Goal: Transaction & Acquisition: Purchase product/service

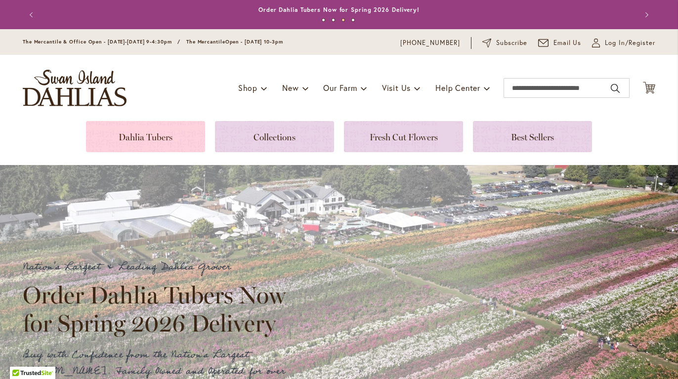
click at [145, 142] on link at bounding box center [145, 136] width 119 height 31
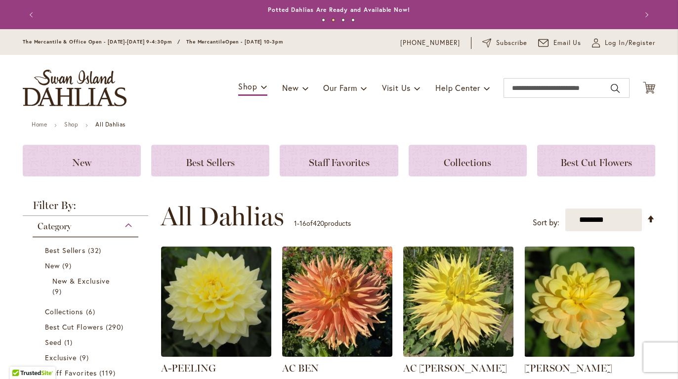
click at [652, 88] on div "Toggle Nav Shop Dahlia Tubers Collections Fresh Cut Dahlias Gardening Supplies …" at bounding box center [339, 88] width 652 height 66
click at [648, 88] on icon "Cart .cls-1 { fill: #231f20; }" at bounding box center [649, 88] width 12 height 12
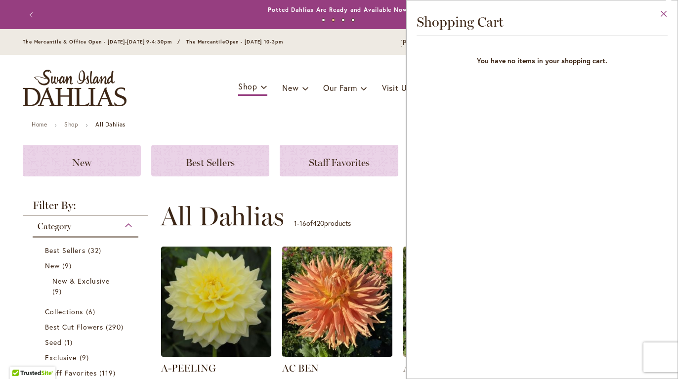
click at [664, 11] on button "Close" at bounding box center [663, 15] width 27 height 31
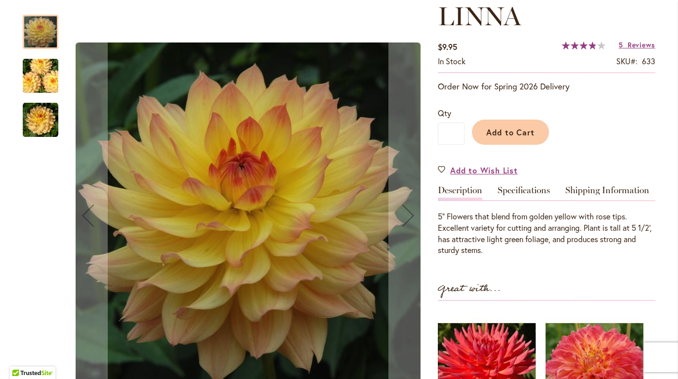
scroll to position [146, 0]
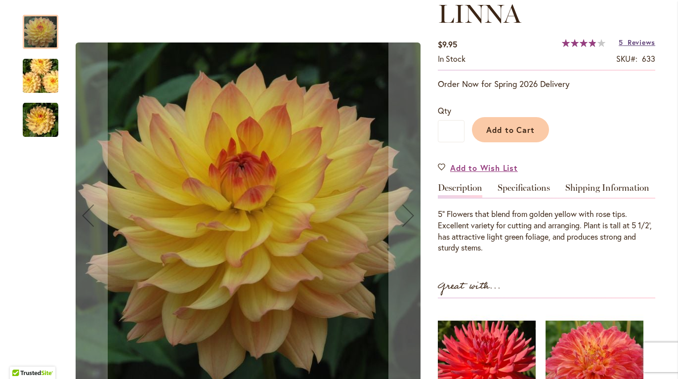
click at [641, 41] on span "Reviews" at bounding box center [641, 42] width 28 height 9
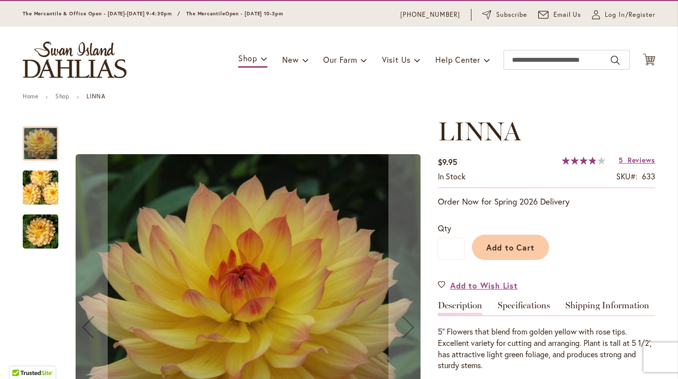
scroll to position [26, 0]
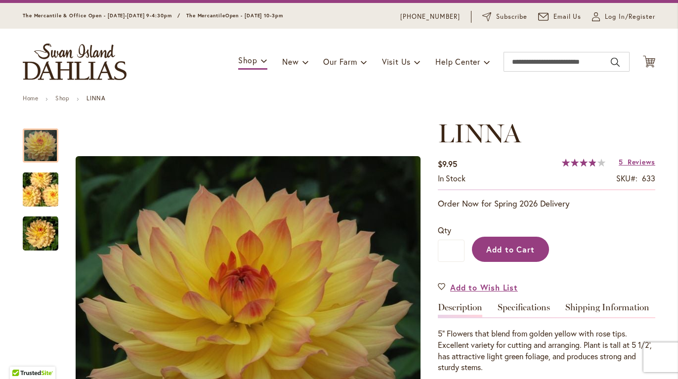
click at [528, 252] on span "Add to Cart" at bounding box center [510, 249] width 49 height 10
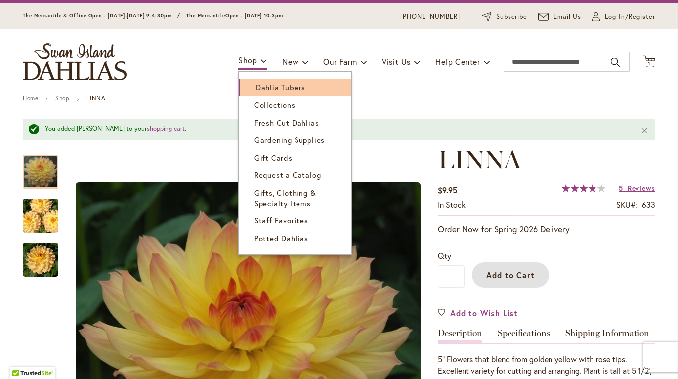
click at [264, 85] on span "Dahlia Tubers" at bounding box center [280, 88] width 49 height 10
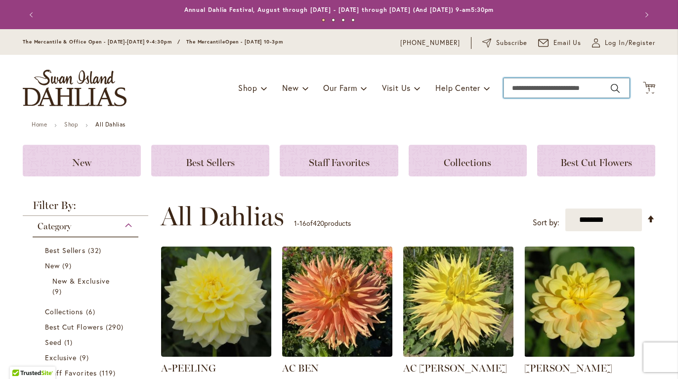
click at [588, 91] on input "Search" at bounding box center [566, 88] width 126 height 20
type input "*******"
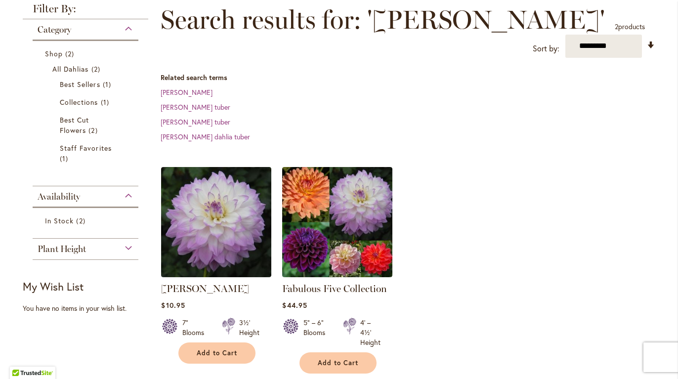
scroll to position [154, 0]
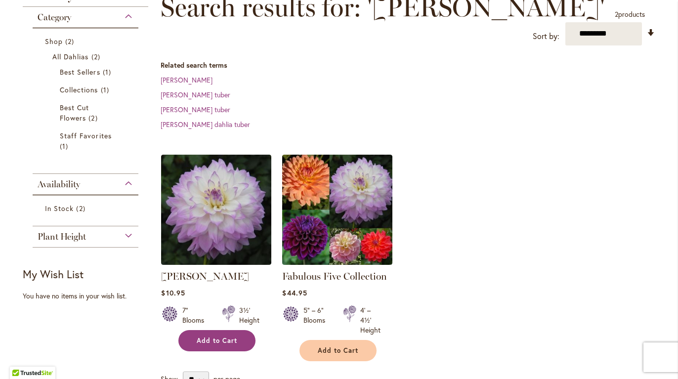
click at [215, 336] on span "Add to Cart" at bounding box center [217, 340] width 41 height 8
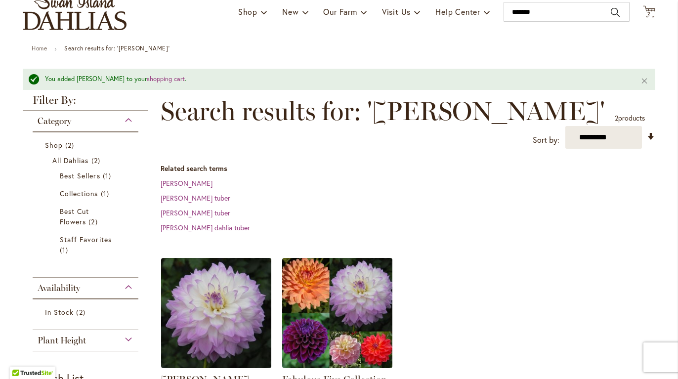
scroll to position [0, 0]
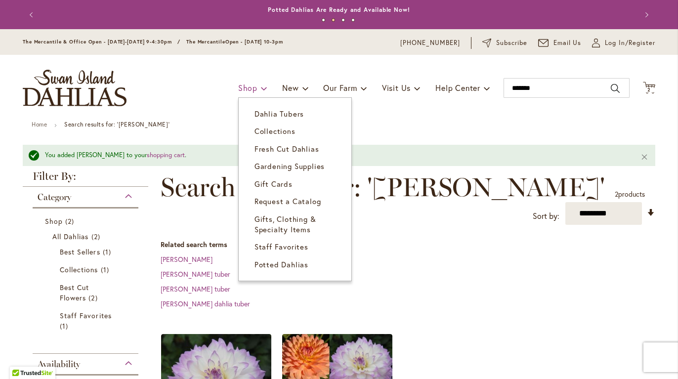
click at [239, 86] on span "Shop" at bounding box center [247, 88] width 19 height 10
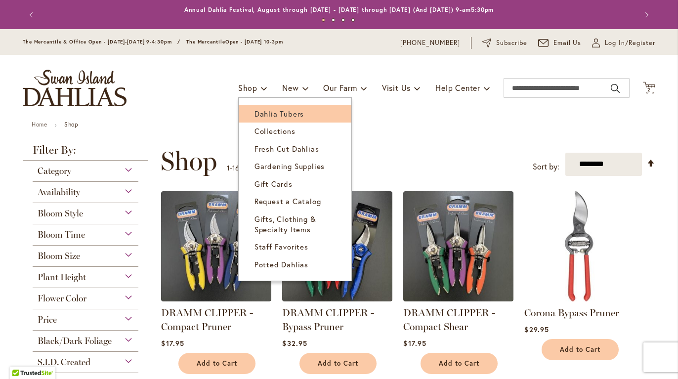
click at [269, 111] on span "Dahlia Tubers" at bounding box center [278, 114] width 49 height 10
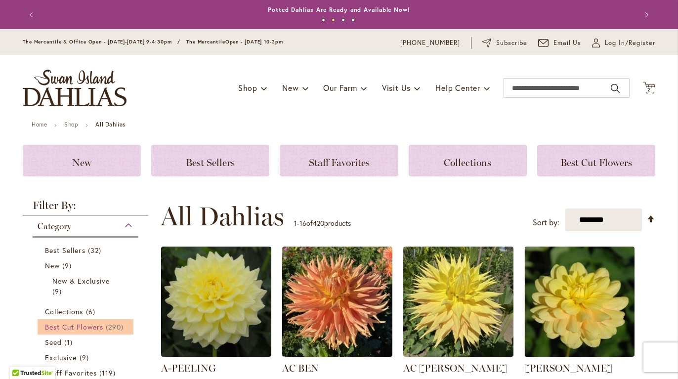
click at [75, 329] on span "Best Cut Flowers" at bounding box center [74, 326] width 58 height 9
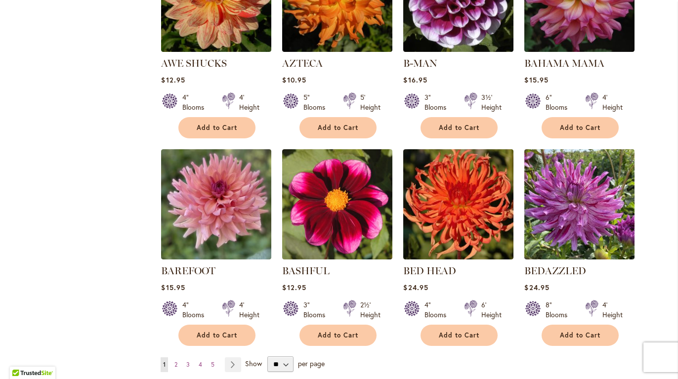
scroll to position [816, 0]
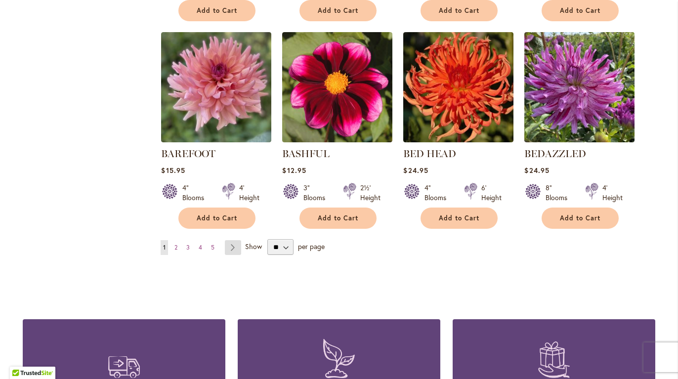
click at [229, 243] on link "Page Next" at bounding box center [233, 247] width 16 height 15
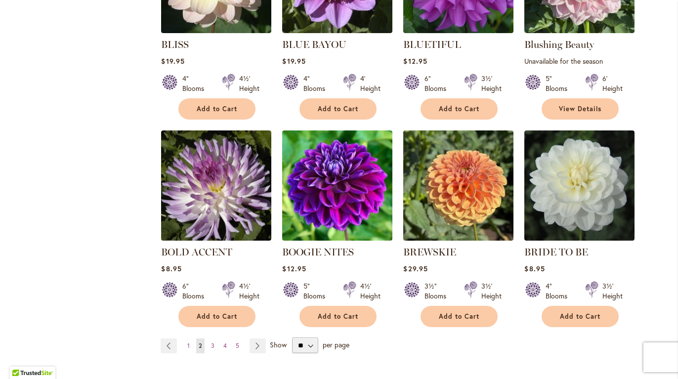
scroll to position [741, 0]
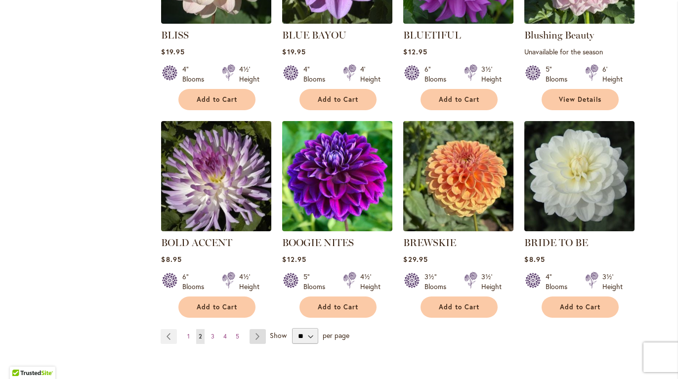
click at [251, 329] on link "Page Next" at bounding box center [257, 336] width 16 height 15
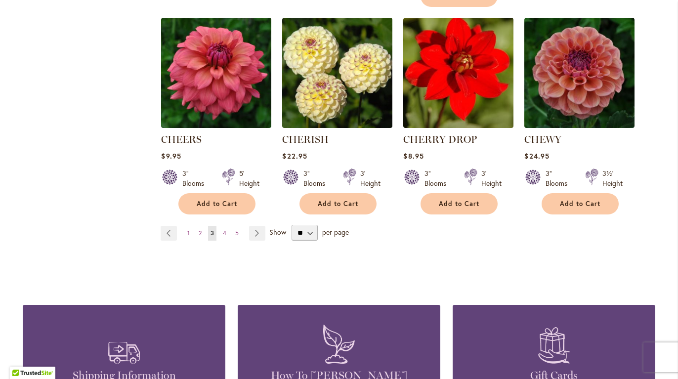
scroll to position [861, 0]
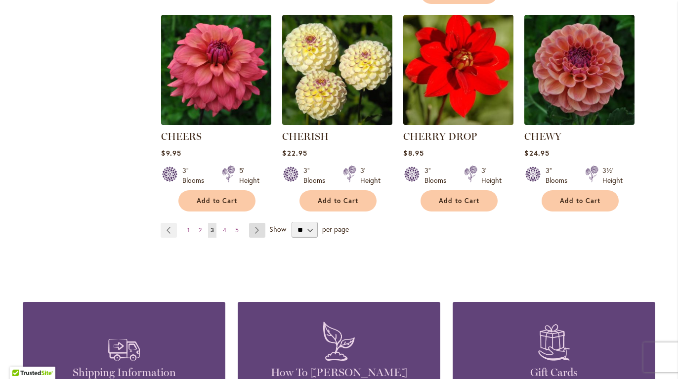
click at [249, 223] on link "Page Next" at bounding box center [257, 230] width 16 height 15
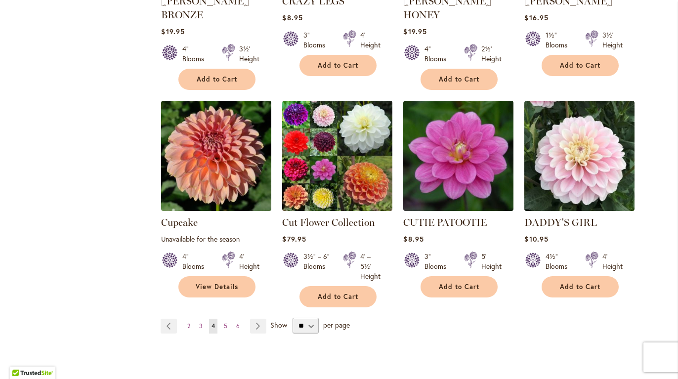
scroll to position [799, 0]
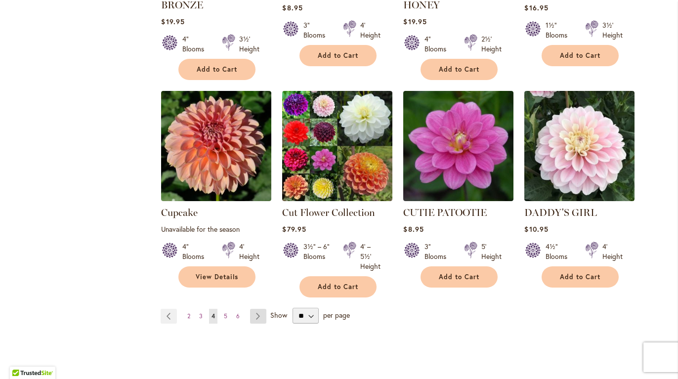
click at [250, 309] on link "Page Next" at bounding box center [258, 316] width 16 height 15
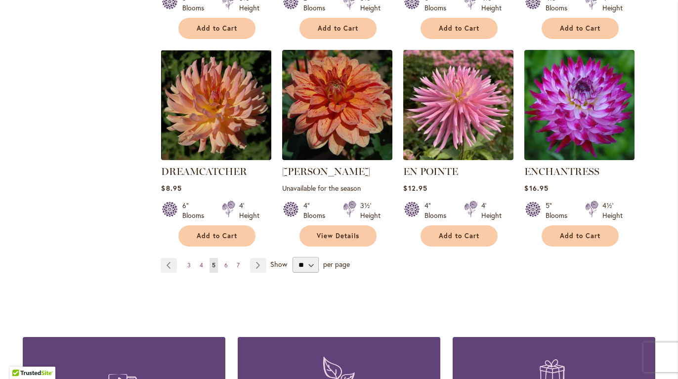
scroll to position [858, 0]
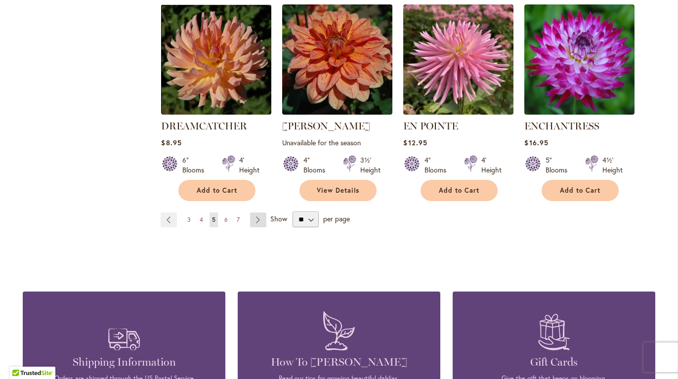
click at [255, 212] on link "Page Next" at bounding box center [258, 219] width 16 height 15
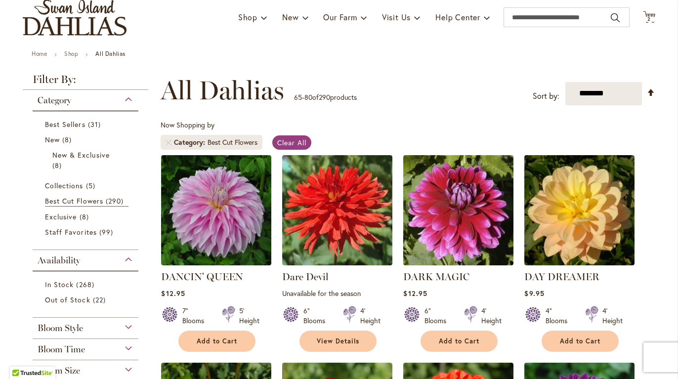
scroll to position [70, 0]
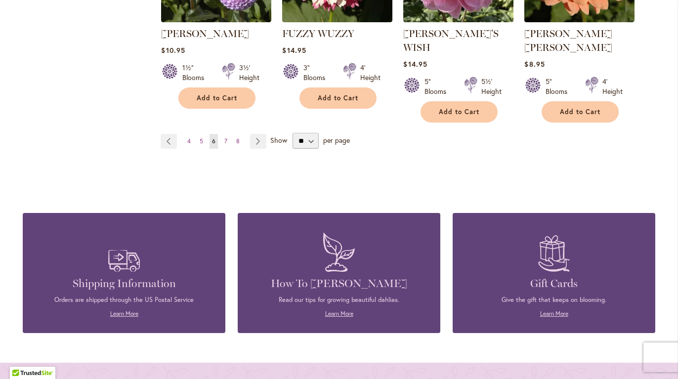
scroll to position [802, 0]
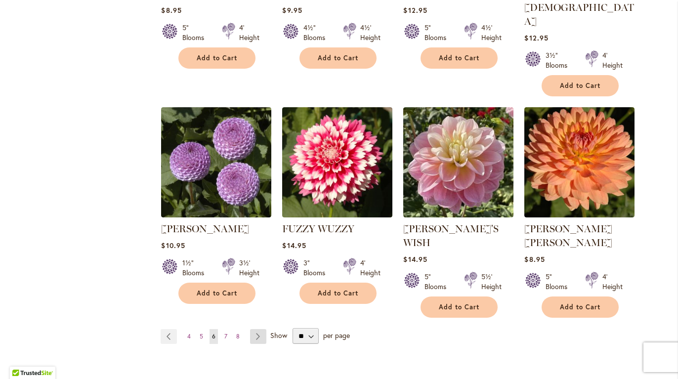
click at [254, 329] on link "Page Next" at bounding box center [258, 336] width 16 height 15
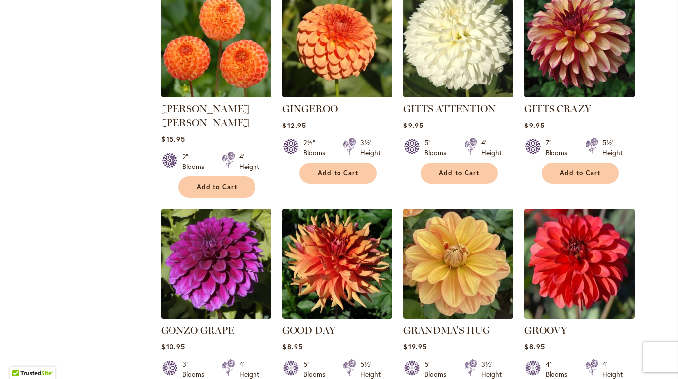
scroll to position [737, 0]
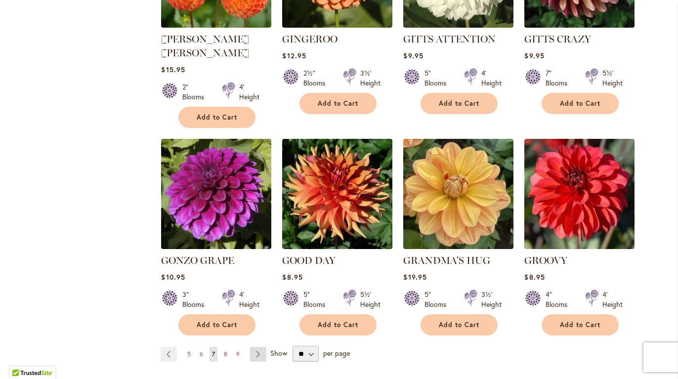
click at [254, 347] on link "Page Next" at bounding box center [258, 354] width 16 height 15
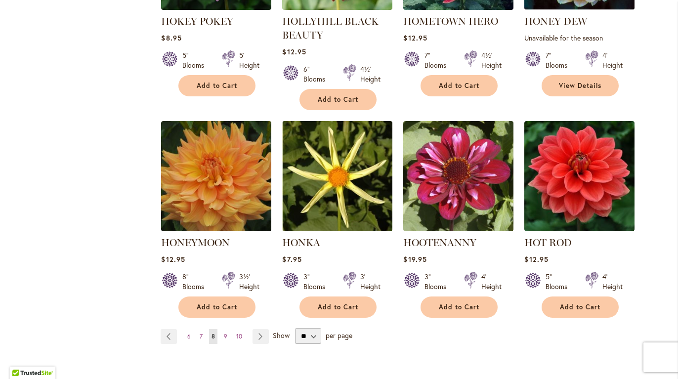
scroll to position [890, 0]
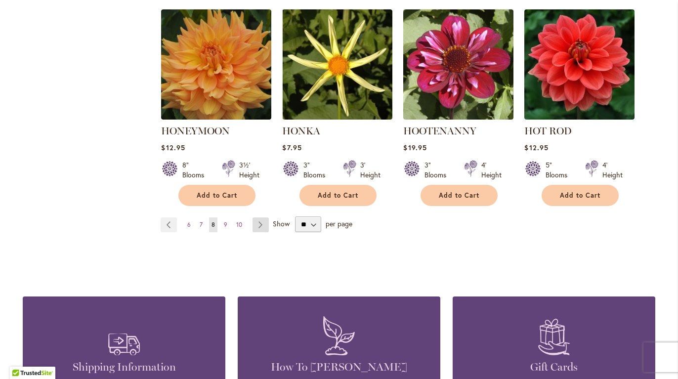
click at [256, 217] on link "Page Next" at bounding box center [260, 224] width 16 height 15
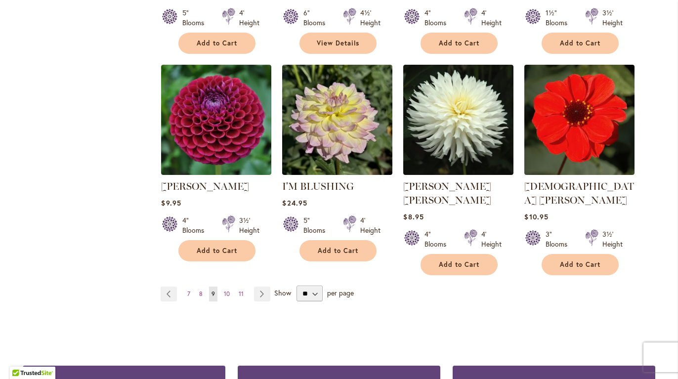
scroll to position [869, 0]
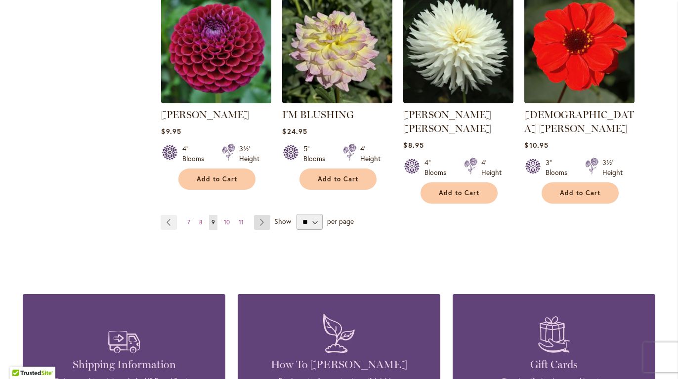
click at [259, 215] on link "Page Next" at bounding box center [262, 222] width 16 height 15
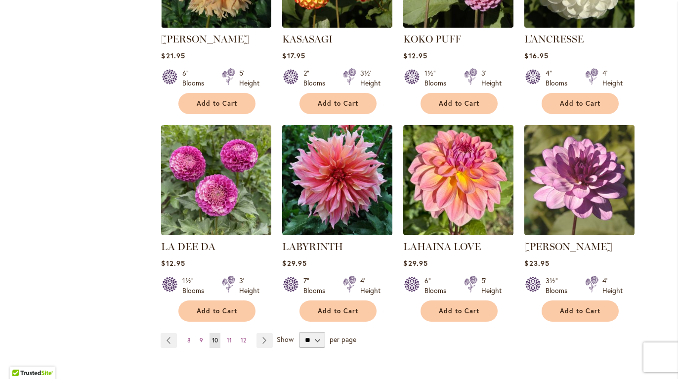
scroll to position [738, 0]
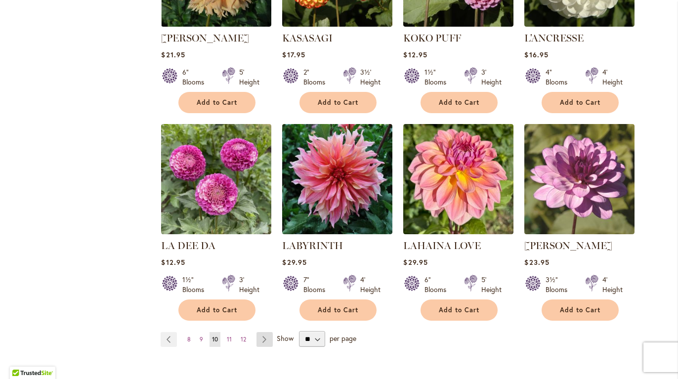
click at [268, 338] on link "Page Next" at bounding box center [264, 339] width 16 height 15
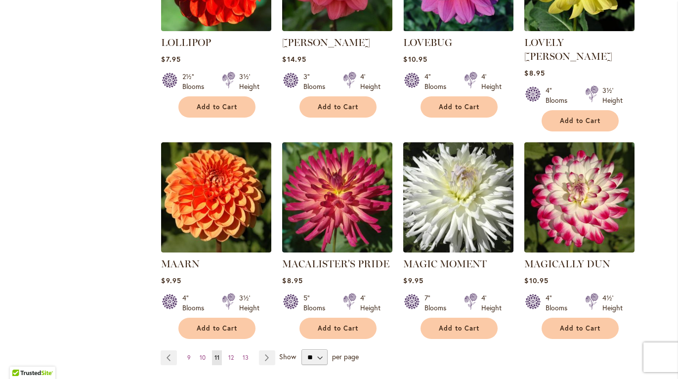
scroll to position [746, 0]
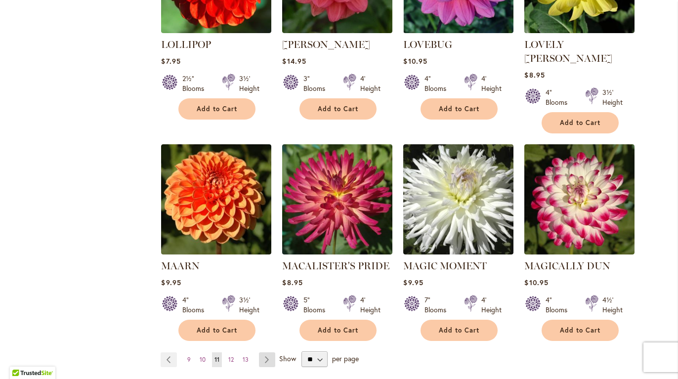
click at [260, 352] on link "Page Next" at bounding box center [267, 359] width 16 height 15
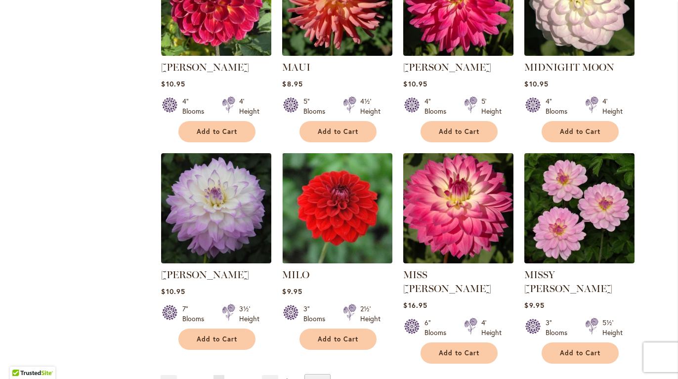
scroll to position [765, 0]
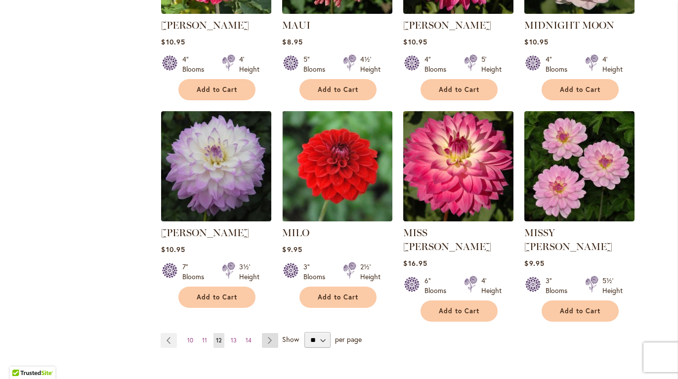
click at [267, 333] on link "Page Next" at bounding box center [270, 340] width 16 height 15
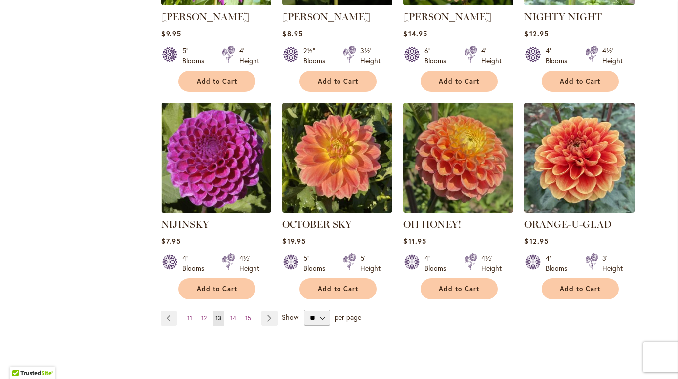
scroll to position [786, 0]
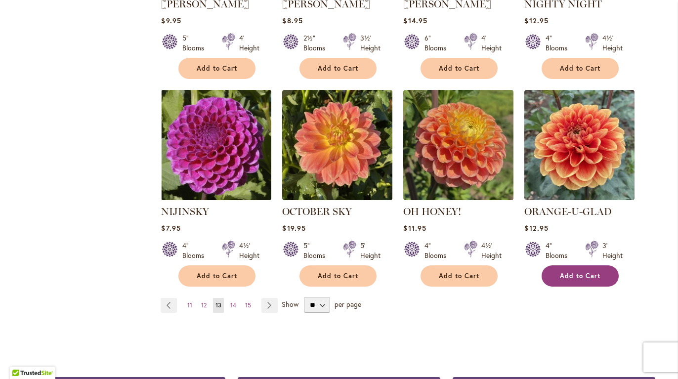
click at [588, 272] on span "Add to Cart" at bounding box center [580, 276] width 41 height 8
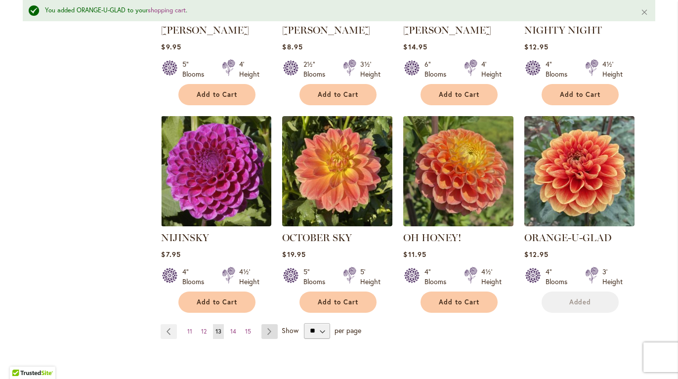
scroll to position [812, 0]
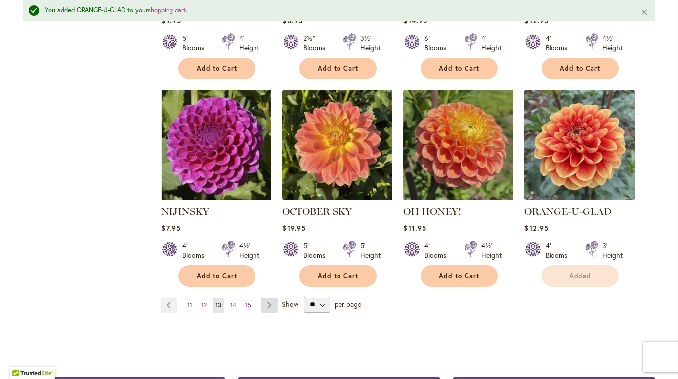
click at [263, 298] on link "Page Next" at bounding box center [269, 305] width 16 height 15
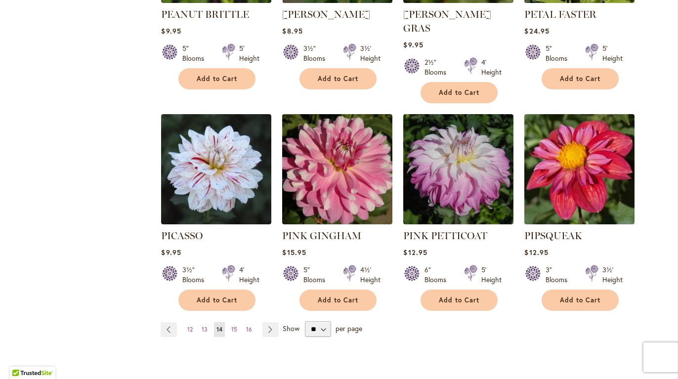
scroll to position [764, 0]
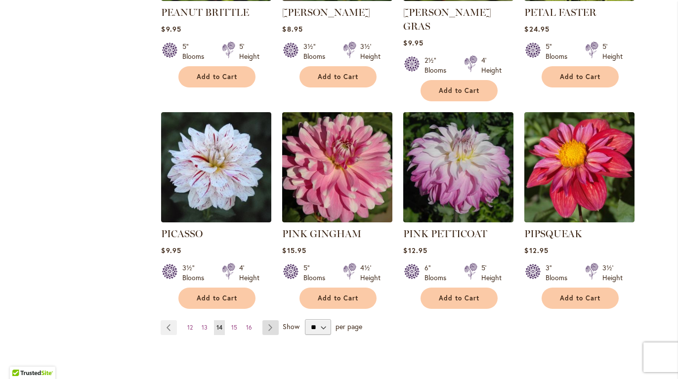
click at [262, 320] on link "Page Next" at bounding box center [270, 327] width 16 height 15
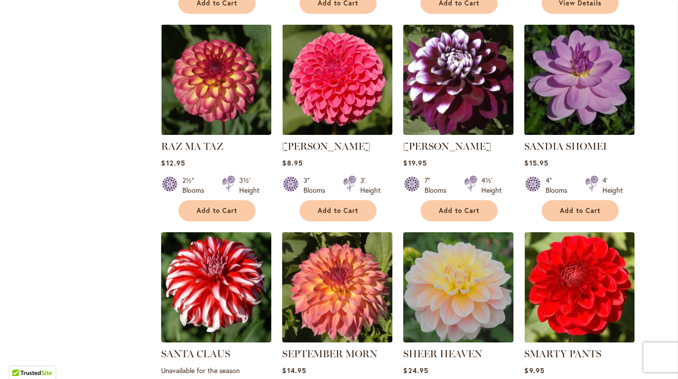
scroll to position [814, 0]
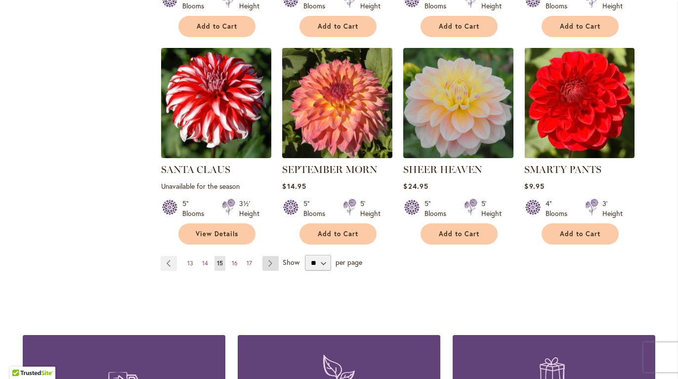
click at [269, 262] on link "Page Next" at bounding box center [270, 263] width 16 height 15
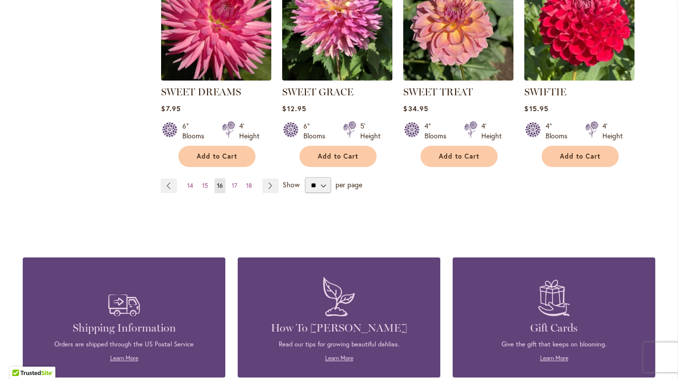
scroll to position [894, 0]
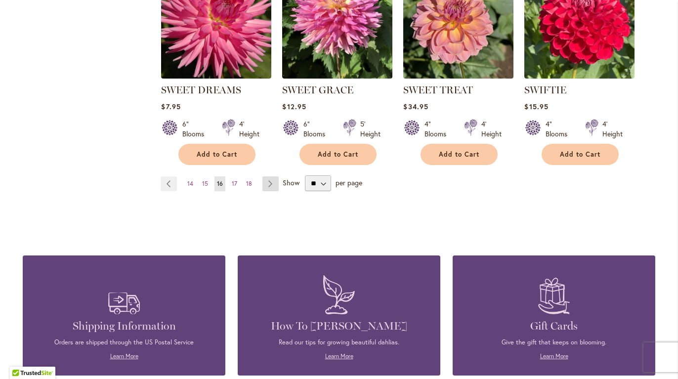
click at [262, 181] on link "Page Next" at bounding box center [270, 183] width 16 height 15
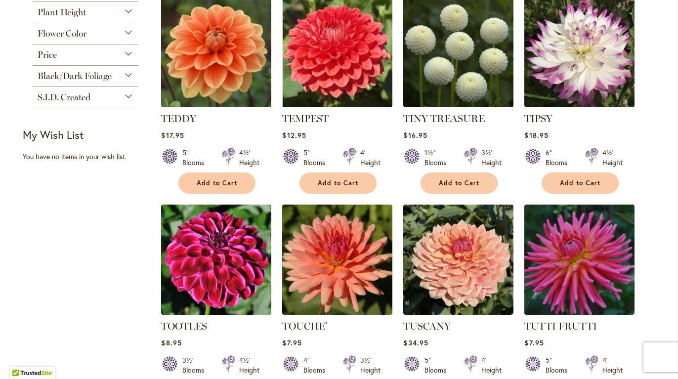
scroll to position [869, 0]
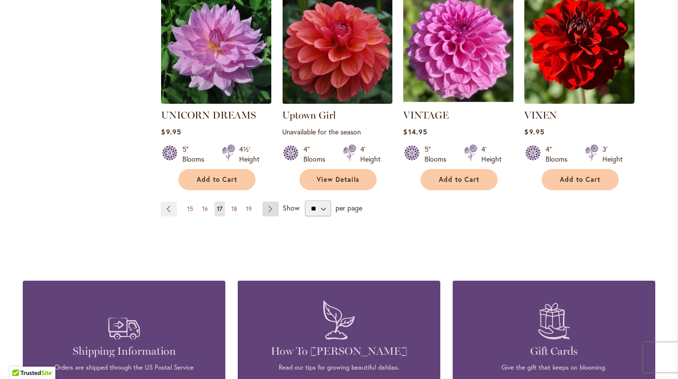
click at [266, 202] on link "Page Next" at bounding box center [270, 209] width 16 height 15
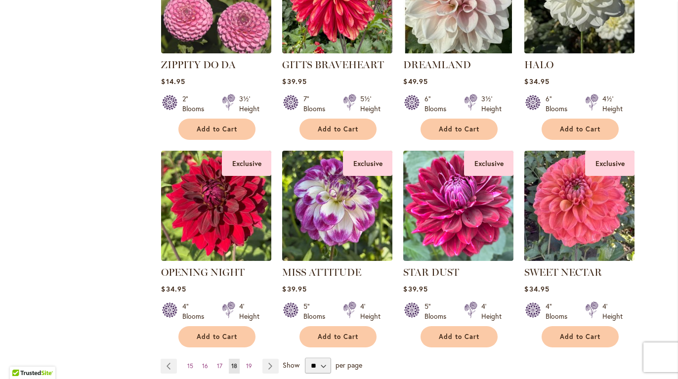
scroll to position [740, 0]
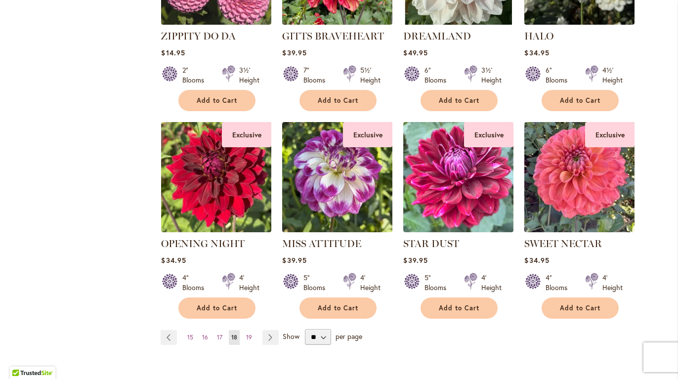
click at [267, 330] on link "Page Next" at bounding box center [270, 337] width 16 height 15
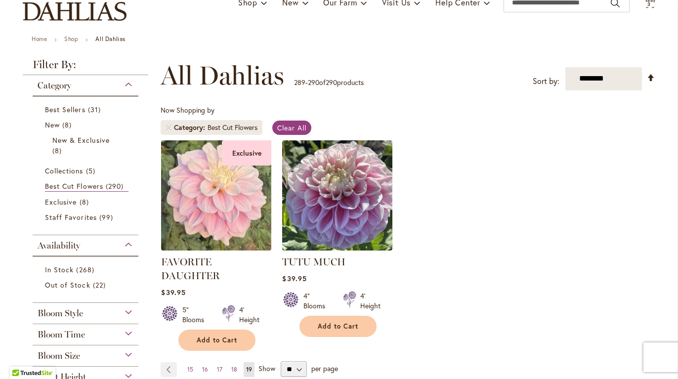
scroll to position [130, 0]
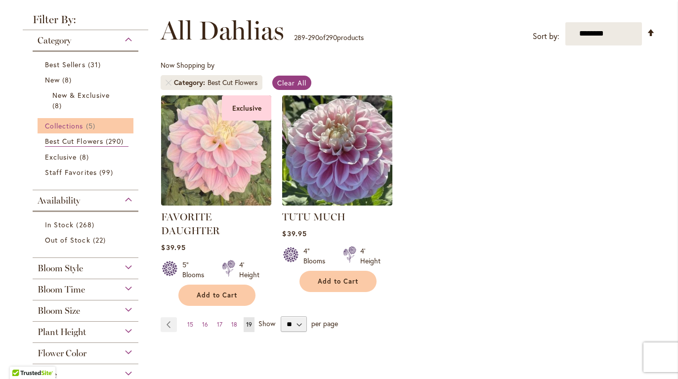
click at [62, 121] on span "Collections" at bounding box center [64, 125] width 39 height 9
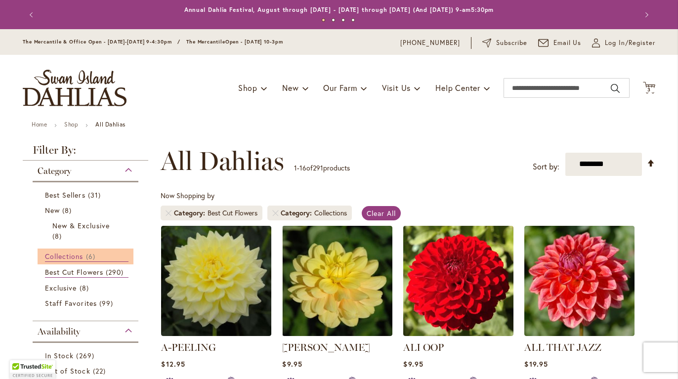
click at [68, 258] on span "Collections" at bounding box center [64, 255] width 39 height 9
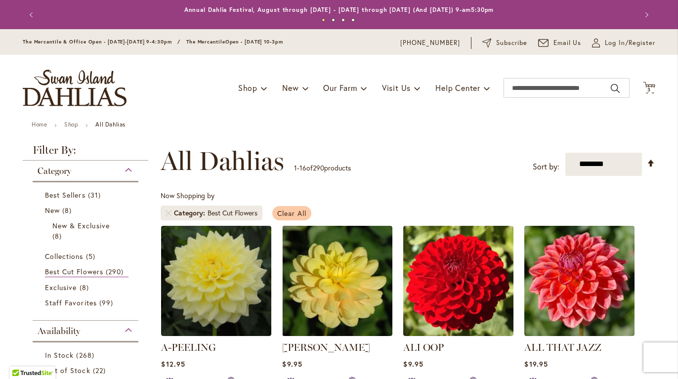
click at [280, 214] on span "Clear All" at bounding box center [291, 212] width 29 height 9
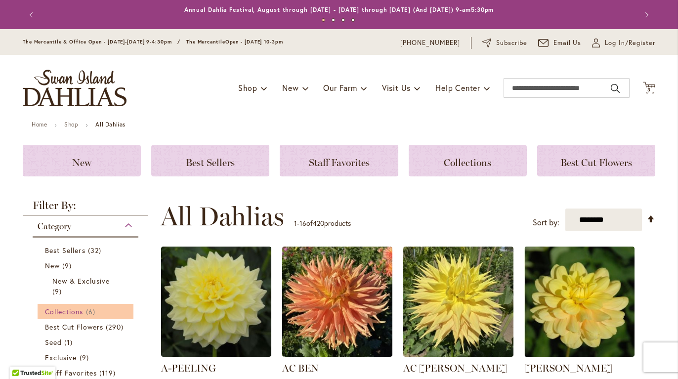
click at [73, 309] on span "Collections" at bounding box center [64, 311] width 39 height 9
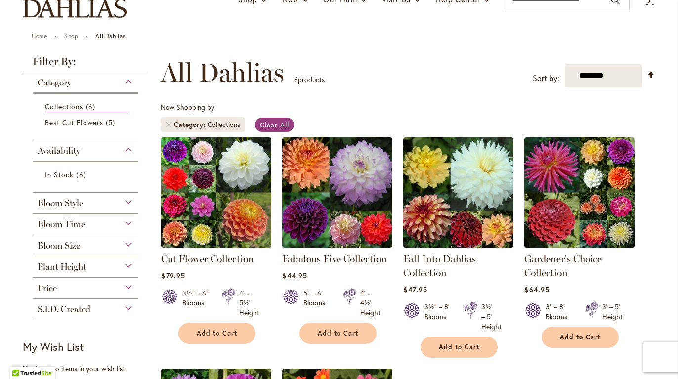
scroll to position [67, 0]
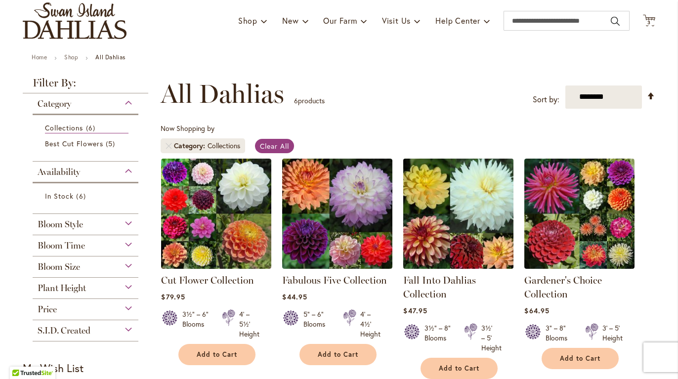
click at [465, 220] on img at bounding box center [459, 214] width 116 height 116
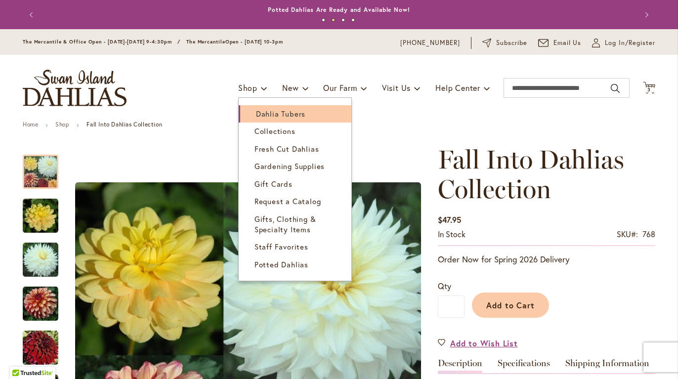
click at [260, 109] on span "Dahlia Tubers" at bounding box center [280, 114] width 49 height 10
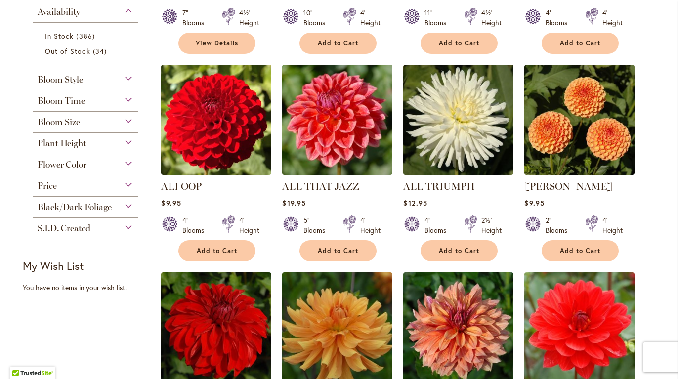
scroll to position [402, 0]
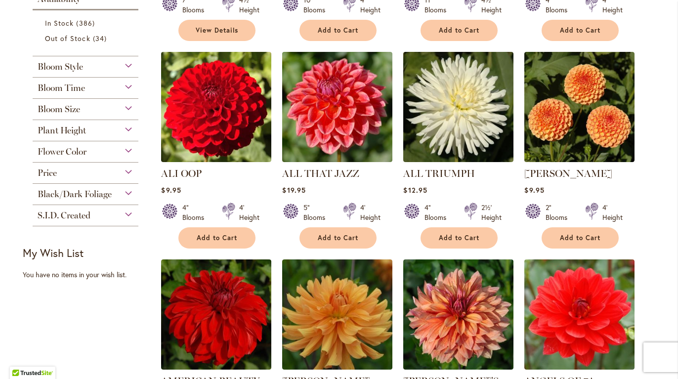
click at [55, 152] on span "Flower Color" at bounding box center [62, 151] width 49 height 11
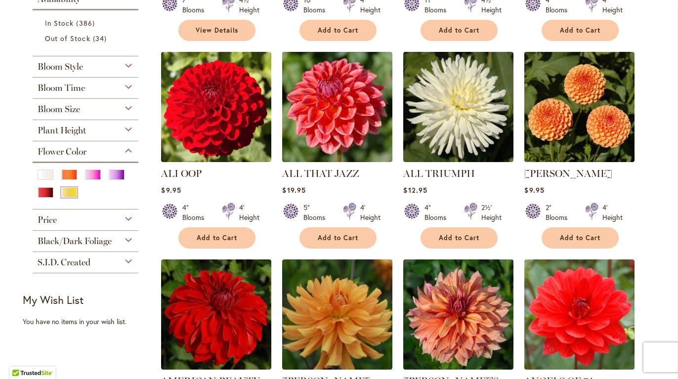
click at [72, 193] on div "Yellow" at bounding box center [69, 192] width 16 height 10
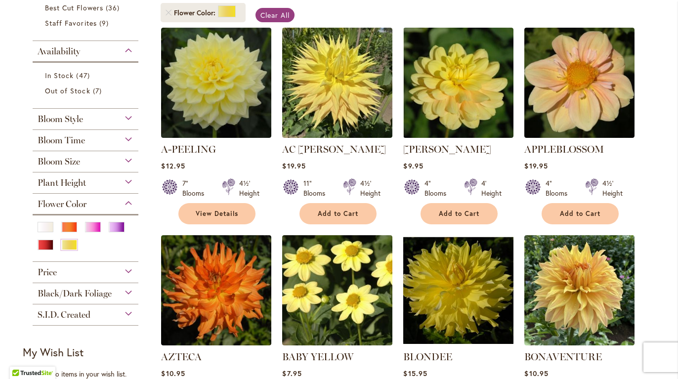
scroll to position [205, 0]
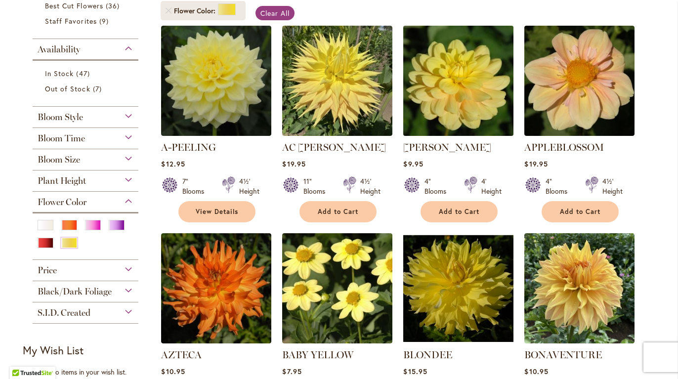
click at [462, 77] on img at bounding box center [459, 81] width 116 height 116
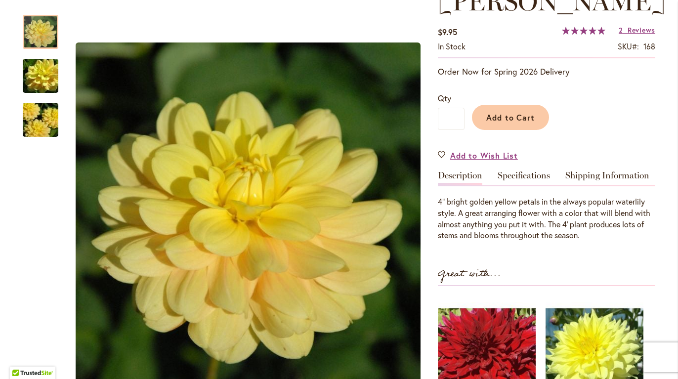
scroll to position [159, 0]
click at [526, 175] on link "Specifications" at bounding box center [524, 177] width 52 height 14
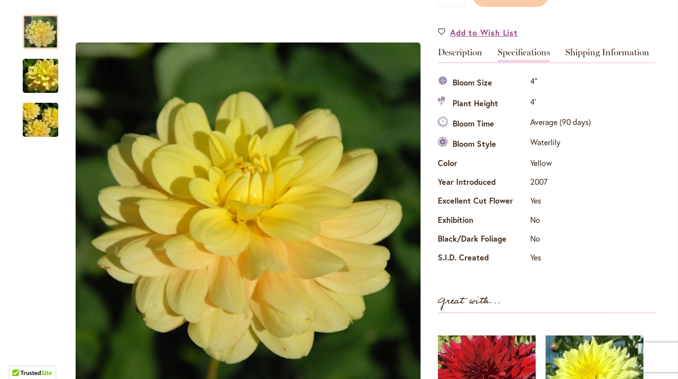
scroll to position [275, 0]
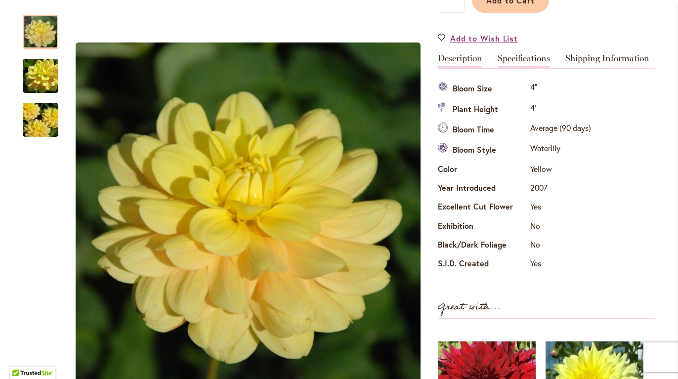
click at [447, 67] on link "Description" at bounding box center [460, 61] width 44 height 14
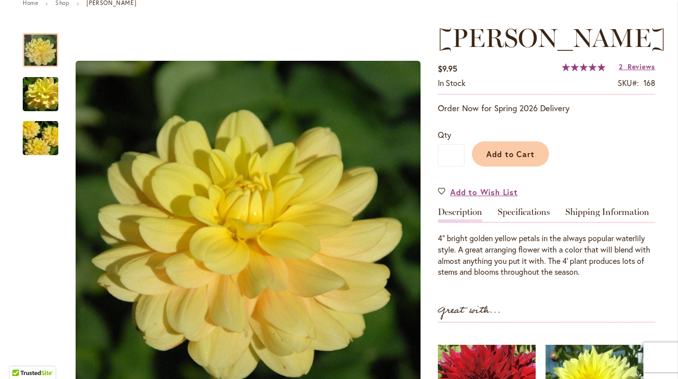
scroll to position [121, 0]
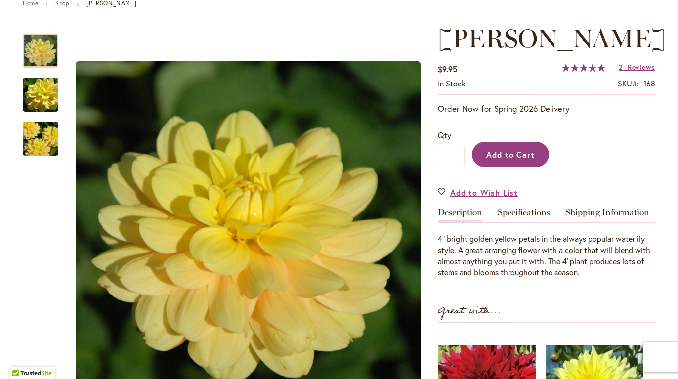
click at [514, 150] on span "Add to Cart" at bounding box center [510, 154] width 49 height 10
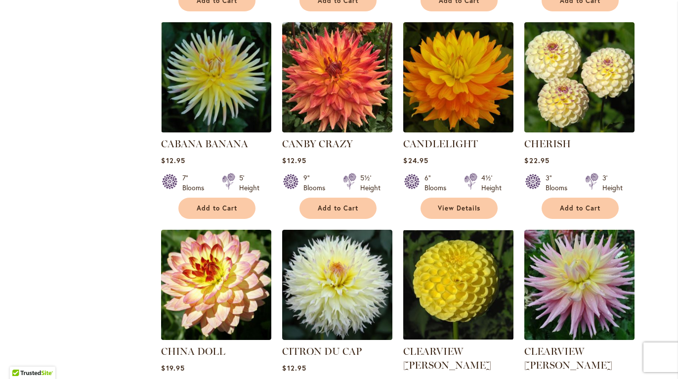
scroll to position [704, 0]
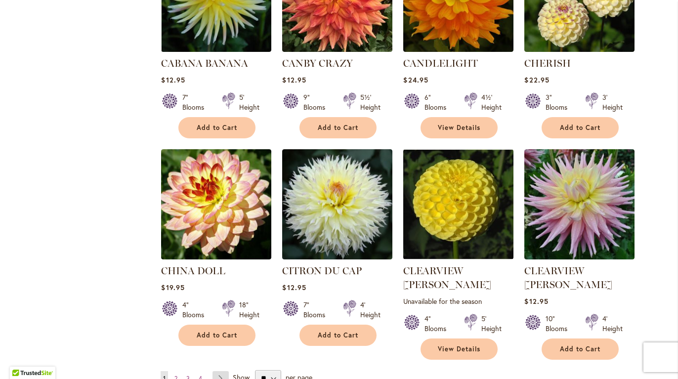
click at [218, 371] on link "Page Next" at bounding box center [220, 378] width 16 height 15
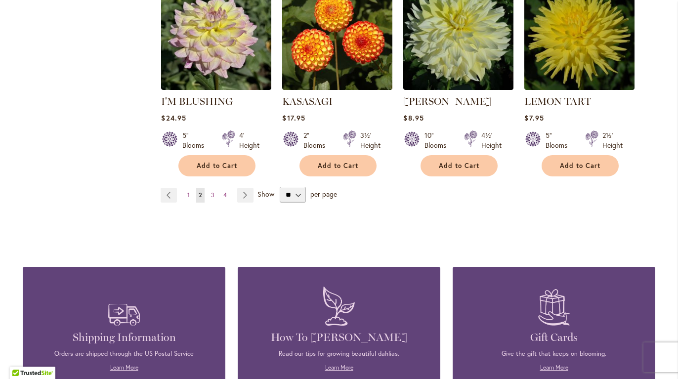
scroll to position [874, 0]
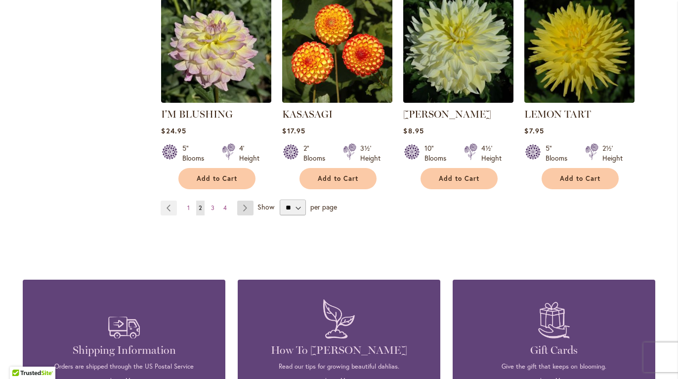
click at [240, 206] on link "Page Next" at bounding box center [245, 208] width 16 height 15
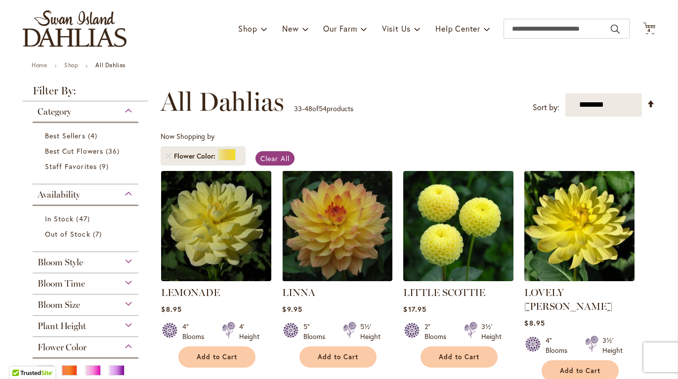
scroll to position [74, 0]
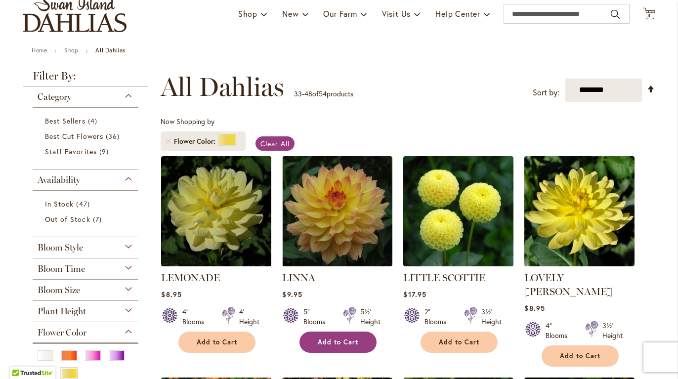
click at [333, 341] on span "Add to Cart" at bounding box center [338, 342] width 41 height 8
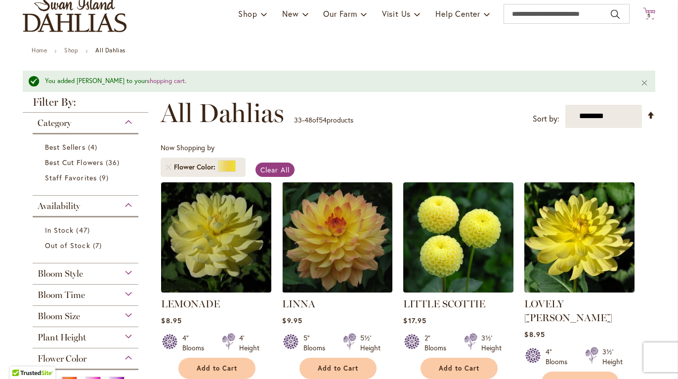
click at [647, 15] on span "5" at bounding box center [648, 15] width 3 height 6
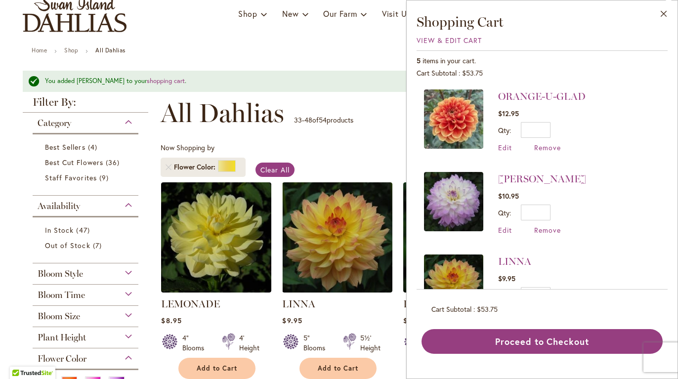
scroll to position [127, 0]
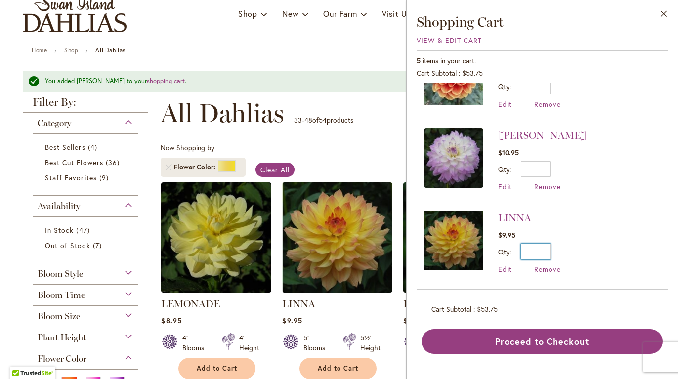
click at [542, 249] on input "*" at bounding box center [536, 252] width 30 height 16
drag, startPoint x: 540, startPoint y: 248, endPoint x: 554, endPoint y: 251, distance: 14.1
click at [554, 251] on div "Qty * Update" at bounding box center [529, 252] width 63 height 16
type input "*"
click at [593, 235] on span "$9.95" at bounding box center [548, 234] width 101 height 9
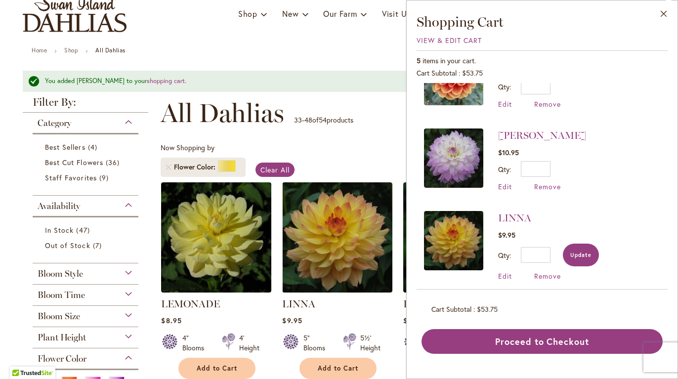
click at [581, 257] on button "Update" at bounding box center [581, 255] width 36 height 23
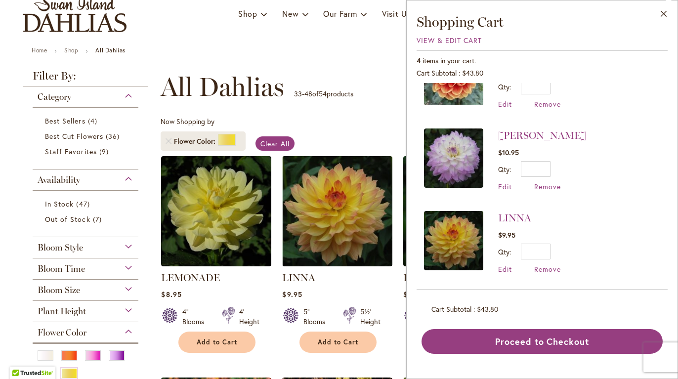
click at [272, 117] on div "Now Shopping by Flower Color Clear All" at bounding box center [408, 136] width 495 height 39
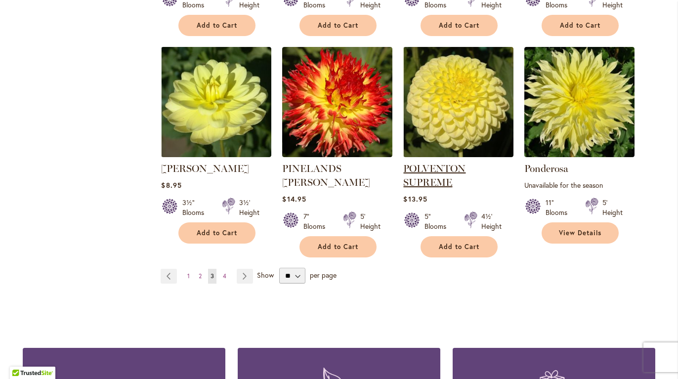
scroll to position [834, 0]
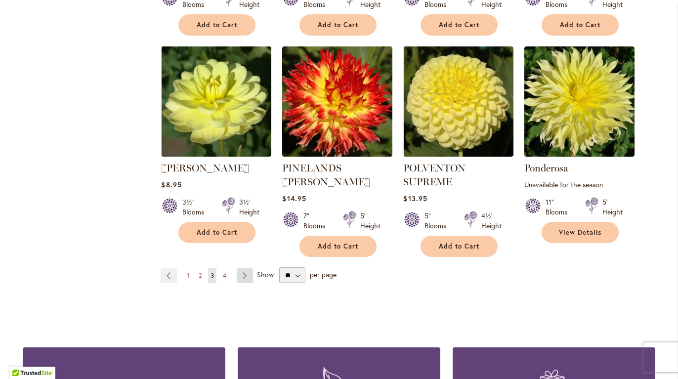
click at [244, 268] on link "Page Next" at bounding box center [245, 275] width 16 height 15
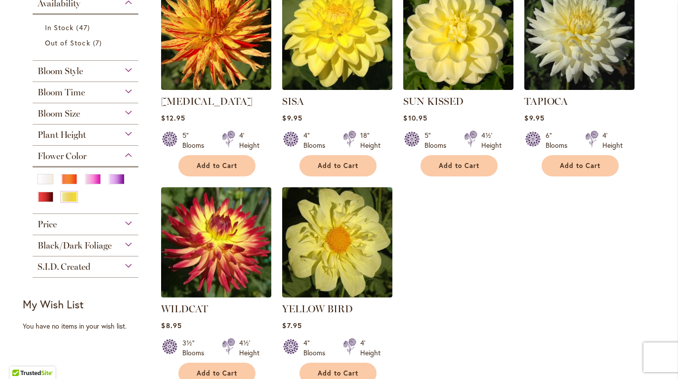
scroll to position [225, 0]
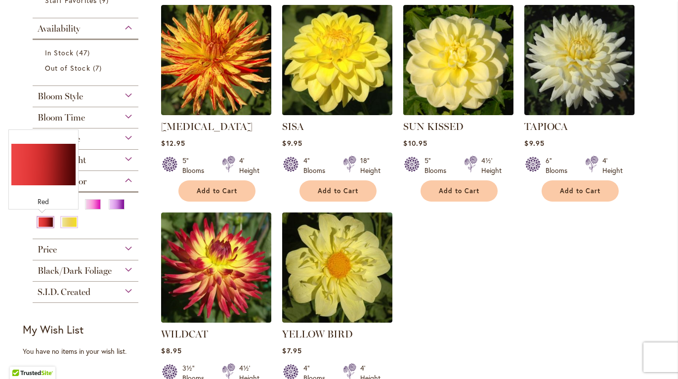
click at [38, 224] on div "Red" at bounding box center [46, 222] width 16 height 10
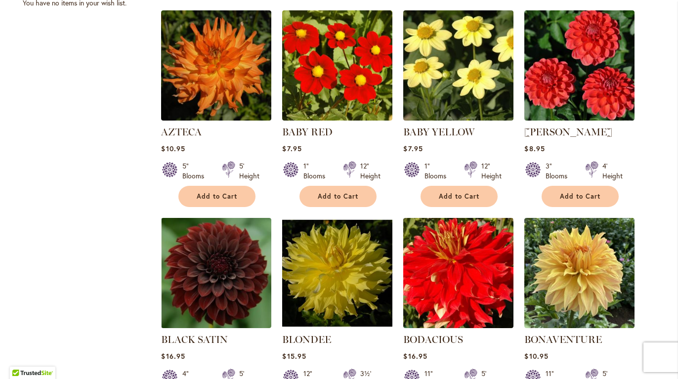
scroll to position [833, 0]
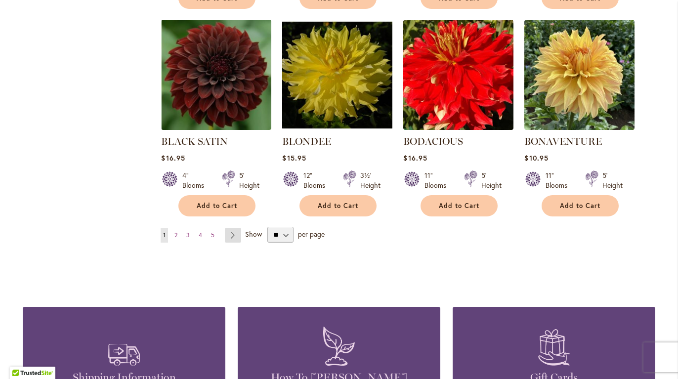
click at [225, 235] on link "Page Next" at bounding box center [233, 235] width 16 height 15
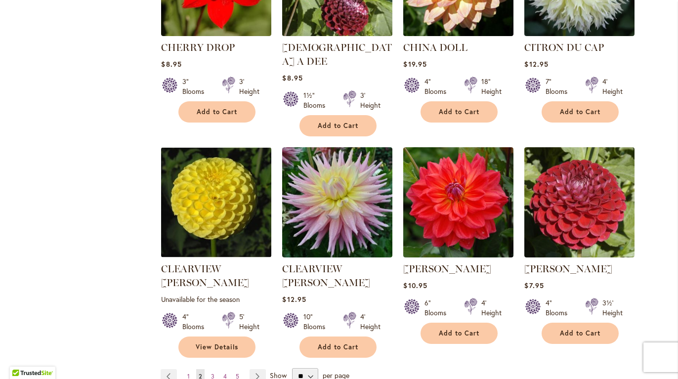
scroll to position [725, 0]
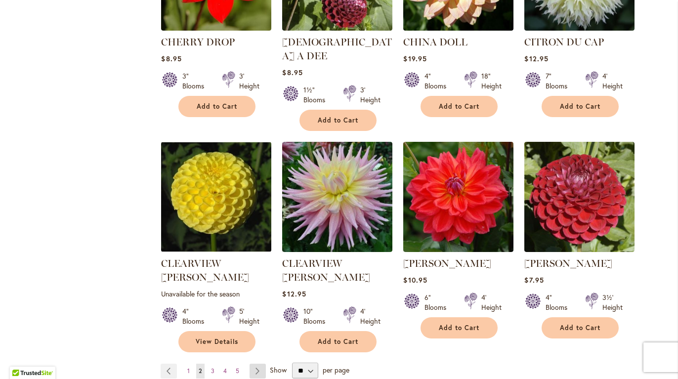
click at [257, 364] on link "Page Next" at bounding box center [257, 371] width 16 height 15
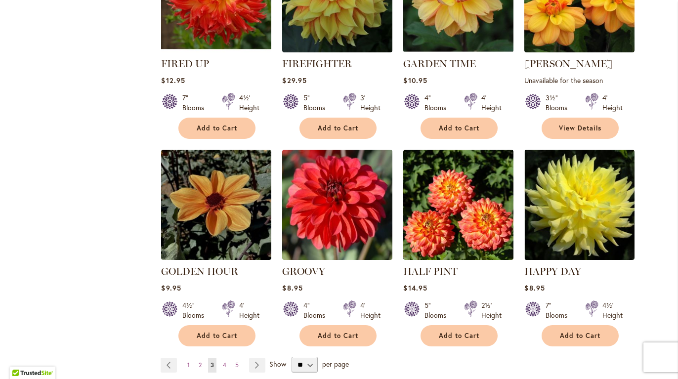
scroll to position [747, 0]
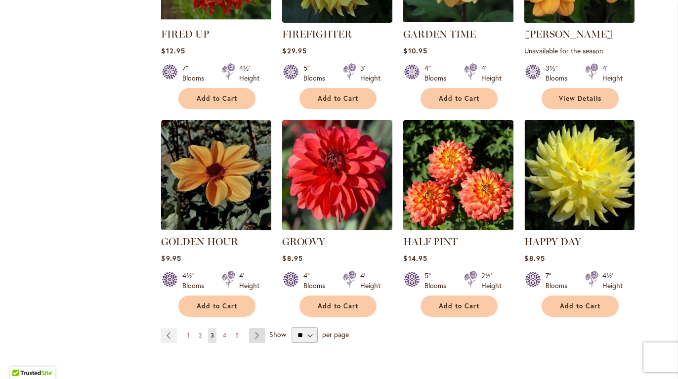
click at [255, 328] on link "Page Next" at bounding box center [257, 335] width 16 height 15
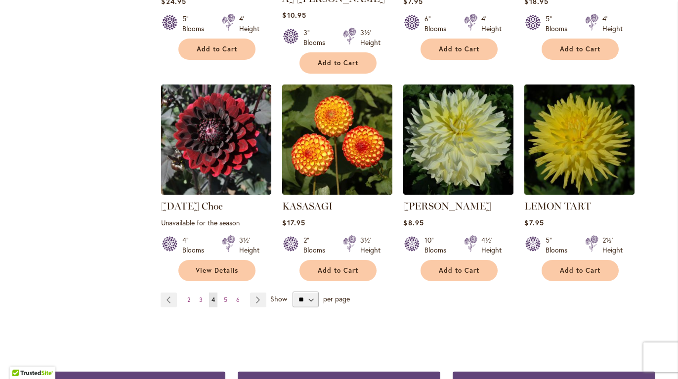
scroll to position [796, 0]
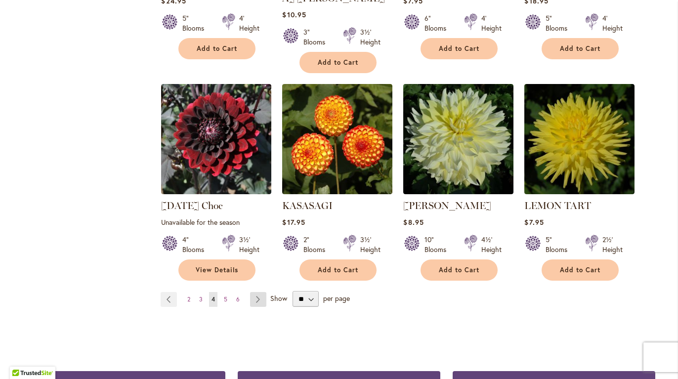
click at [254, 292] on link "Page Next" at bounding box center [258, 299] width 16 height 15
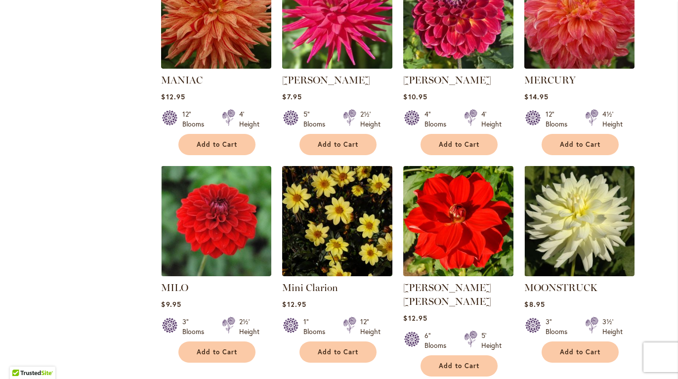
scroll to position [746, 0]
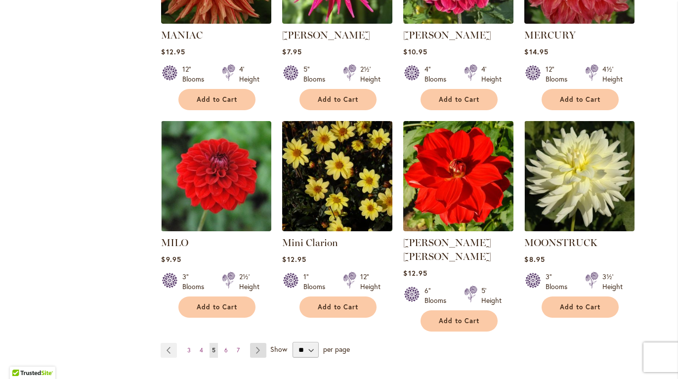
click at [256, 343] on link "Page Next" at bounding box center [258, 350] width 16 height 15
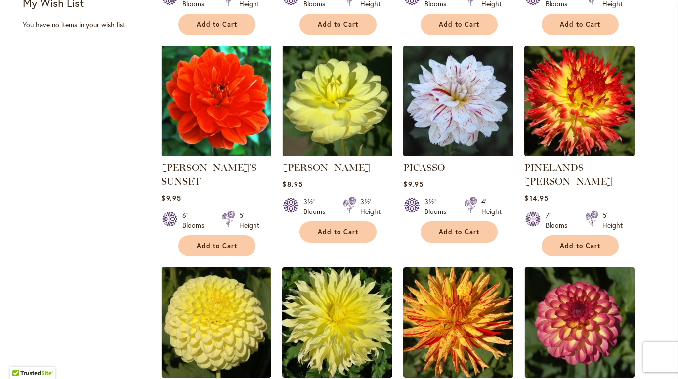
scroll to position [615, 0]
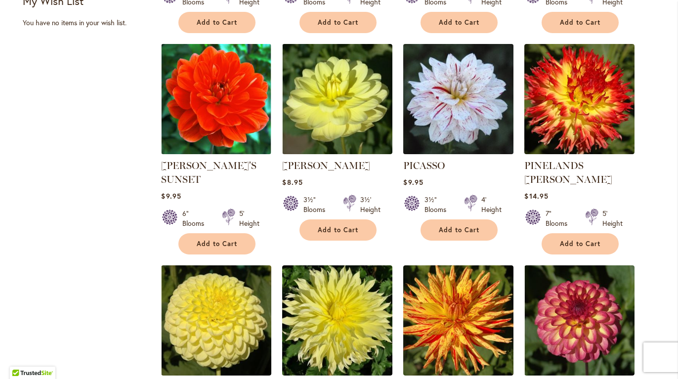
click at [464, 76] on img at bounding box center [459, 99] width 116 height 116
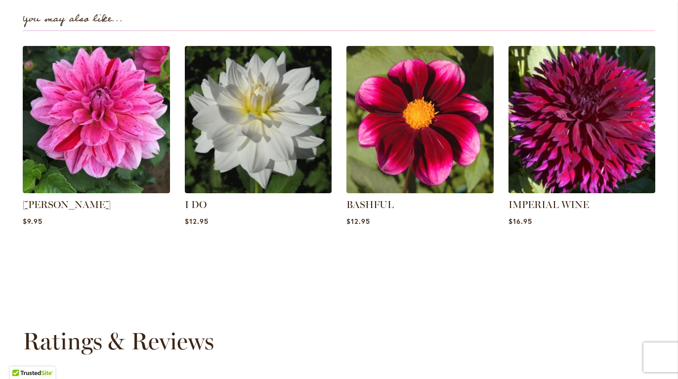
scroll to position [723, 0]
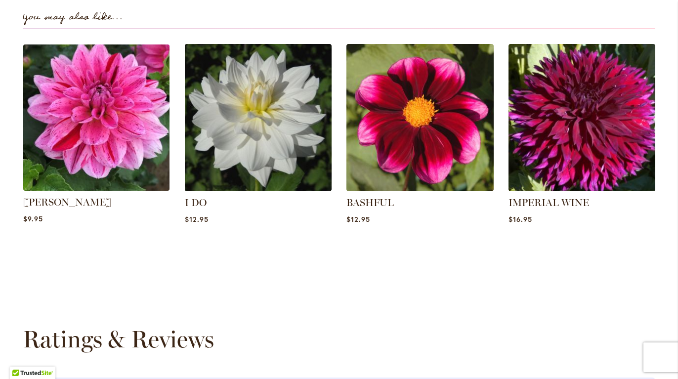
click at [79, 126] on img at bounding box center [96, 117] width 153 height 153
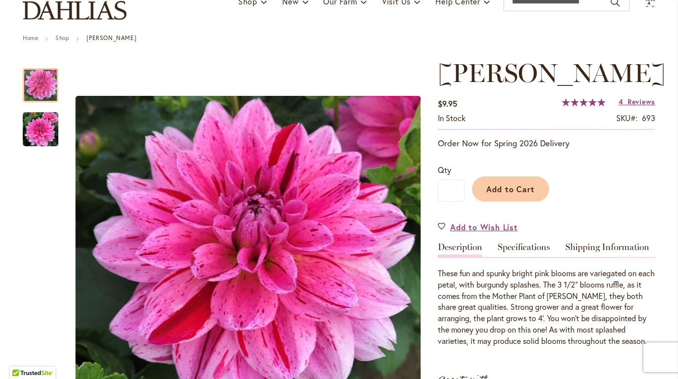
scroll to position [140, 0]
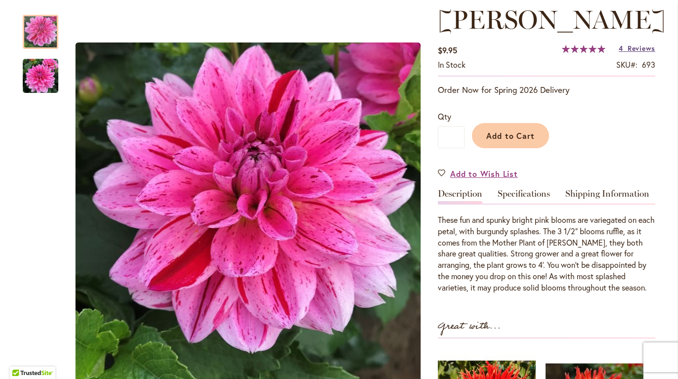
click at [638, 47] on span "Reviews" at bounding box center [641, 47] width 28 height 9
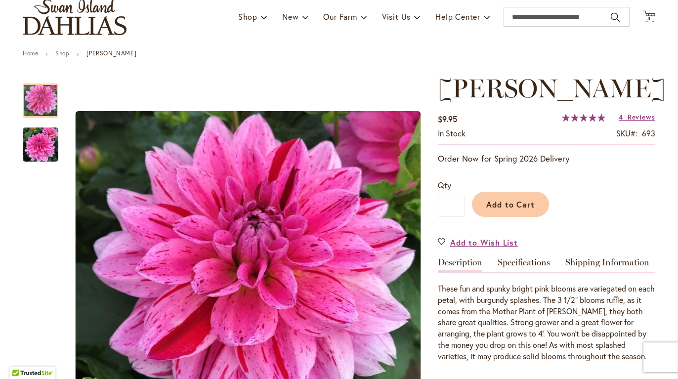
scroll to position [72, 0]
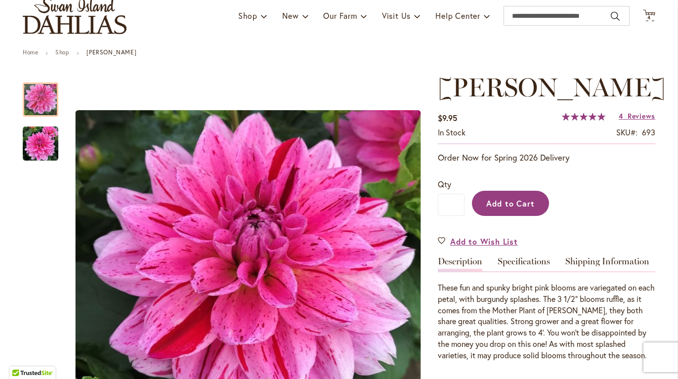
click at [511, 202] on span "Add to Cart" at bounding box center [510, 203] width 49 height 10
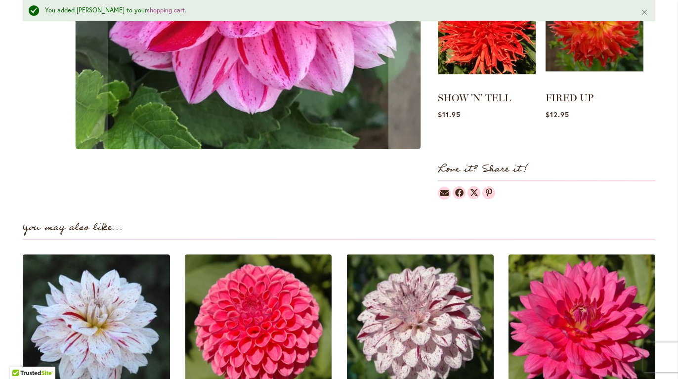
scroll to position [571, 0]
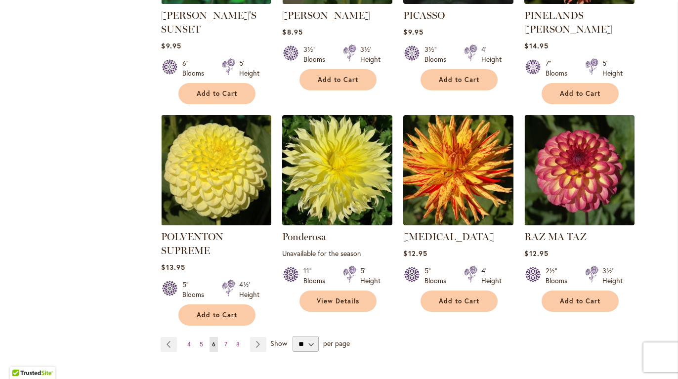
scroll to position [782, 0]
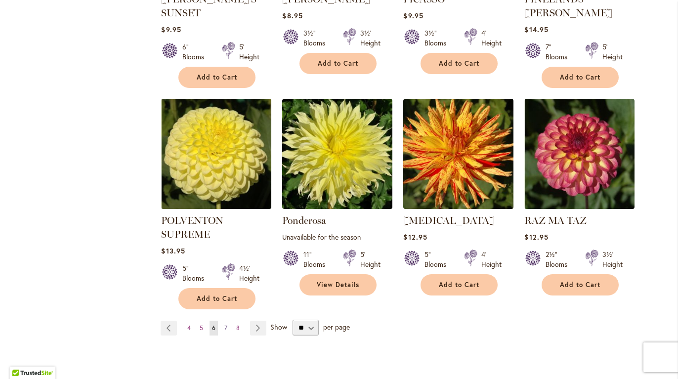
click at [224, 324] on span "7" at bounding box center [225, 327] width 3 height 7
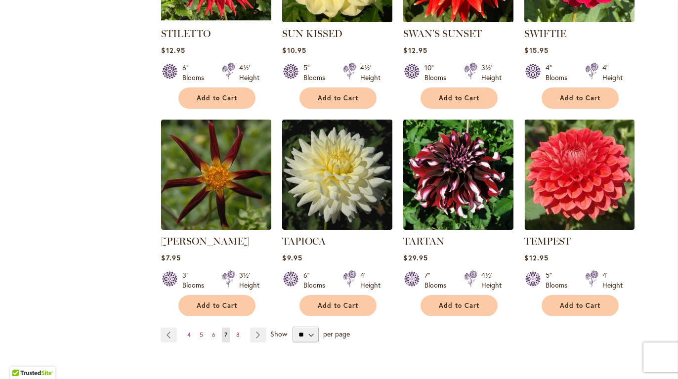
scroll to position [741, 0]
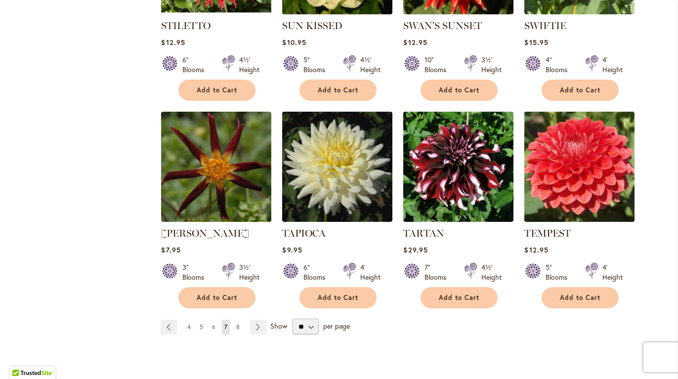
click at [594, 154] on img at bounding box center [580, 167] width 116 height 116
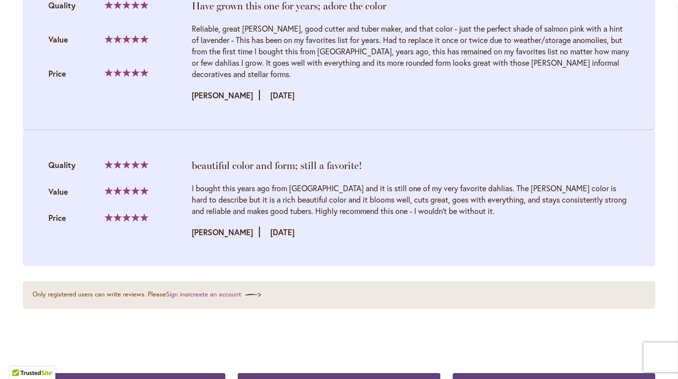
scroll to position [865, 0]
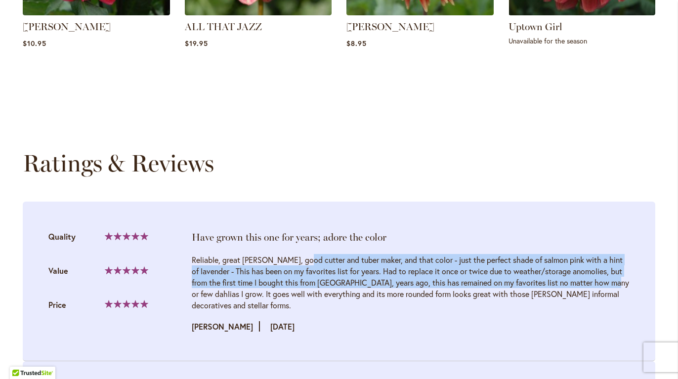
drag, startPoint x: 475, startPoint y: 252, endPoint x: 516, endPoint y: 282, distance: 51.3
click at [516, 282] on div "Reliable, great bloomer, good cutter and tuber maker, and that color - just the…" at bounding box center [411, 282] width 438 height 57
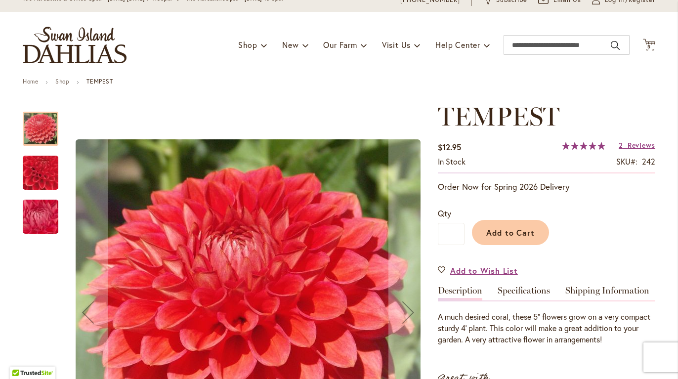
scroll to position [0, 0]
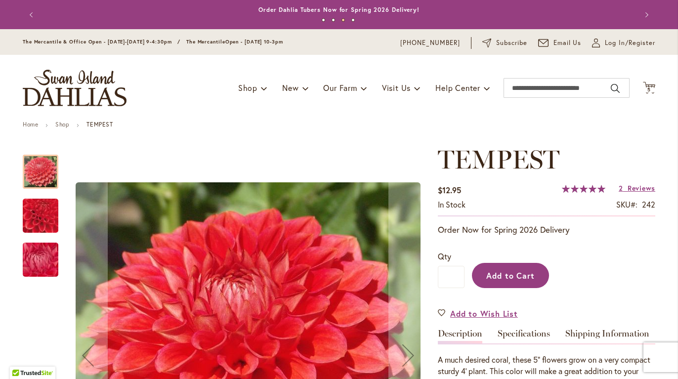
click at [515, 281] on button "Add to Cart" at bounding box center [510, 275] width 77 height 25
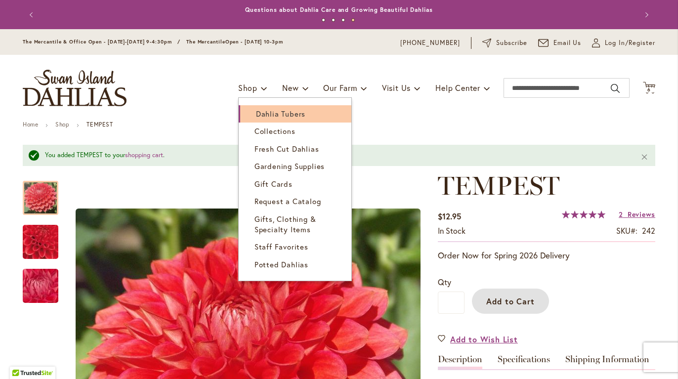
click at [261, 114] on span "Dahlia Tubers" at bounding box center [280, 114] width 49 height 10
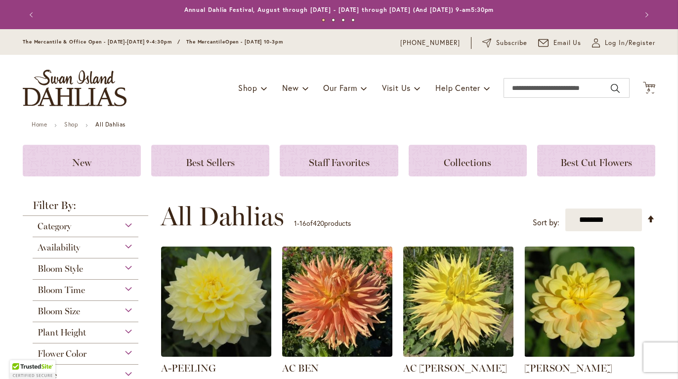
click at [68, 308] on span "Bloom Size" at bounding box center [59, 311] width 42 height 11
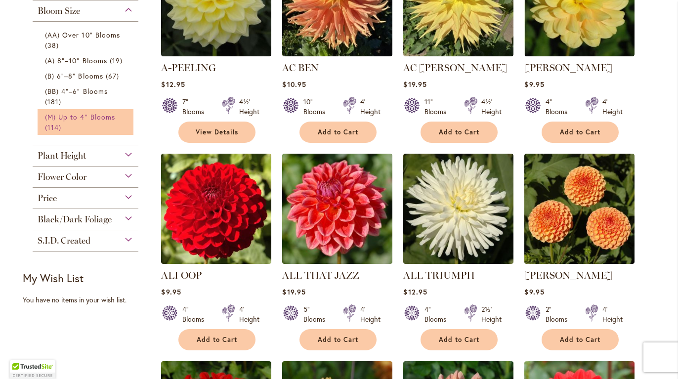
click at [81, 112] on span "(M) Up to 4" Blooms" at bounding box center [80, 116] width 70 height 9
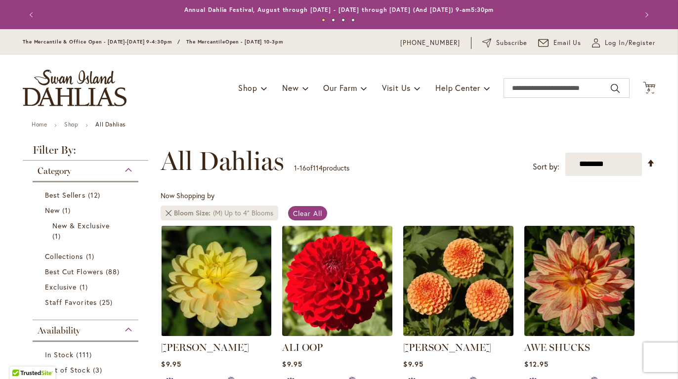
click at [166, 210] on link at bounding box center [169, 213] width 6 height 6
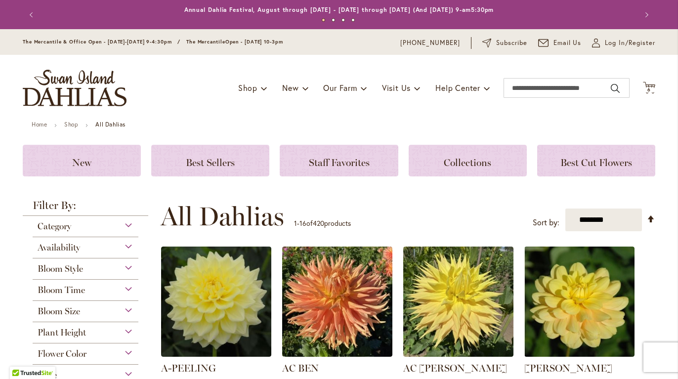
click at [69, 307] on span "Bloom Size" at bounding box center [59, 311] width 42 height 11
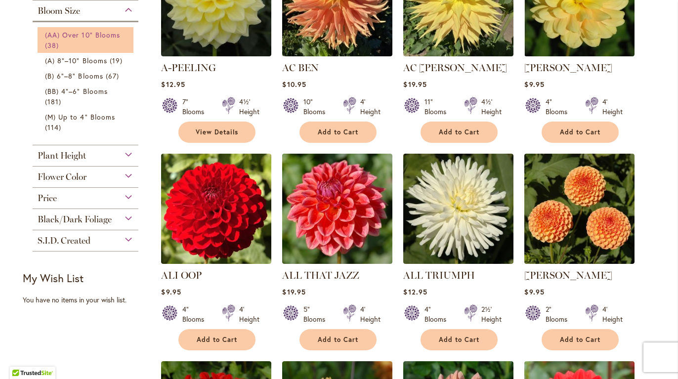
click at [76, 43] on link "(AA) Over 10" Blooms 38 items" at bounding box center [86, 40] width 83 height 21
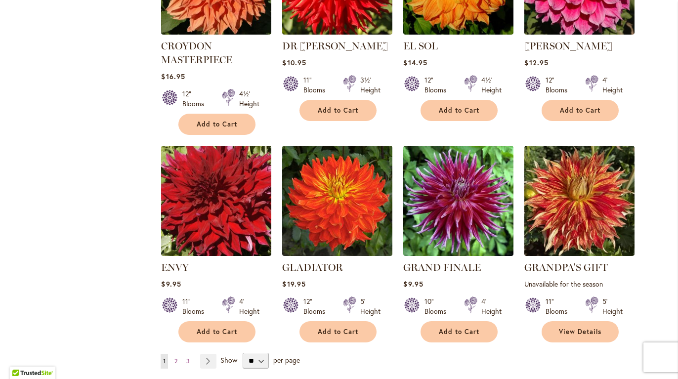
scroll to position [758, 0]
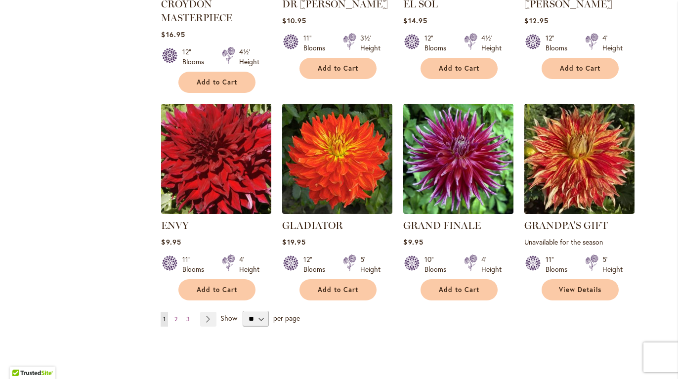
drag, startPoint x: 208, startPoint y: 320, endPoint x: 229, endPoint y: 320, distance: 20.8
click at [209, 319] on link "Page Next" at bounding box center [208, 319] width 16 height 15
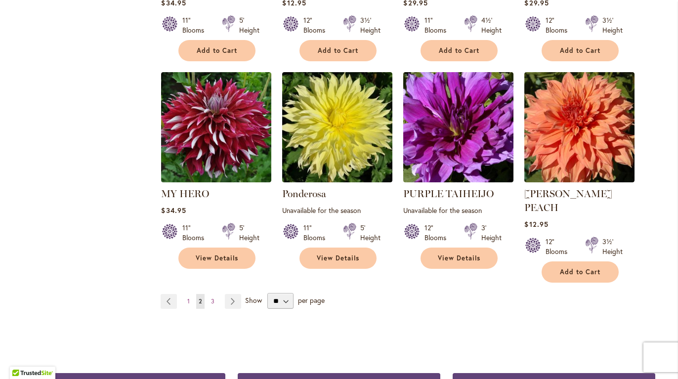
scroll to position [778, 0]
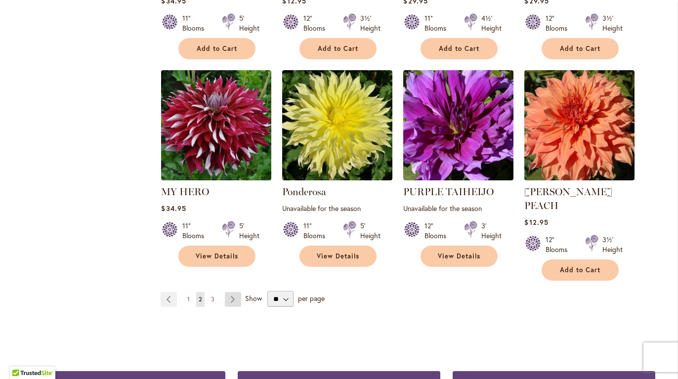
click at [228, 292] on link "Page Next" at bounding box center [233, 299] width 16 height 15
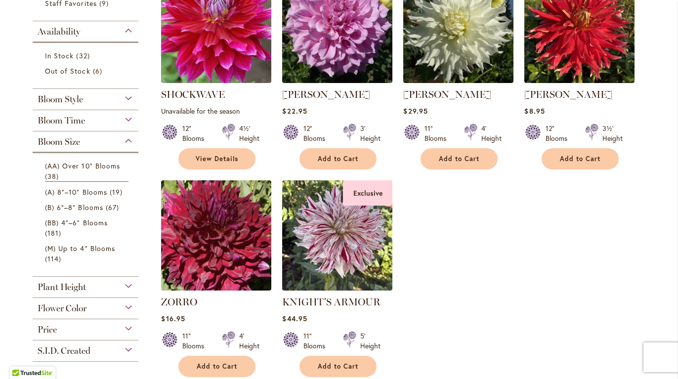
scroll to position [293, 0]
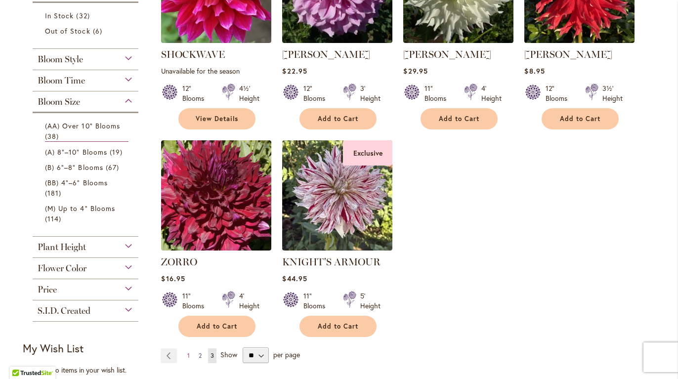
click at [199, 354] on span "2" at bounding box center [200, 355] width 3 height 7
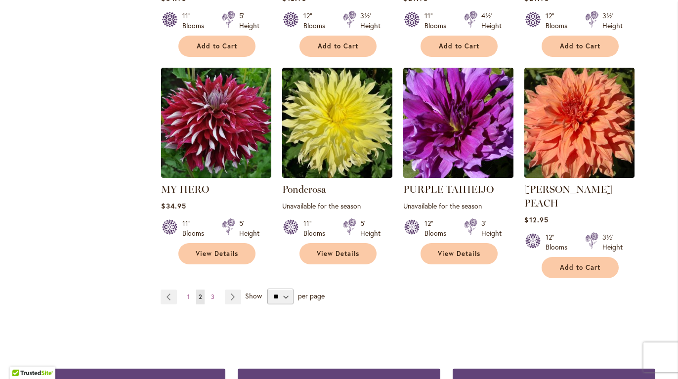
scroll to position [786, 0]
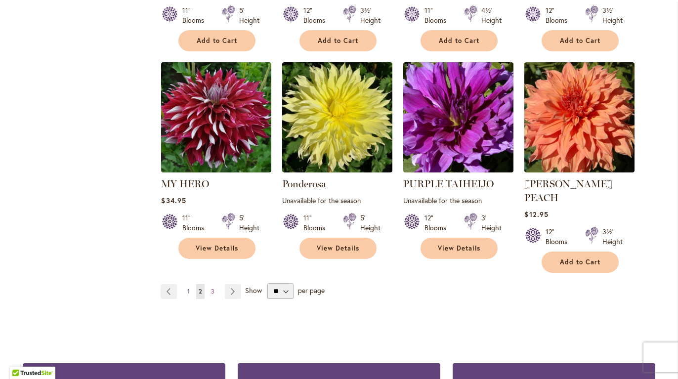
click at [187, 288] on span "1" at bounding box center [188, 291] width 2 height 7
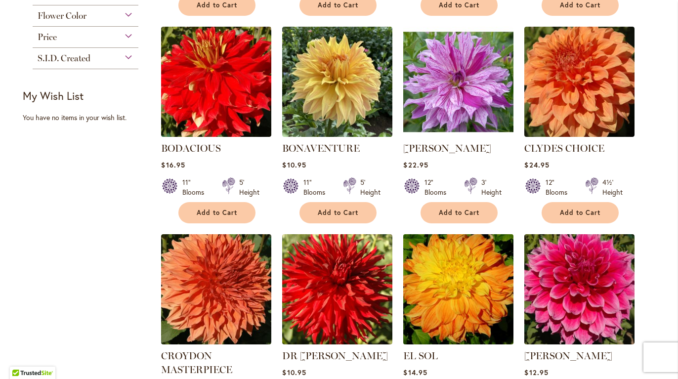
scroll to position [36, 0]
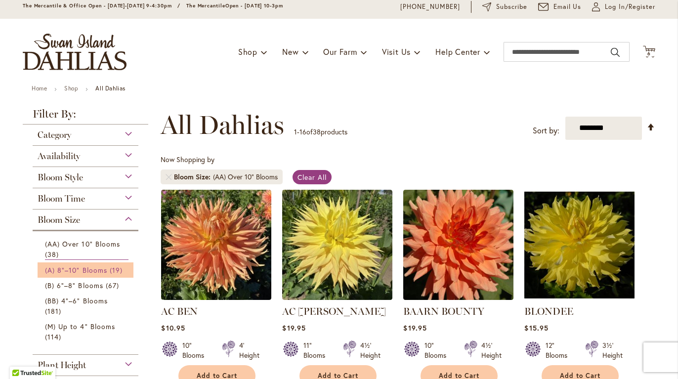
click at [72, 270] on span "(A) 8"–10" Blooms" at bounding box center [76, 269] width 62 height 9
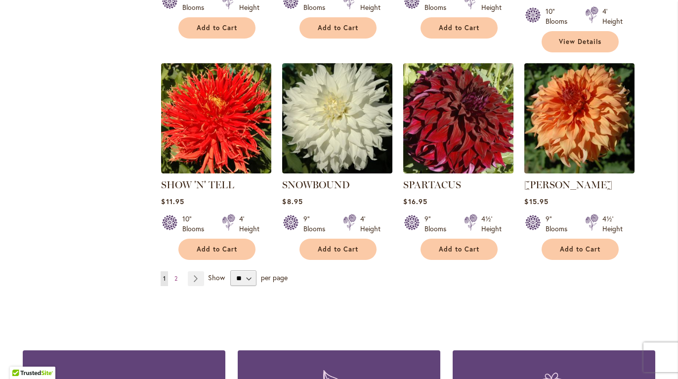
scroll to position [825, 0]
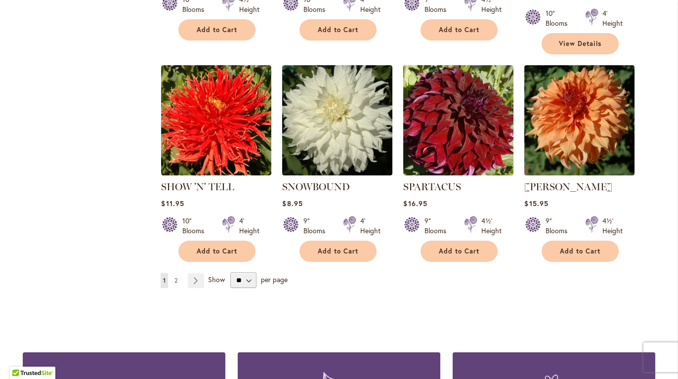
click at [174, 277] on span "2" at bounding box center [175, 280] width 3 height 7
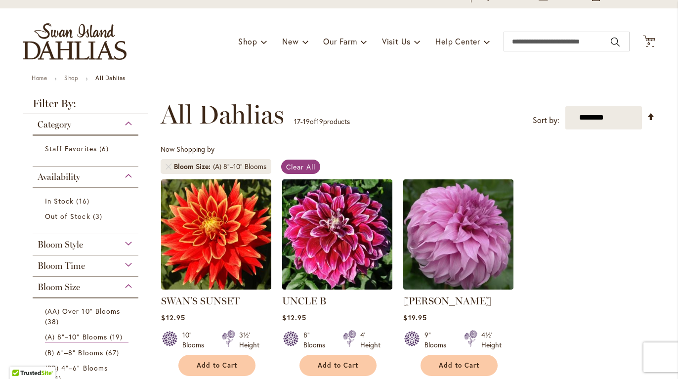
scroll to position [55, 0]
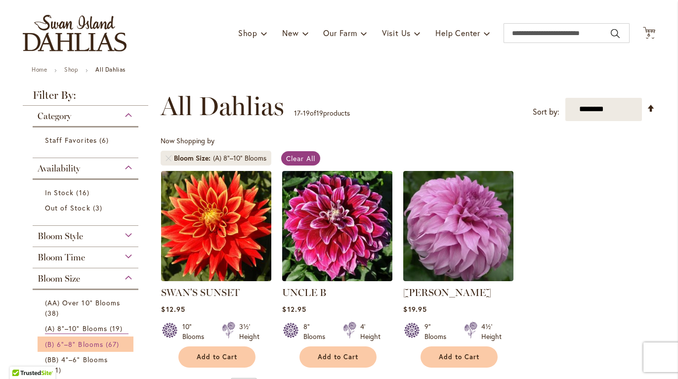
click at [74, 340] on span "(B) 6"–8" Blooms" at bounding box center [74, 343] width 58 height 9
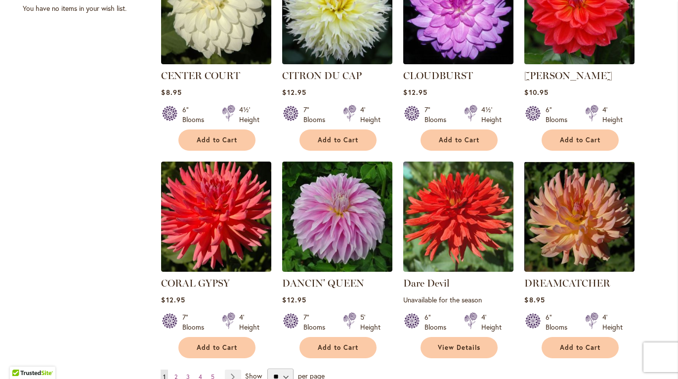
scroll to position [715, 0]
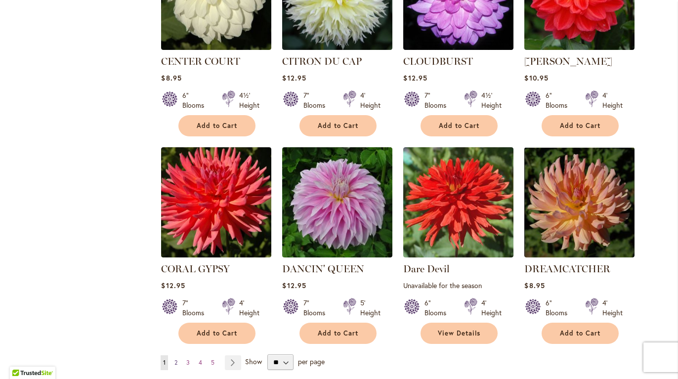
click at [174, 359] on span "2" at bounding box center [175, 362] width 3 height 7
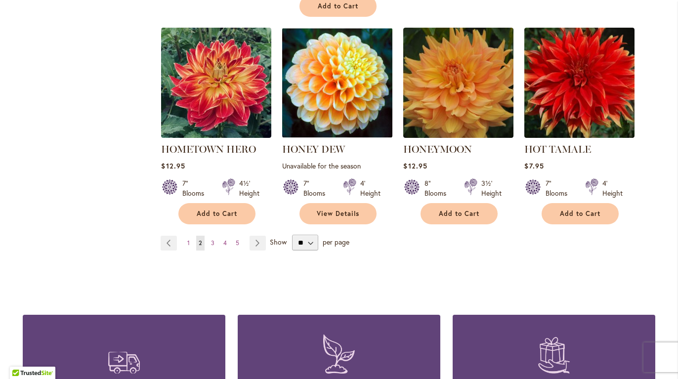
scroll to position [894, 0]
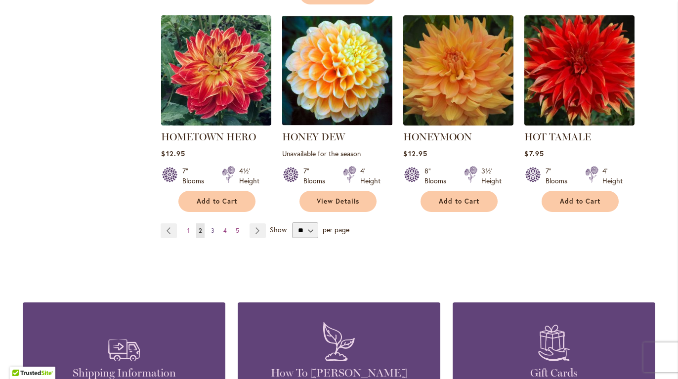
click at [211, 228] on span "3" at bounding box center [212, 230] width 3 height 7
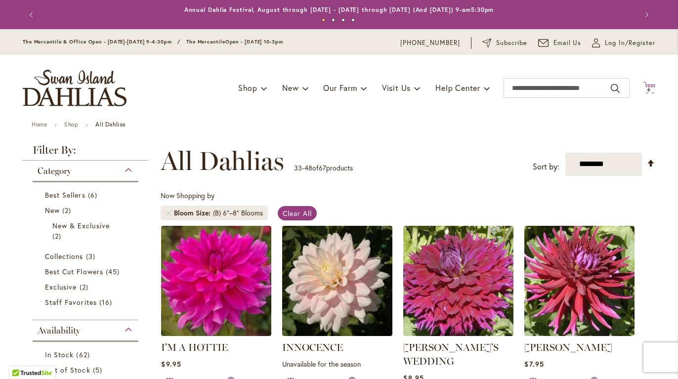
click at [647, 85] on icon at bounding box center [649, 88] width 12 height 12
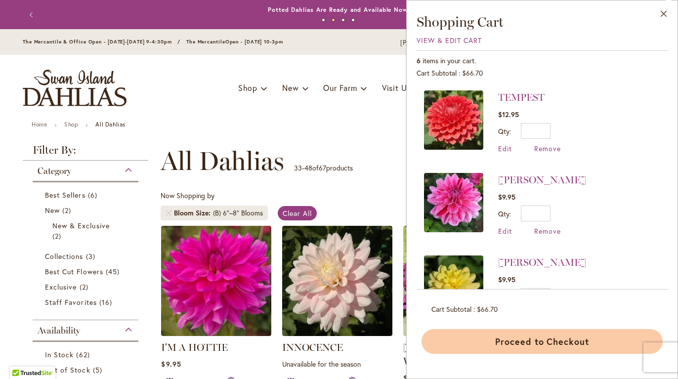
click at [552, 338] on button "Proceed to Checkout" at bounding box center [541, 341] width 241 height 25
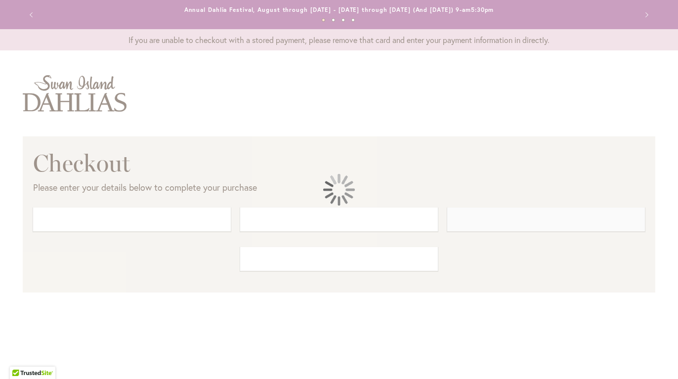
select select "**"
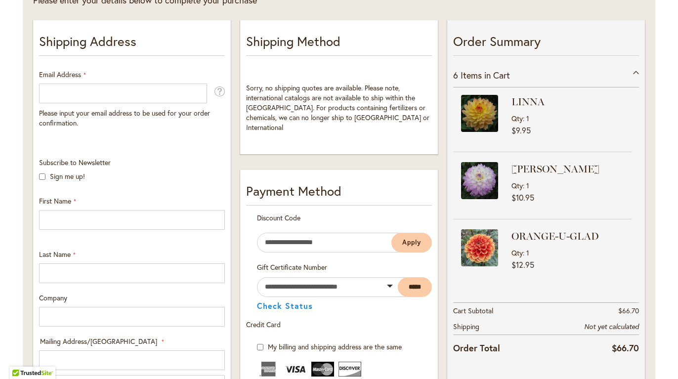
click at [0, 378] on div at bounding box center [0, 379] width 0 height 0
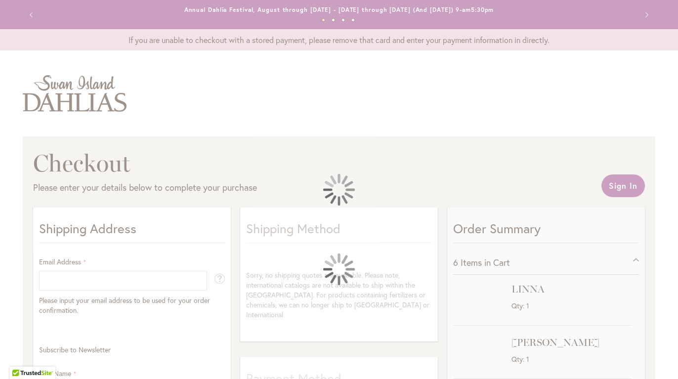
select select "**"
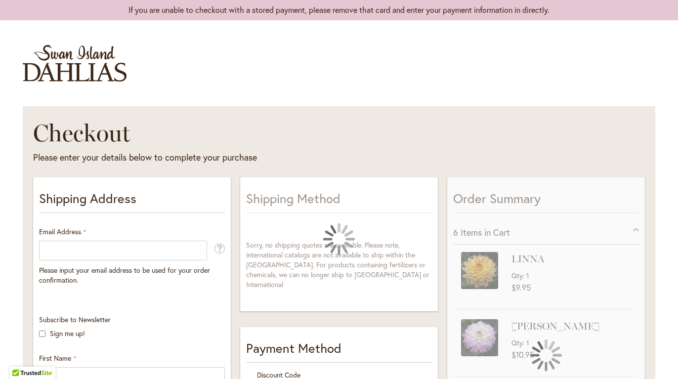
scroll to position [56, 0]
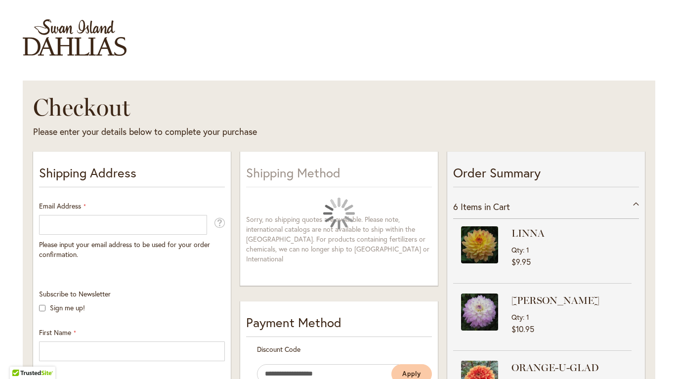
click at [0, 378] on div at bounding box center [0, 379] width 0 height 0
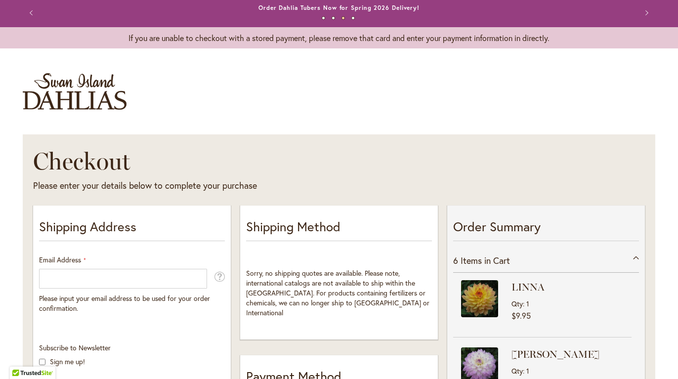
scroll to position [0, 0]
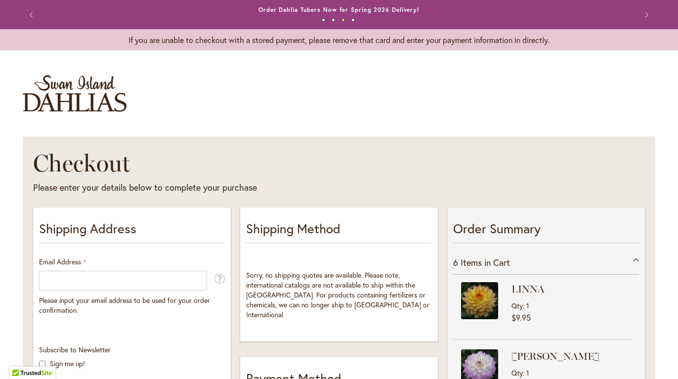
click at [351, 22] on button "4" at bounding box center [352, 19] width 3 height 3
click at [322, 22] on button "1" at bounding box center [323, 19] width 3 height 3
click at [332, 20] on button "2" at bounding box center [333, 19] width 3 height 3
click at [27, 13] on button "Previous" at bounding box center [33, 15] width 20 height 20
click at [30, 16] on button "Previous" at bounding box center [33, 15] width 20 height 20
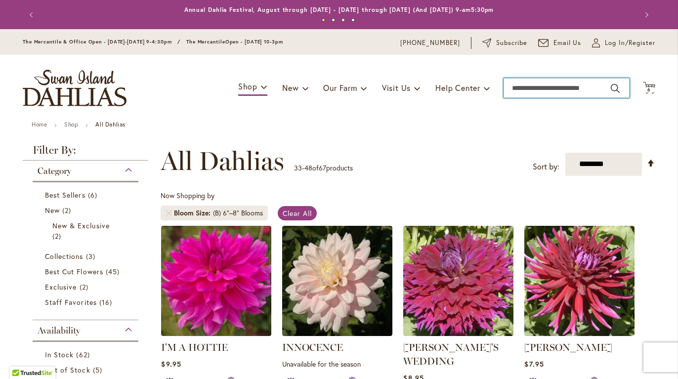
click at [525, 85] on input "Search" at bounding box center [566, 88] width 126 height 20
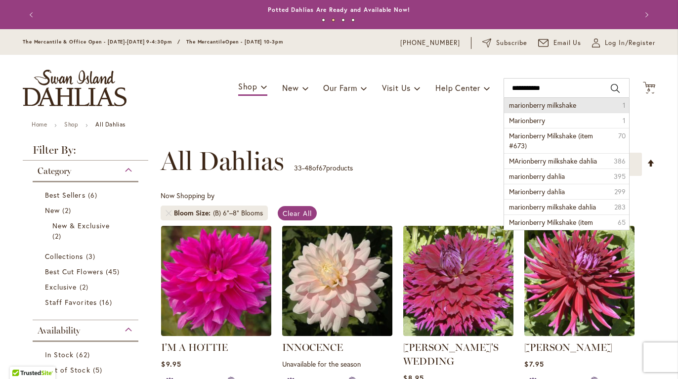
click at [537, 108] on span "marionberry milkshake" at bounding box center [542, 104] width 67 height 9
type input "**********"
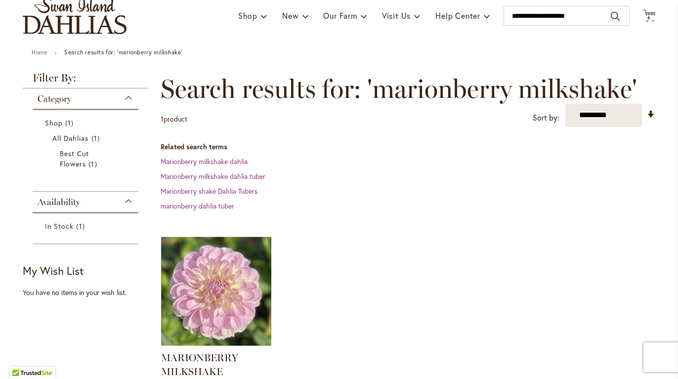
scroll to position [74, 0]
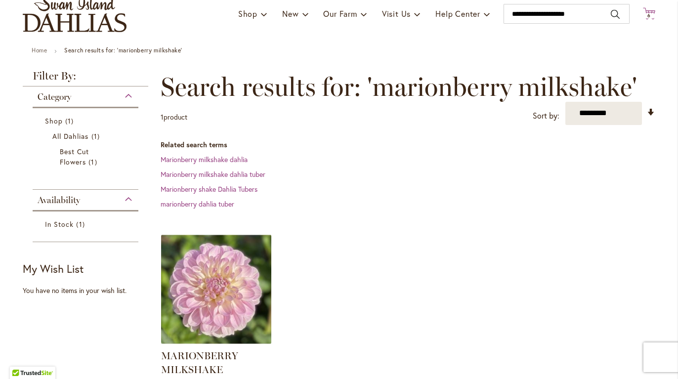
click at [649, 11] on icon "Cart .cls-1 { fill: #231f20; }" at bounding box center [649, 13] width 12 height 12
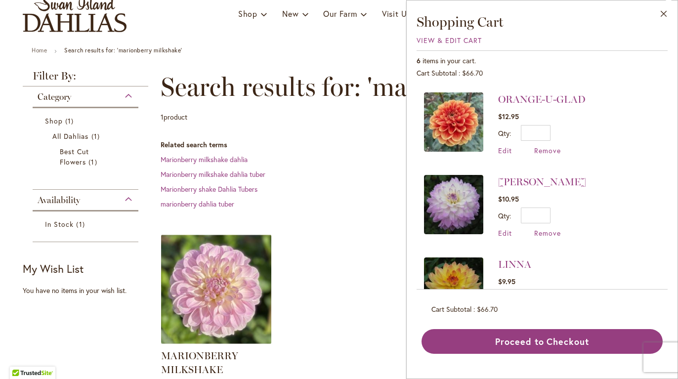
scroll to position [291, 0]
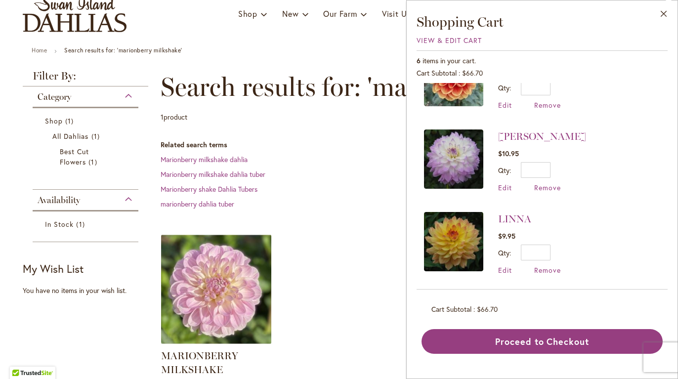
click at [333, 204] on dd "marionberry dahlia tuber" at bounding box center [408, 204] width 495 height 10
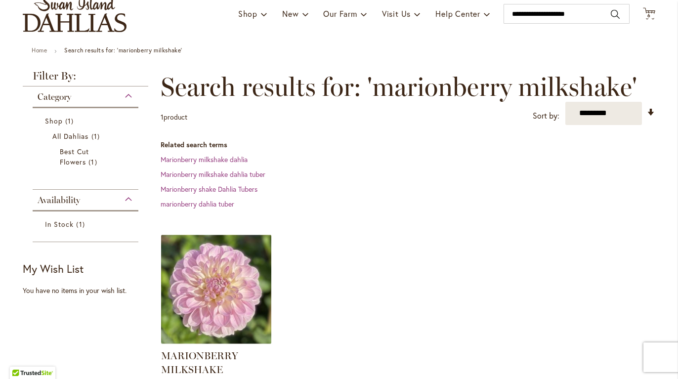
click at [27, 51] on div "Home Search results for: 'marionberry milkshake'" at bounding box center [339, 51] width 632 height 9
click at [32, 48] on link "Home" at bounding box center [39, 49] width 15 height 7
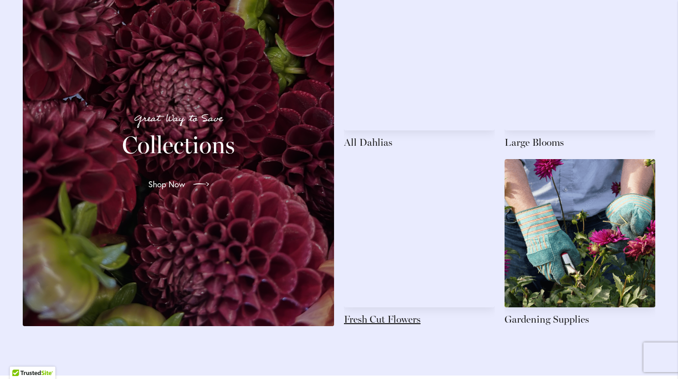
scroll to position [1485, 0]
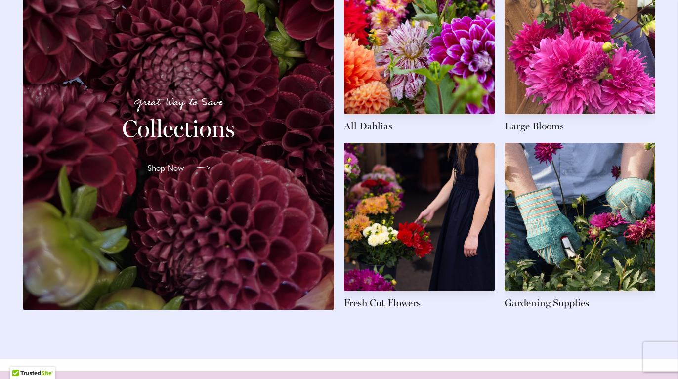
click at [175, 162] on span "Shop Now" at bounding box center [165, 168] width 37 height 12
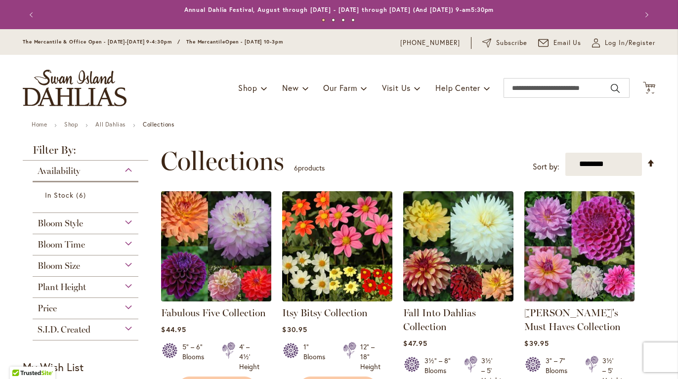
click at [232, 257] on img at bounding box center [217, 246] width 116 height 116
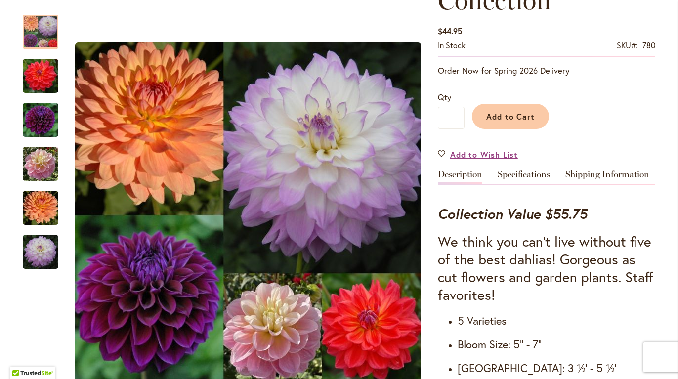
scroll to position [188, 0]
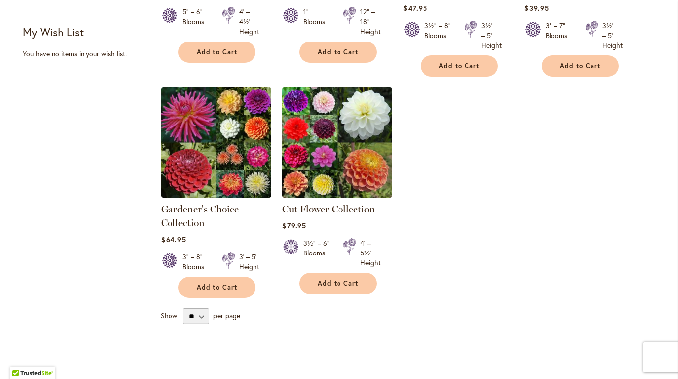
scroll to position [333, 0]
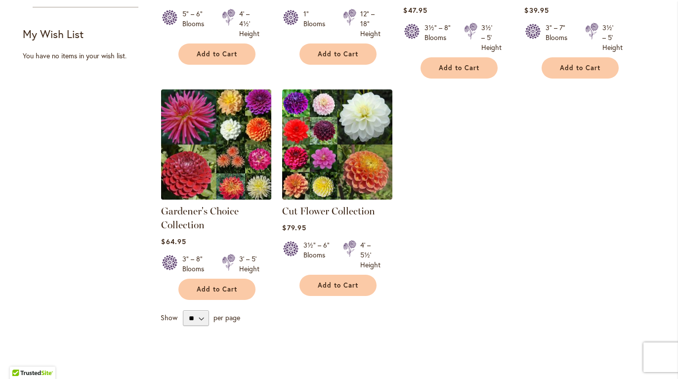
click at [197, 145] on img at bounding box center [217, 144] width 116 height 116
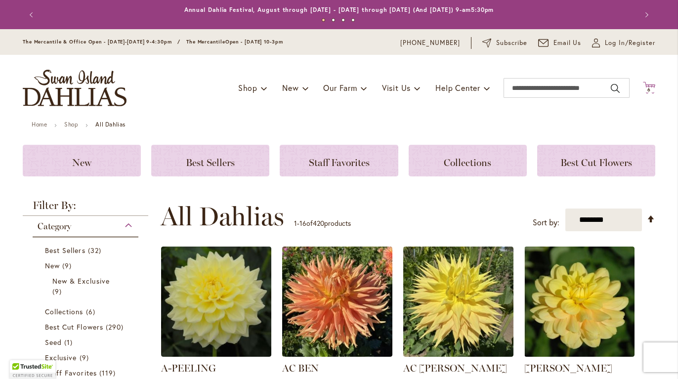
click at [644, 88] on span "6 6 items" at bounding box center [649, 89] width 10 height 5
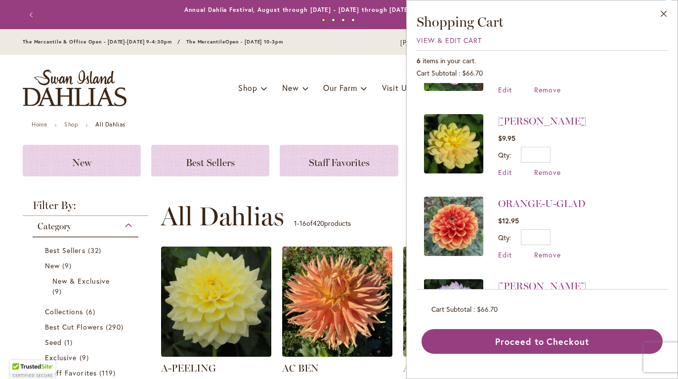
scroll to position [291, 0]
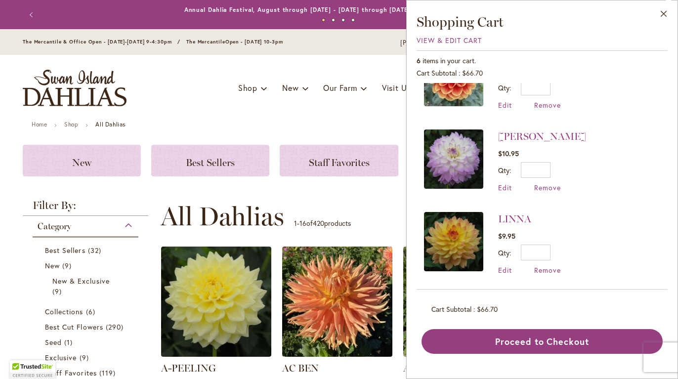
click at [251, 105] on div "Toggle Nav Shop Dahlia Tubers Collections Fresh Cut Dahlias Gardening Supplies …" at bounding box center [339, 88] width 652 height 66
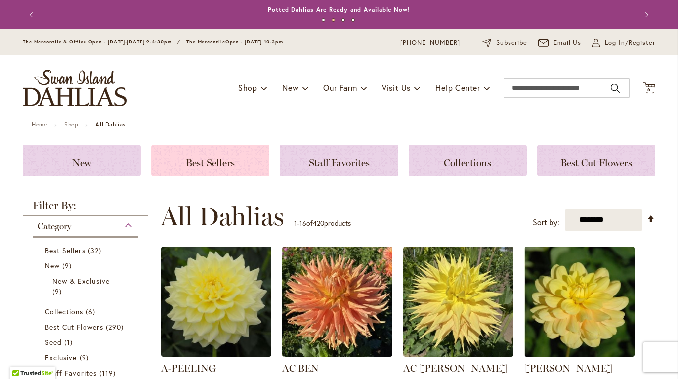
click at [198, 162] on span "Best Sellers" at bounding box center [210, 163] width 49 height 12
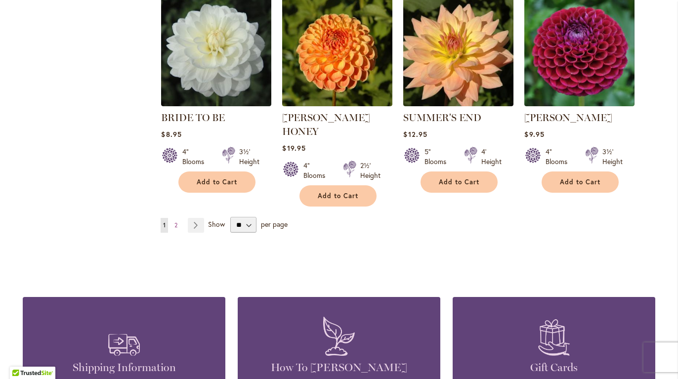
scroll to position [841, 0]
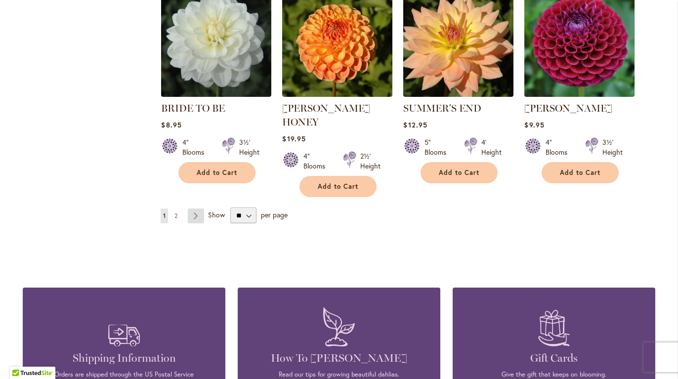
click at [195, 208] on link "Page Next" at bounding box center [196, 215] width 16 height 15
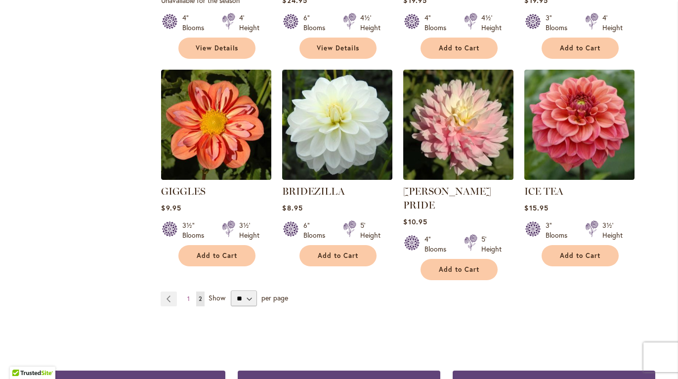
scroll to position [785, 0]
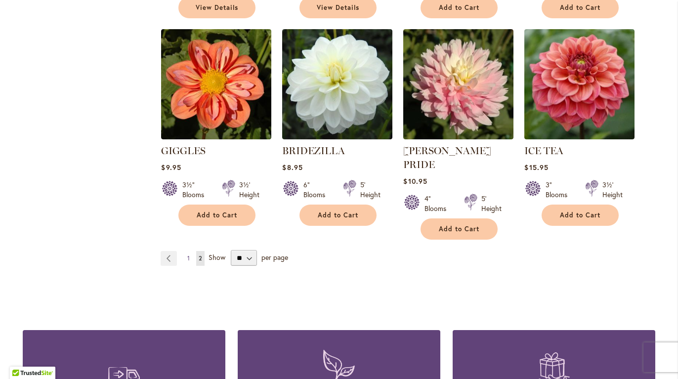
click at [187, 254] on span "1" at bounding box center [188, 257] width 2 height 7
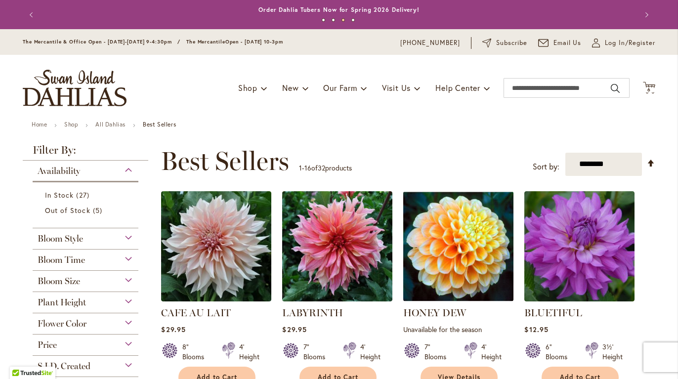
click at [56, 259] on span "Bloom Time" at bounding box center [61, 259] width 47 height 11
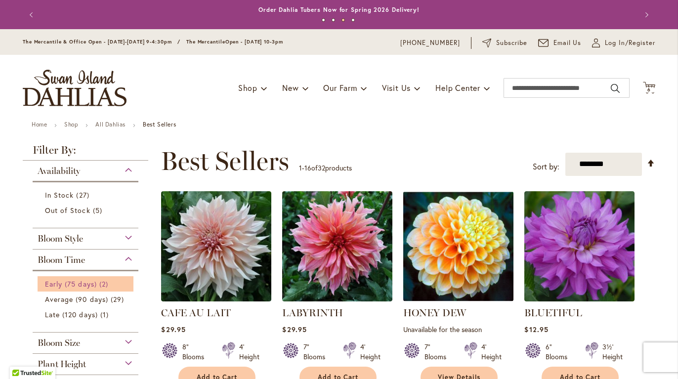
click at [60, 281] on span "Early (75 days)" at bounding box center [71, 283] width 52 height 9
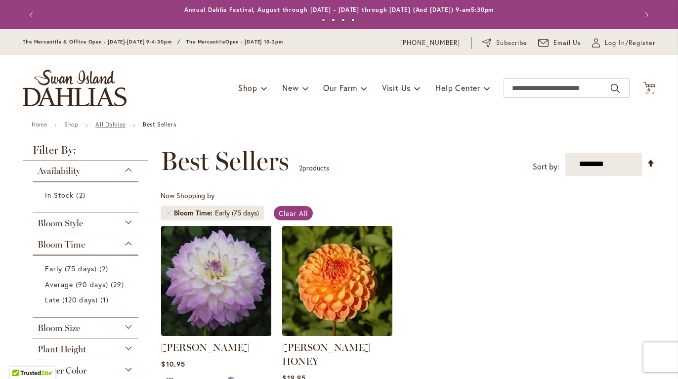
click at [107, 121] on link "All Dahlias" at bounding box center [110, 124] width 30 height 7
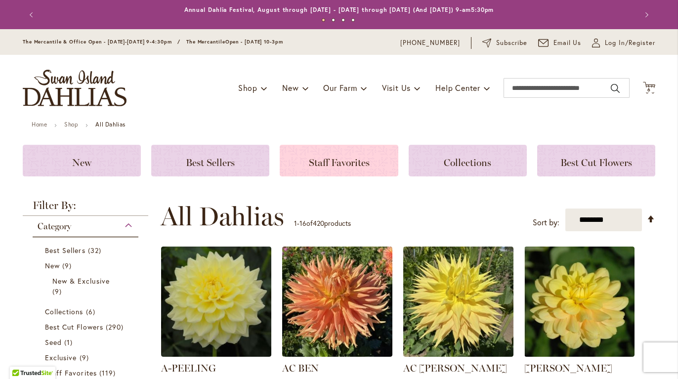
click at [357, 164] on span "Staff Favorites" at bounding box center [339, 163] width 61 height 12
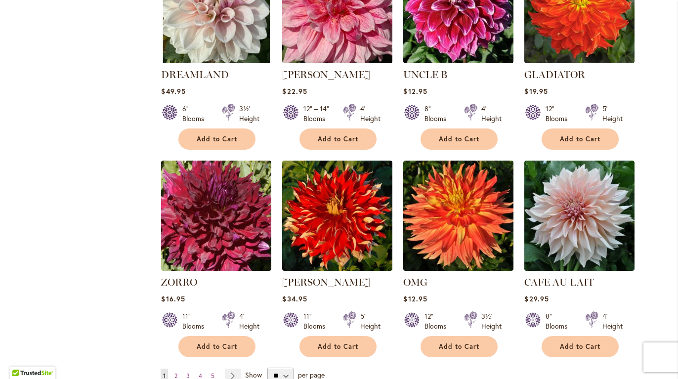
scroll to position [721, 0]
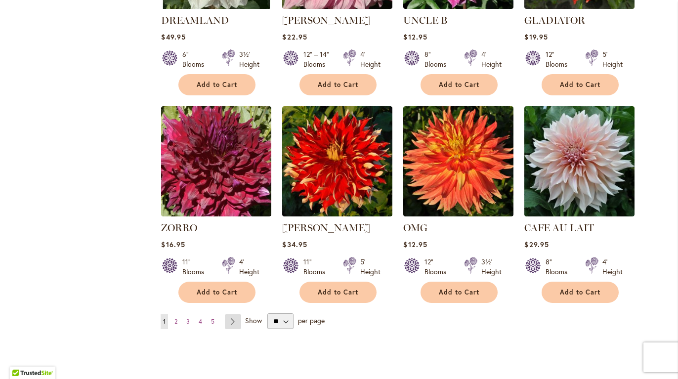
click at [235, 319] on link "Page Next" at bounding box center [233, 321] width 16 height 15
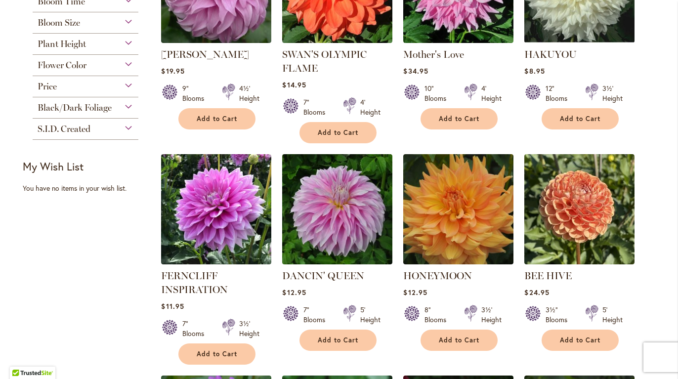
scroll to position [263, 0]
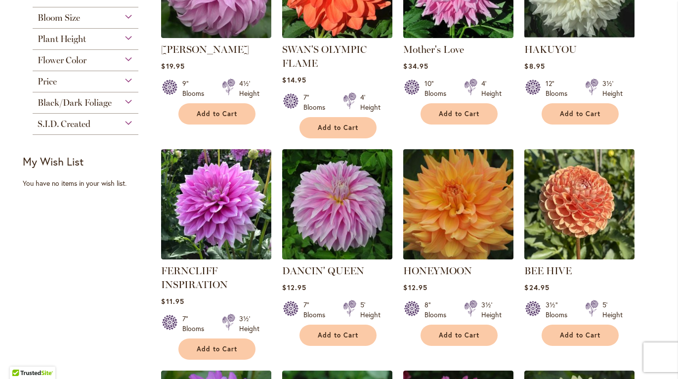
click at [469, 222] on img at bounding box center [459, 204] width 116 height 116
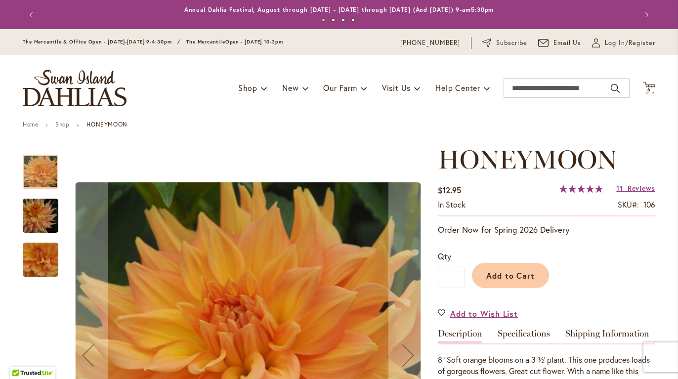
click at [29, 212] on img "Honeymoon" at bounding box center [40, 215] width 71 height 47
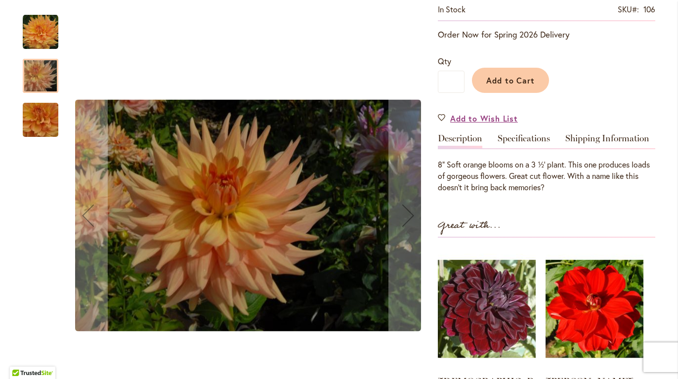
scroll to position [197, 0]
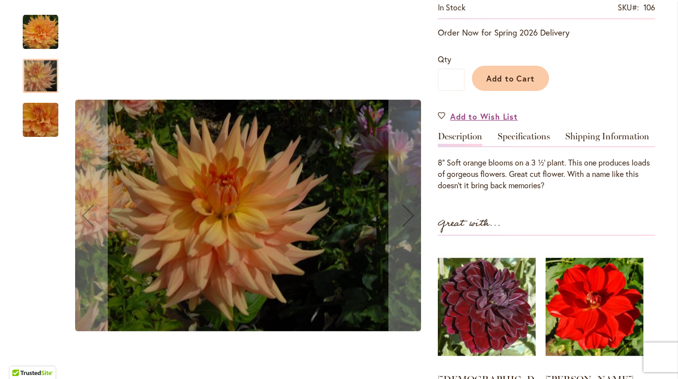
click at [48, 119] on img "Honeymoon" at bounding box center [40, 120] width 71 height 66
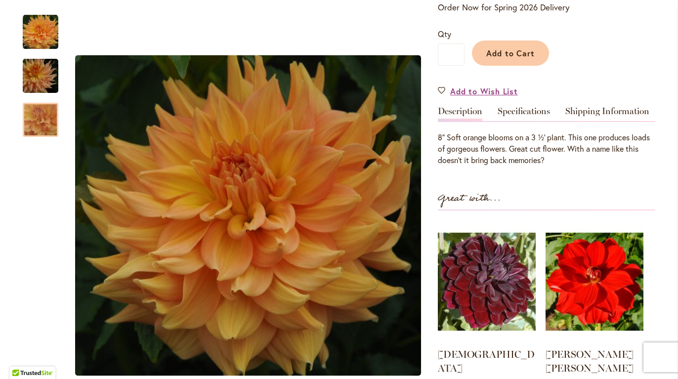
scroll to position [117, 0]
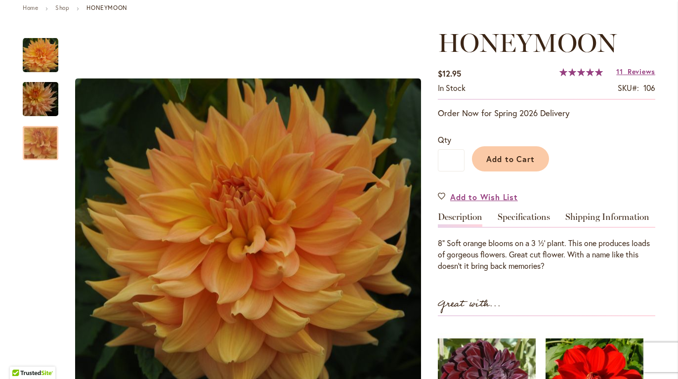
click at [628, 76] on div "11 Reviews Add Your Review" at bounding box center [635, 72] width 39 height 10
click at [630, 74] on span "Reviews" at bounding box center [641, 71] width 28 height 9
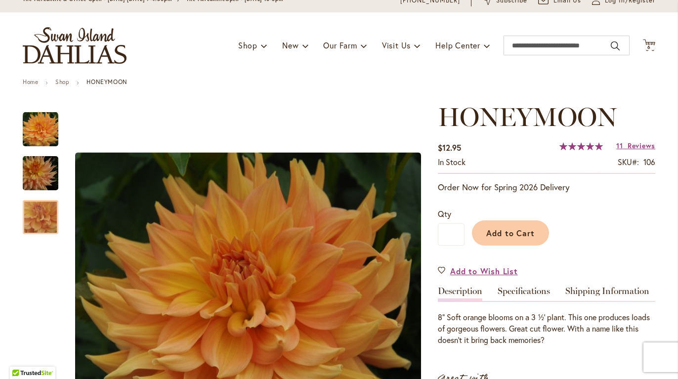
scroll to position [0, 0]
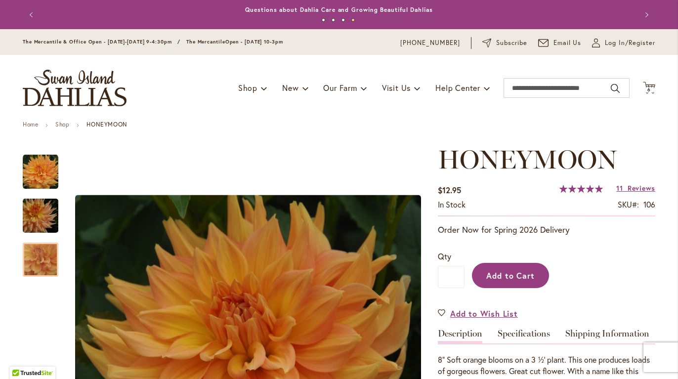
click at [516, 274] on span "Add to Cart" at bounding box center [510, 275] width 49 height 10
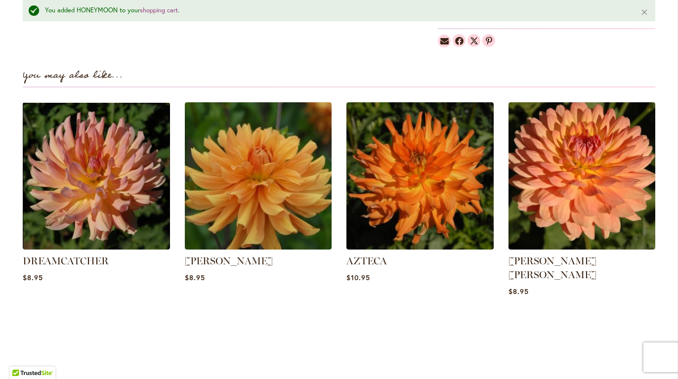
scroll to position [627, 0]
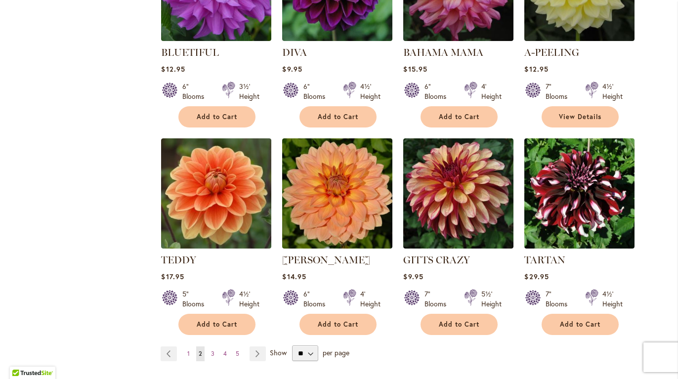
scroll to position [704, 0]
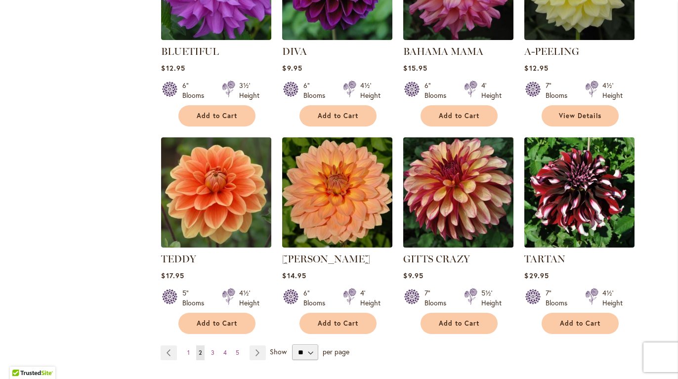
click at [463, 193] on img at bounding box center [459, 192] width 116 height 116
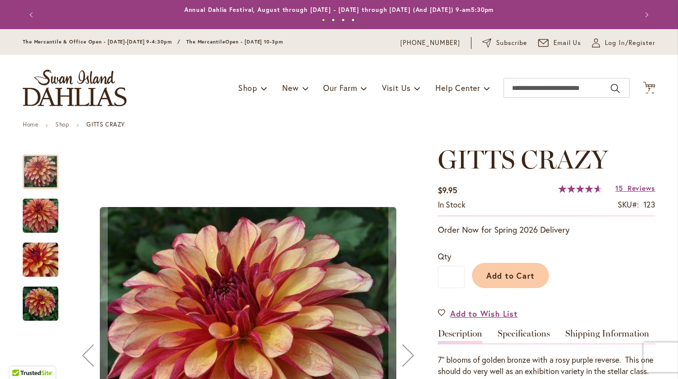
click at [30, 220] on img "Gitts Crazy" at bounding box center [40, 215] width 71 height 47
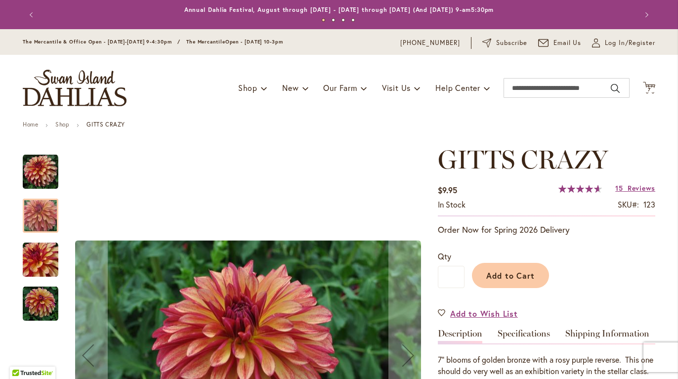
click at [35, 256] on img "Gitts Crazy" at bounding box center [41, 260] width 36 height 36
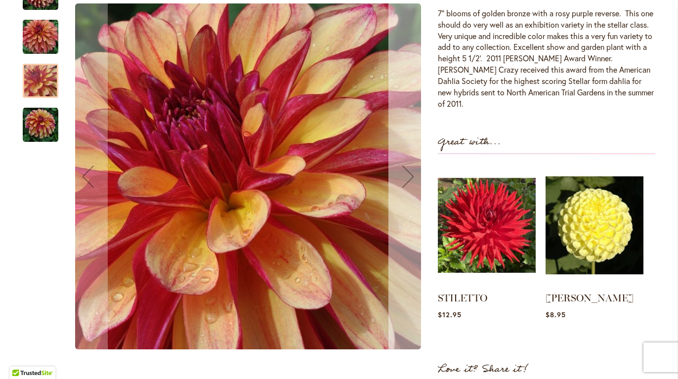
scroll to position [350, 0]
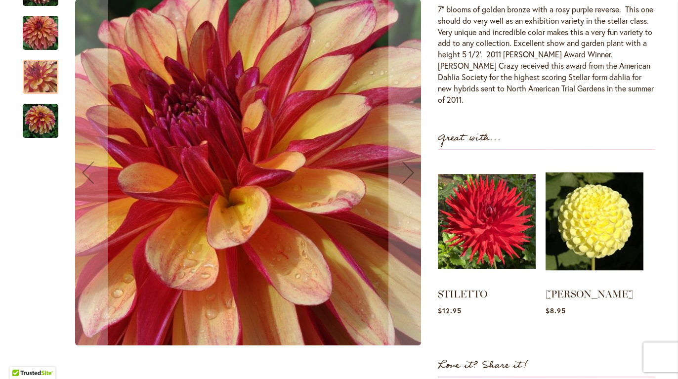
click at [40, 118] on img "Gitts Crazy" at bounding box center [41, 121] width 36 height 36
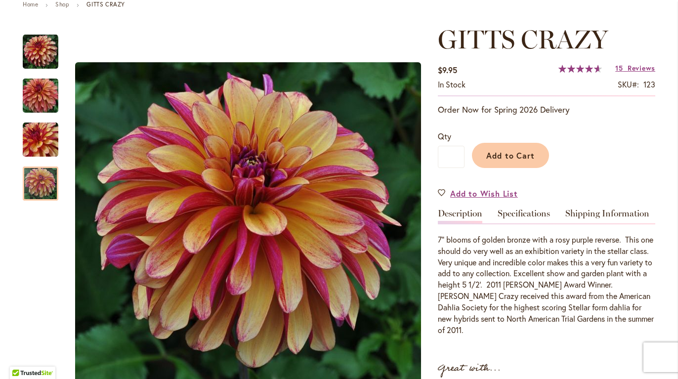
scroll to position [119, 0]
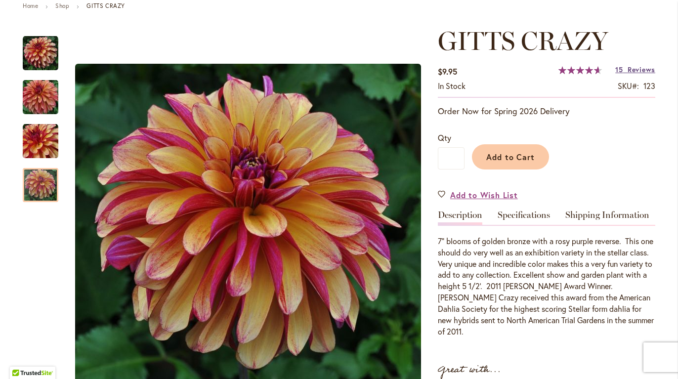
click at [631, 73] on span "Reviews" at bounding box center [641, 69] width 28 height 9
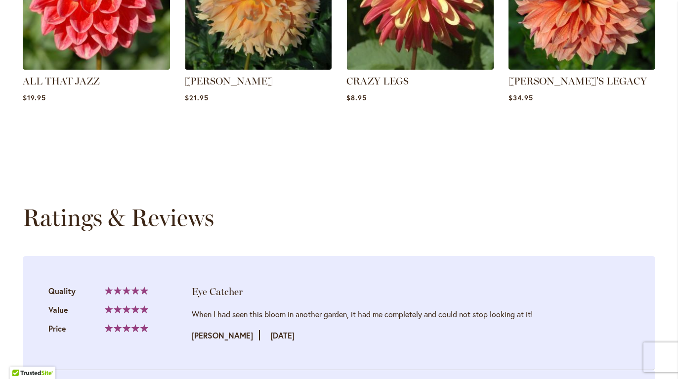
scroll to position [0, 0]
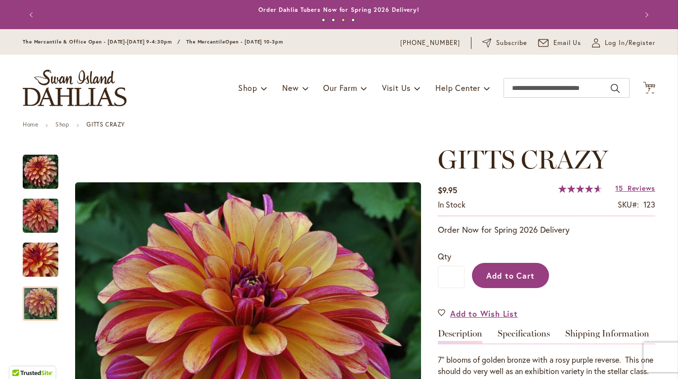
click at [515, 271] on span "Add to Cart" at bounding box center [510, 275] width 49 height 10
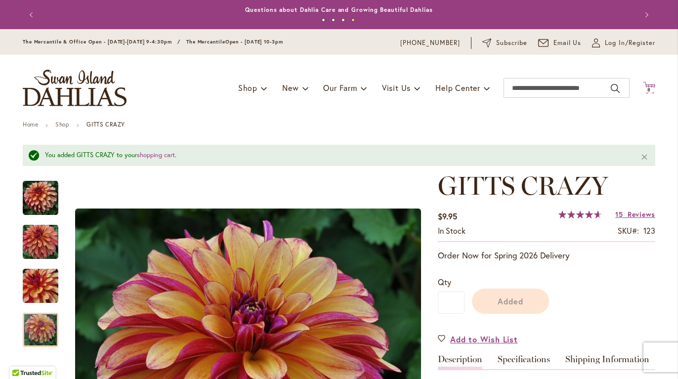
click at [649, 88] on span "8 8 items" at bounding box center [649, 89] width 10 height 5
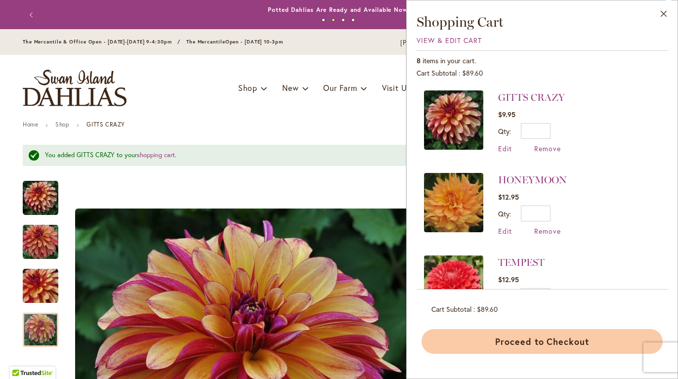
click at [541, 339] on button "Proceed to Checkout" at bounding box center [541, 341] width 241 height 25
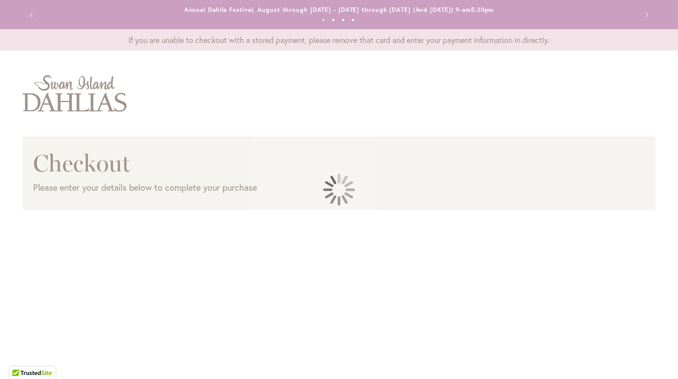
select select "**"
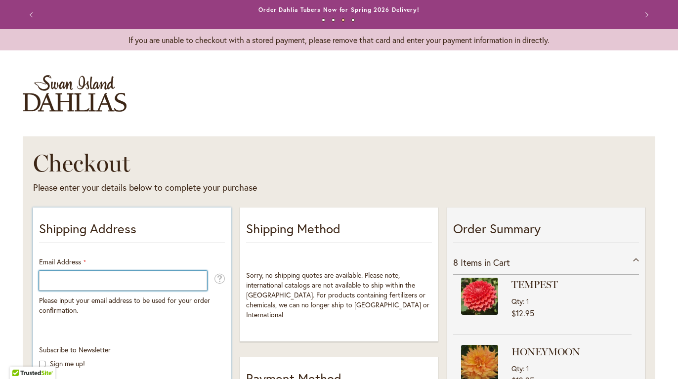
click at [120, 277] on input "Email Address" at bounding box center [123, 281] width 168 height 20
type input "**********"
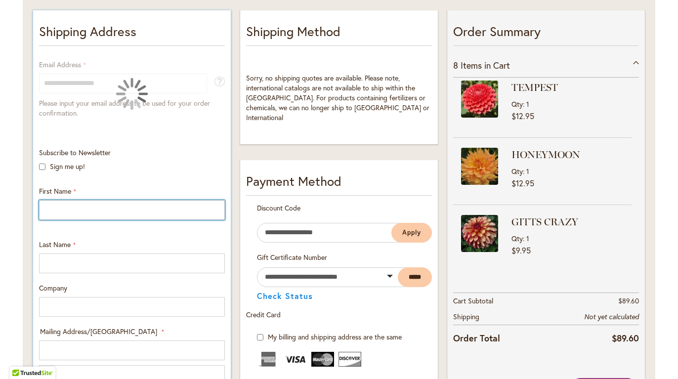
click at [68, 212] on input "First Name" at bounding box center [132, 210] width 186 height 20
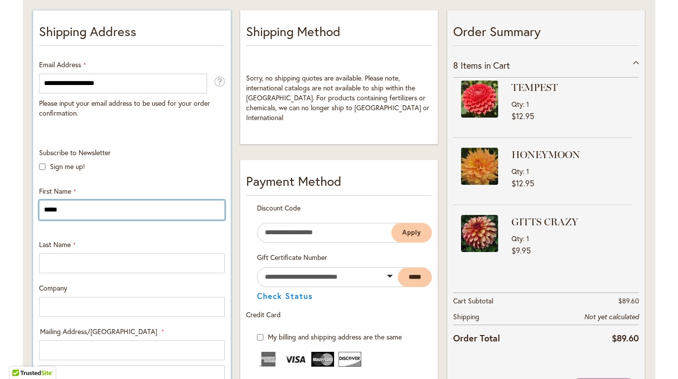
type input "*****"
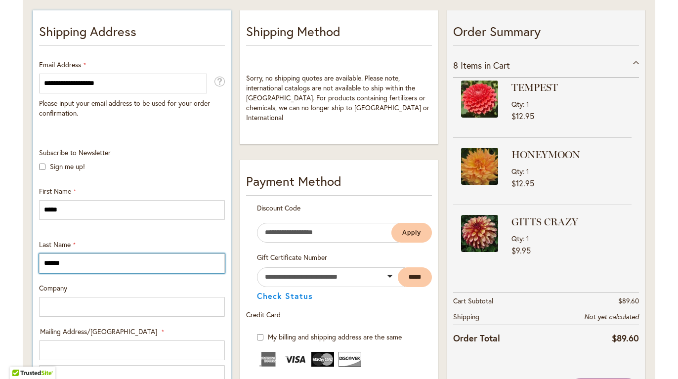
type input "******"
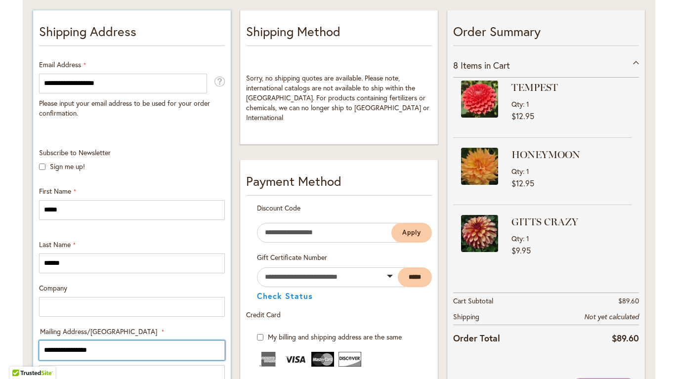
type input "**********"
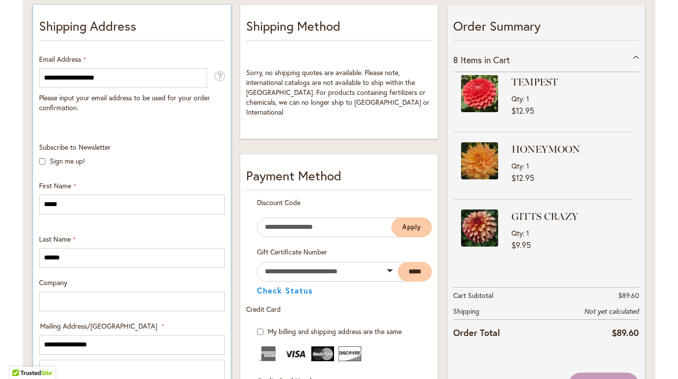
scroll to position [423, 0]
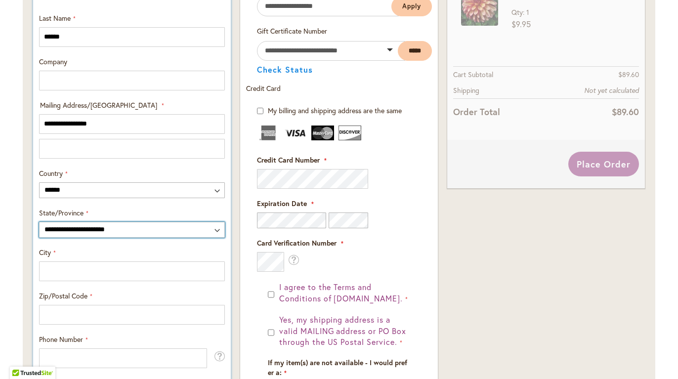
select select "**"
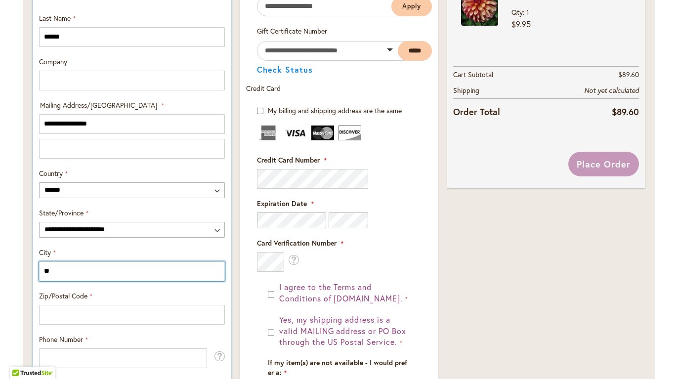
type input "*"
type input "*********"
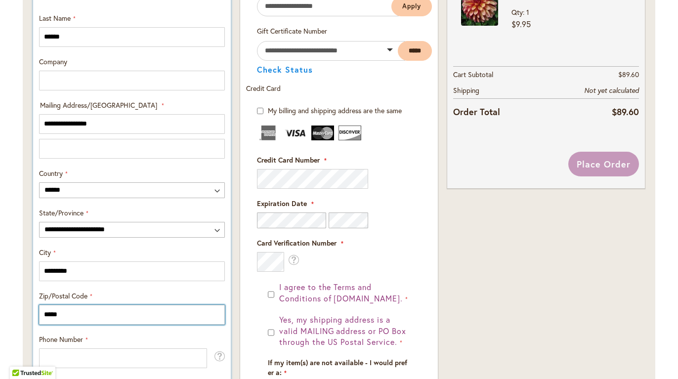
type input "*****"
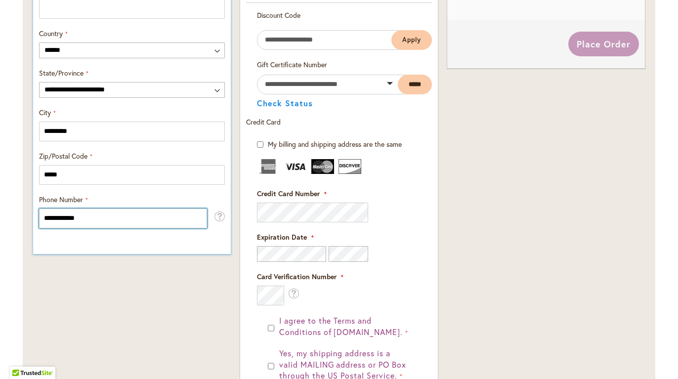
scroll to position [572, 0]
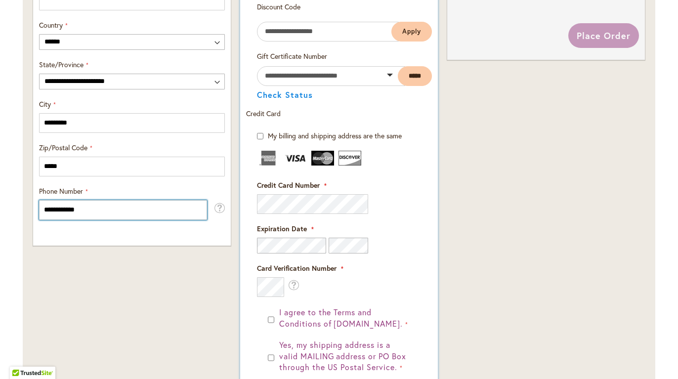
type input "**********"
click at [424, 283] on fieldset "Payment Information Payment Method Discount Code Enter discount code Apply Gift…" at bounding box center [339, 226] width 186 height 510
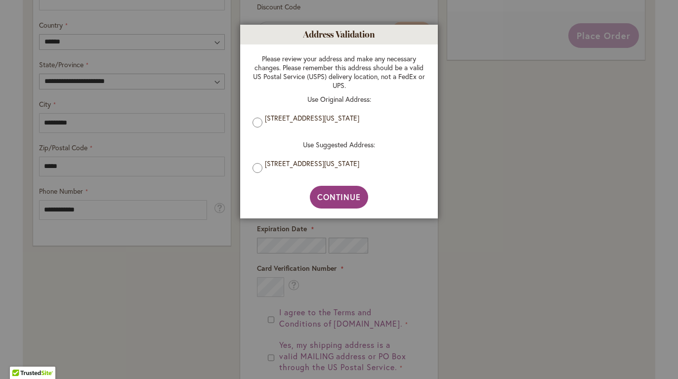
click at [267, 168] on label "6209 MARIETTA AVE, BALTIMORE, Maryland, 21214-1151, United States" at bounding box center [343, 163] width 156 height 9
click at [337, 194] on span "Continue" at bounding box center [339, 197] width 44 height 10
type input "**********"
type input "*********"
type input "**********"
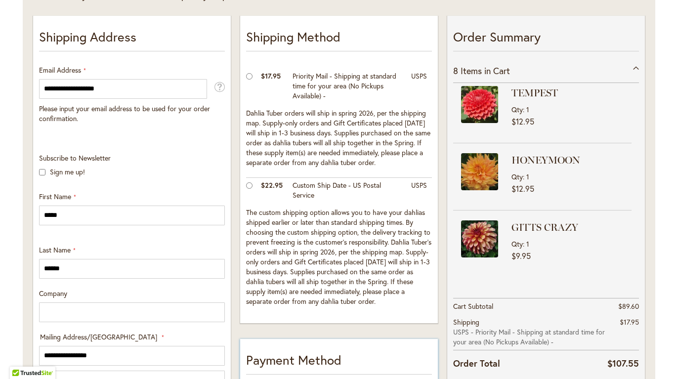
scroll to position [191, 0]
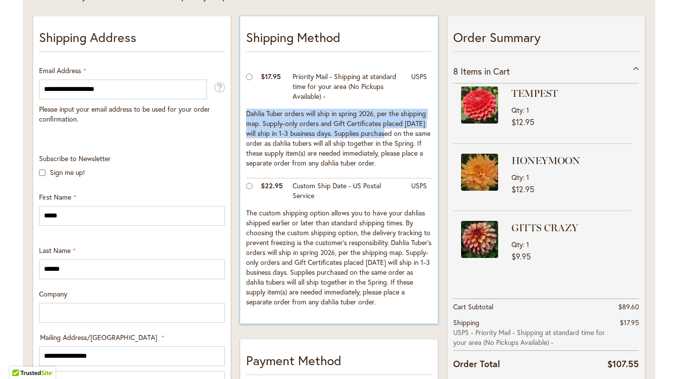
drag, startPoint x: 363, startPoint y: 107, endPoint x: 385, endPoint y: 129, distance: 31.8
click at [385, 129] on td "Dahlia Tuber orders will ship in spring 2026, per the shipping map. Supply-only…" at bounding box center [339, 142] width 186 height 72
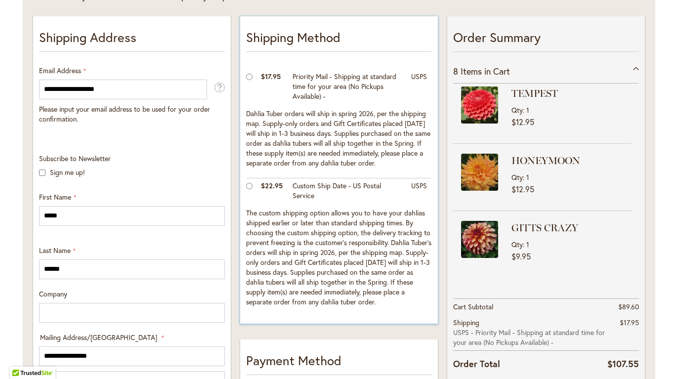
click at [383, 143] on td "Dahlia Tuber orders will ship in spring 2026, per the shipping map. Supply-only…" at bounding box center [339, 142] width 186 height 72
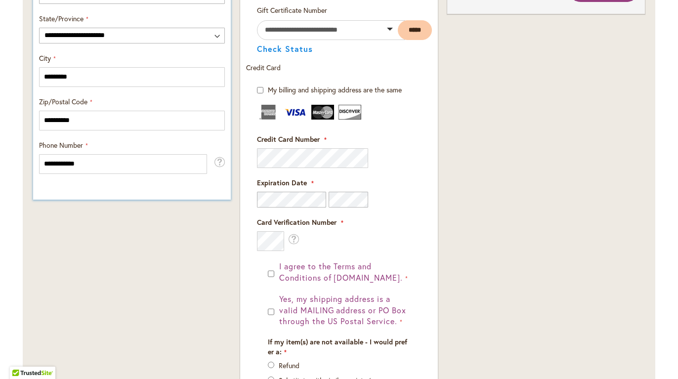
scroll to position [434, 0]
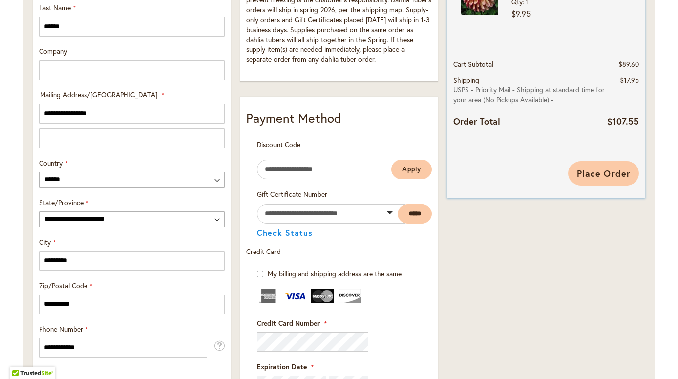
click at [611, 173] on span "Place Order" at bounding box center [604, 173] width 54 height 12
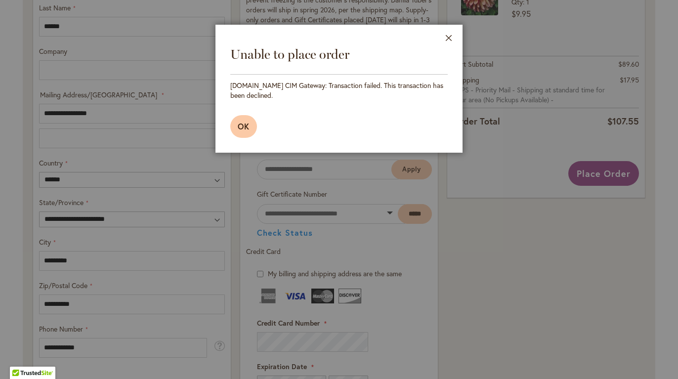
click at [239, 127] on span "OK" at bounding box center [244, 126] width 12 height 10
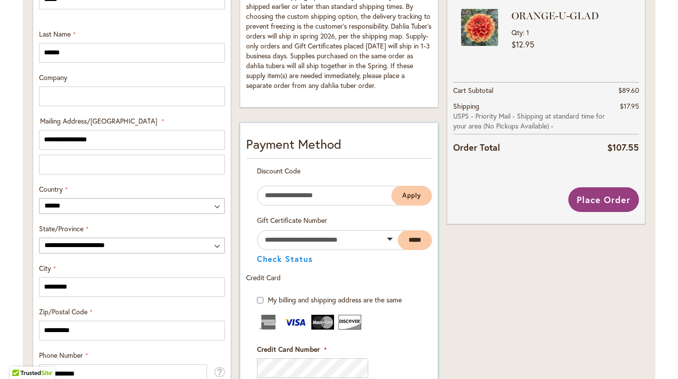
scroll to position [491, 0]
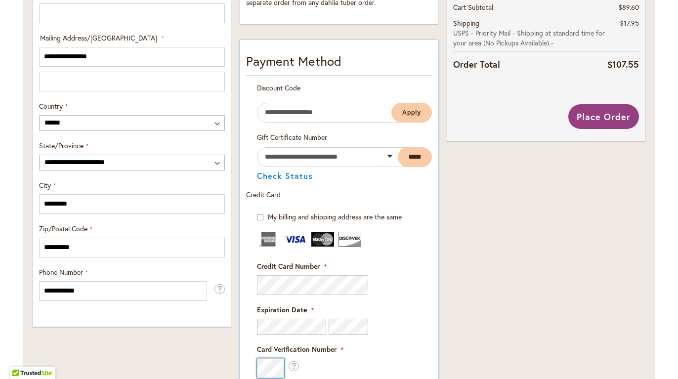
click at [240, 366] on div "Payment Information Payment Method Discount Code Enter discount code Apply" at bounding box center [339, 311] width 198 height 543
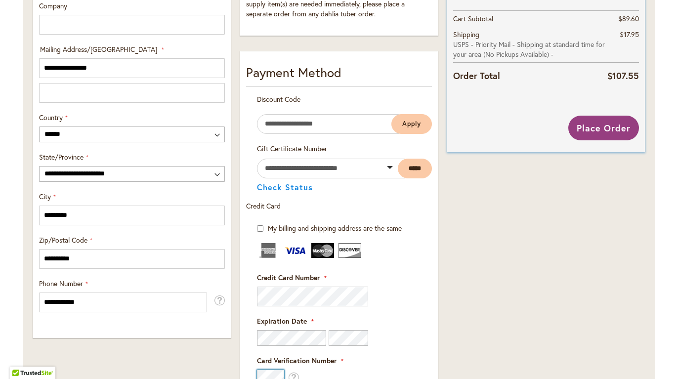
scroll to position [346, 0]
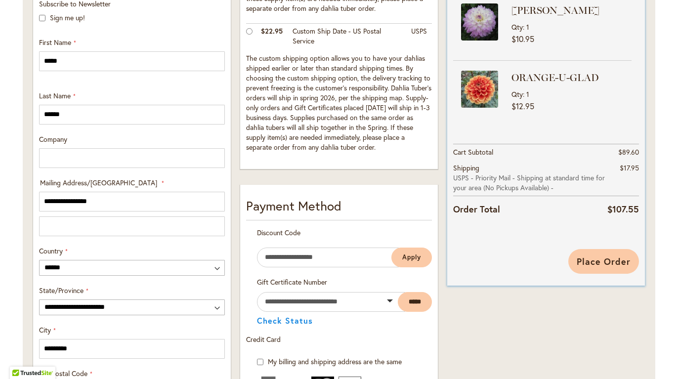
click at [600, 259] on span "Place Order" at bounding box center [604, 261] width 54 height 12
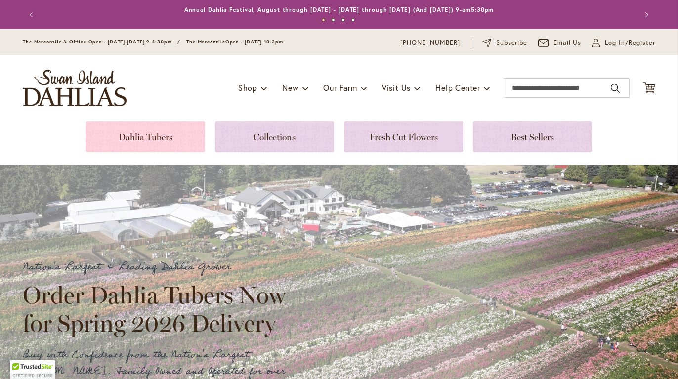
click at [153, 137] on link at bounding box center [145, 136] width 119 height 31
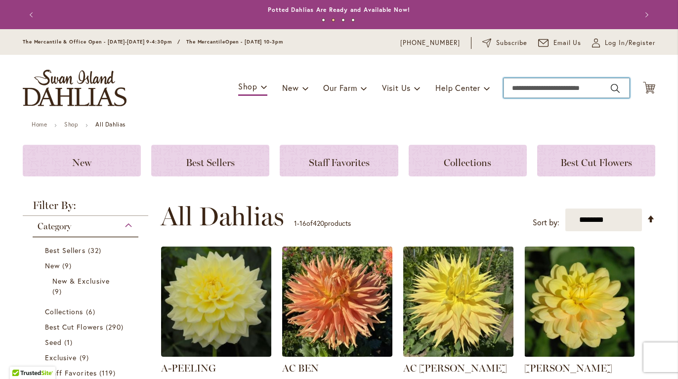
click at [536, 89] on input "Search" at bounding box center [566, 88] width 126 height 20
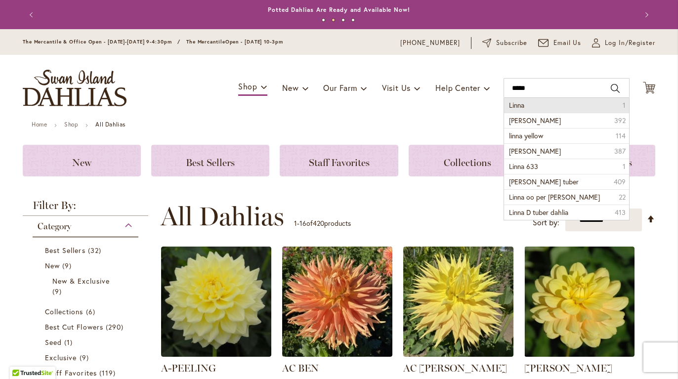
click at [545, 107] on li "Linna 1" at bounding box center [566, 105] width 125 height 15
type input "*****"
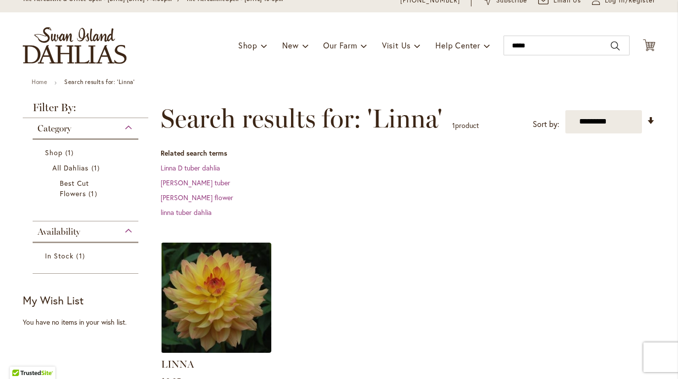
scroll to position [182, 0]
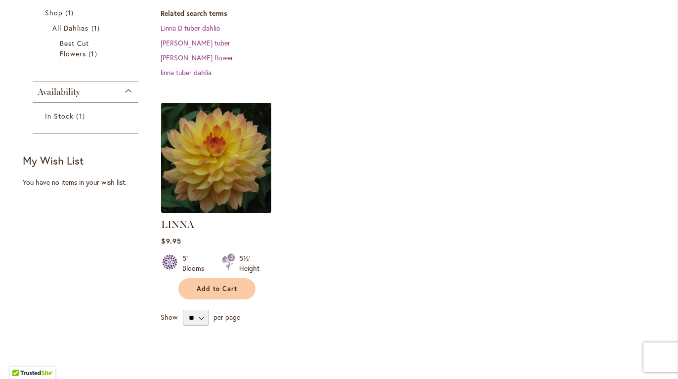
click at [226, 171] on img at bounding box center [217, 158] width 116 height 116
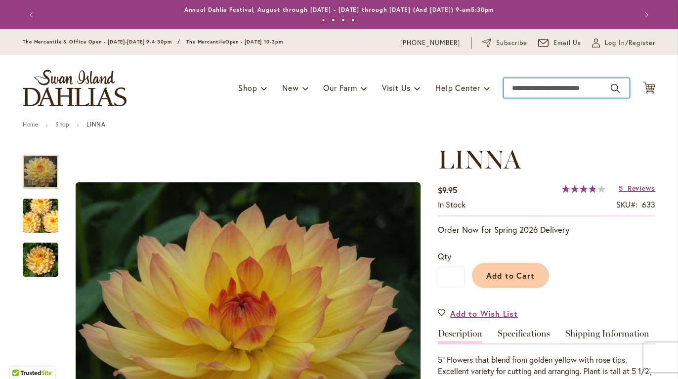
click at [577, 86] on input "Search" at bounding box center [566, 88] width 126 height 20
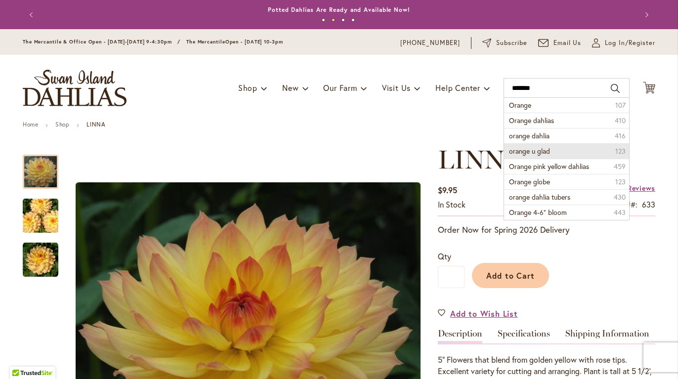
click at [533, 150] on span "orange u glad" at bounding box center [529, 150] width 41 height 9
type input "**********"
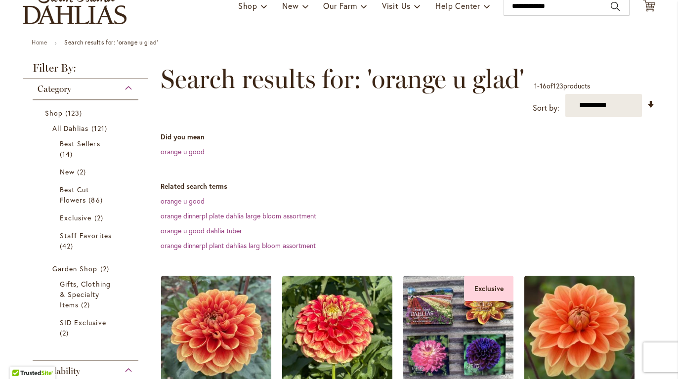
scroll to position [308, 0]
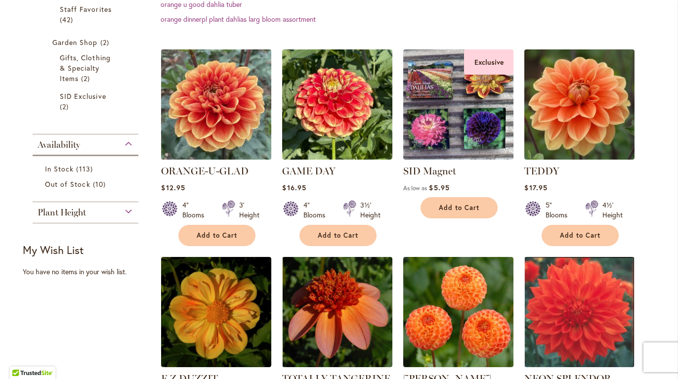
click at [221, 110] on img at bounding box center [217, 104] width 116 height 116
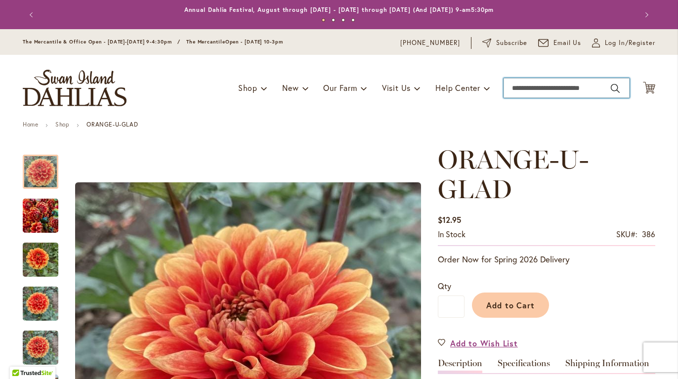
click at [572, 91] on input "Search" at bounding box center [566, 88] width 126 height 20
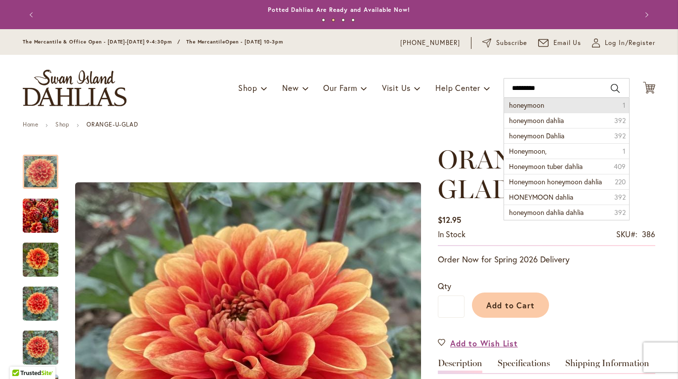
click at [531, 104] on span "honeymoon" at bounding box center [526, 104] width 35 height 9
type input "*********"
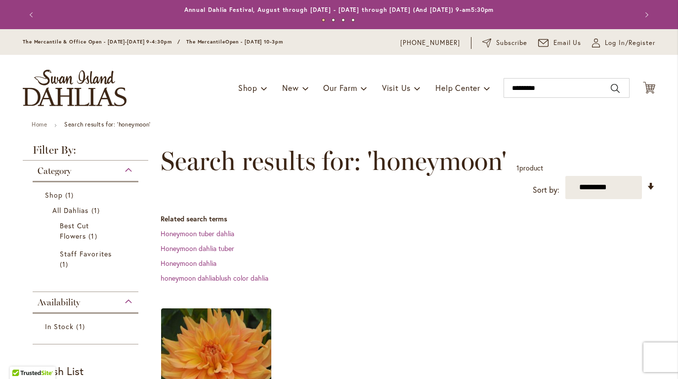
scroll to position [88, 0]
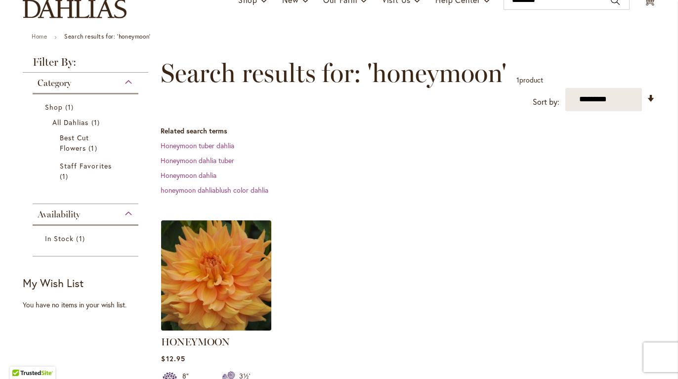
click at [212, 270] on img at bounding box center [217, 275] width 116 height 116
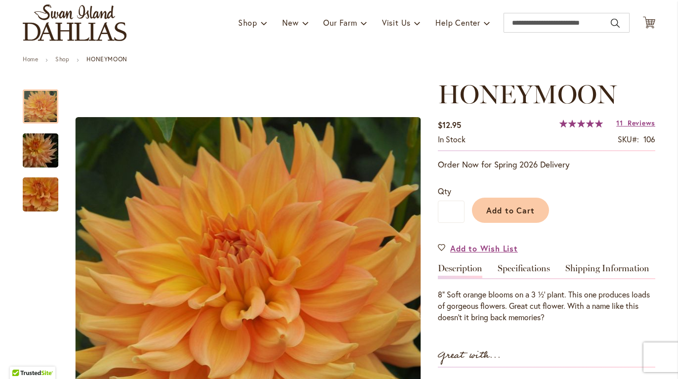
scroll to position [67, 0]
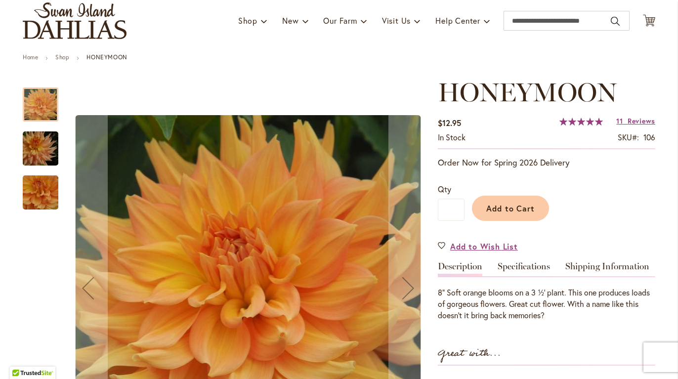
click at [28, 153] on img "Honeymoon" at bounding box center [40, 148] width 71 height 47
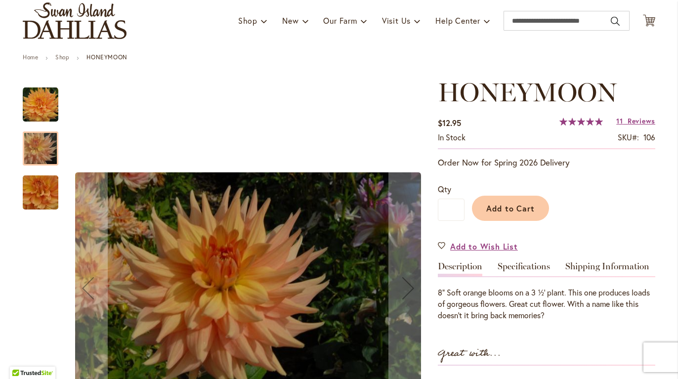
click at [41, 190] on img "Honeymoon" at bounding box center [40, 193] width 71 height 66
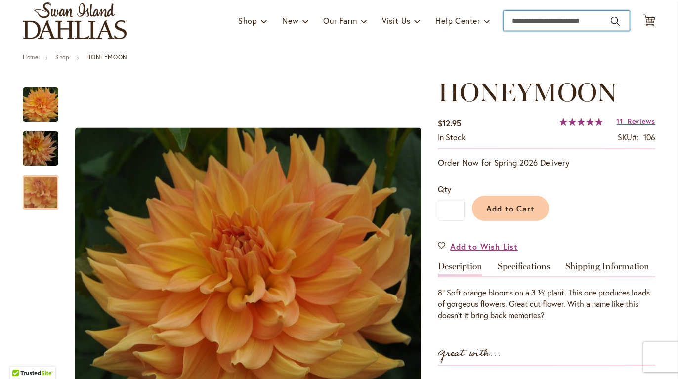
click at [557, 21] on input "Search" at bounding box center [566, 21] width 126 height 20
type input "**********"
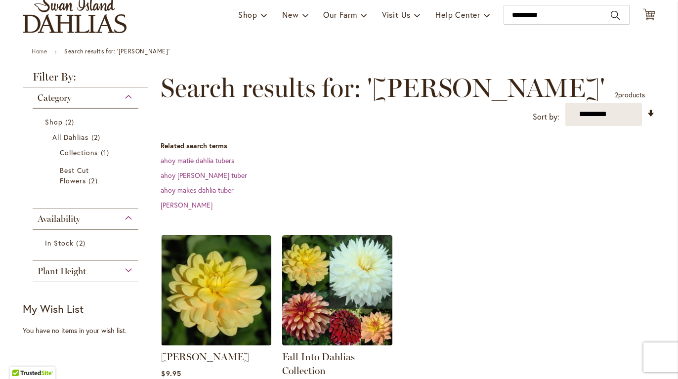
scroll to position [67, 0]
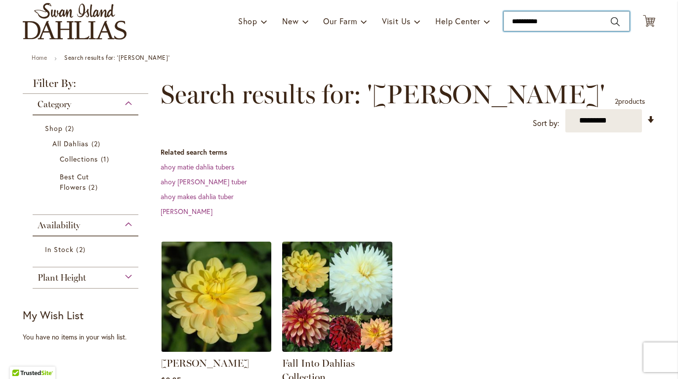
click at [569, 24] on input "**********" at bounding box center [566, 21] width 126 height 20
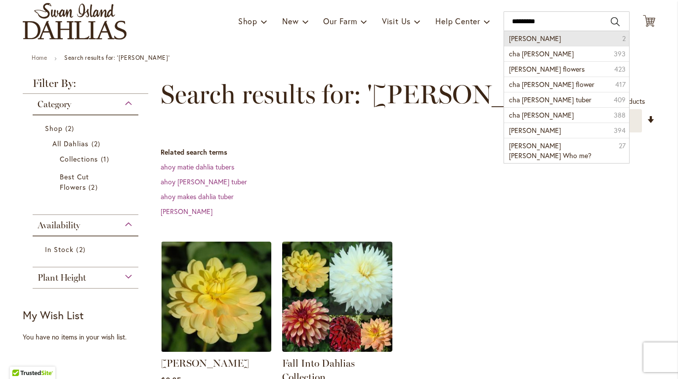
click at [563, 33] on li "cha ching 2" at bounding box center [566, 38] width 125 height 15
type input "*********"
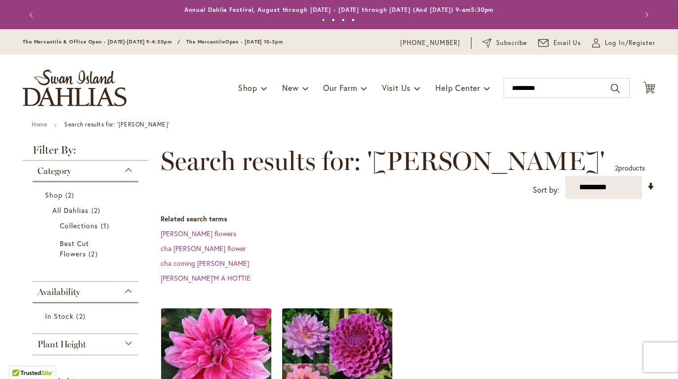
click at [221, 323] on img at bounding box center [217, 363] width 116 height 116
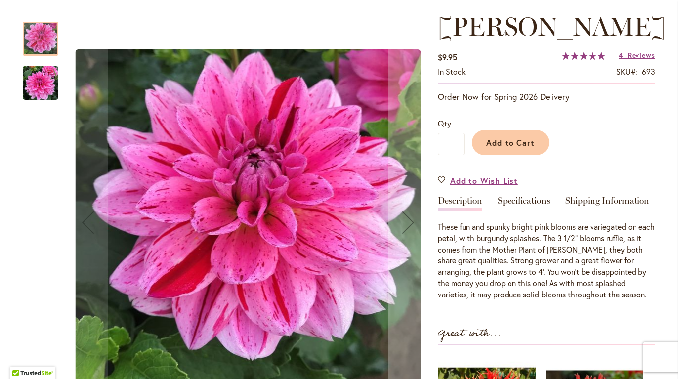
scroll to position [172, 0]
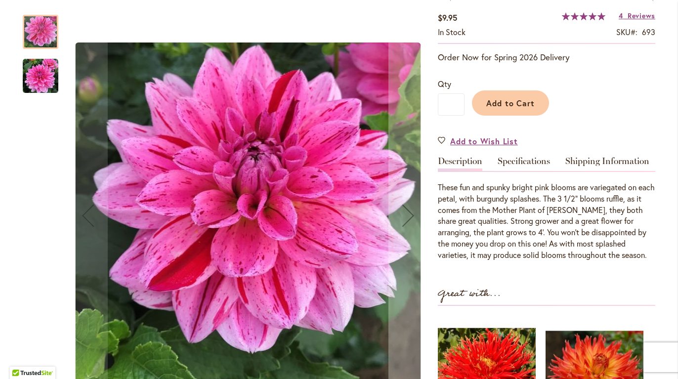
click at [34, 82] on img "CHA CHING" at bounding box center [41, 76] width 36 height 36
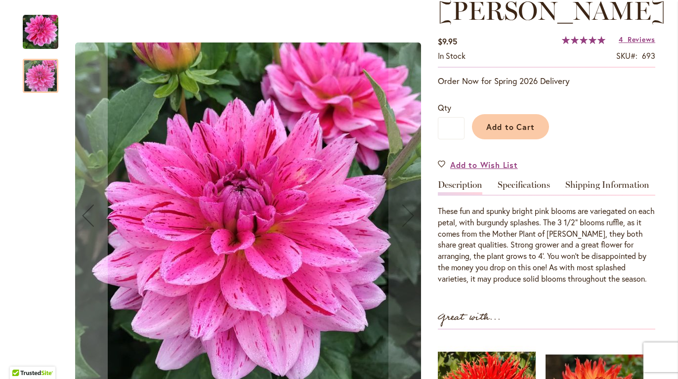
scroll to position [0, 0]
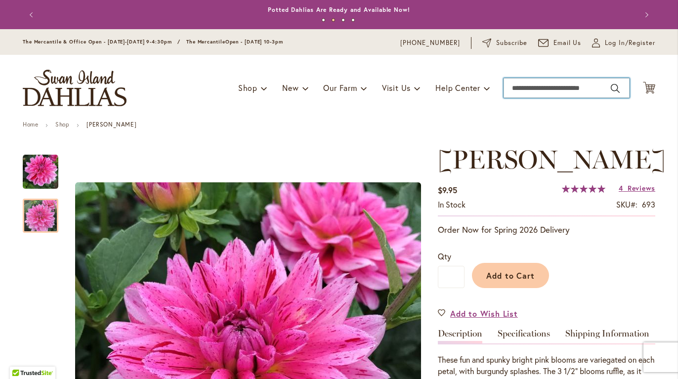
click at [520, 86] on input "Search" at bounding box center [566, 88] width 126 height 20
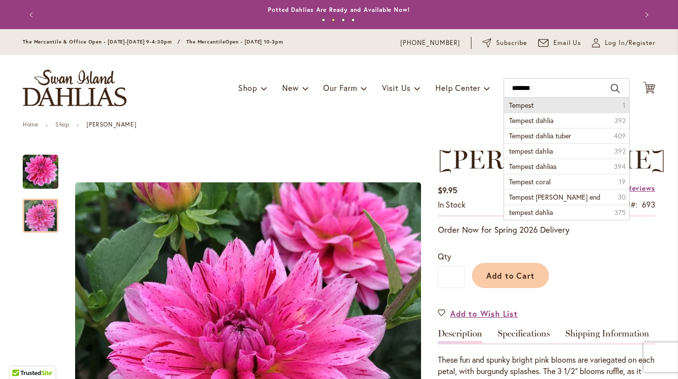
click at [523, 107] on span "Tempest" at bounding box center [521, 104] width 25 height 9
type input "*******"
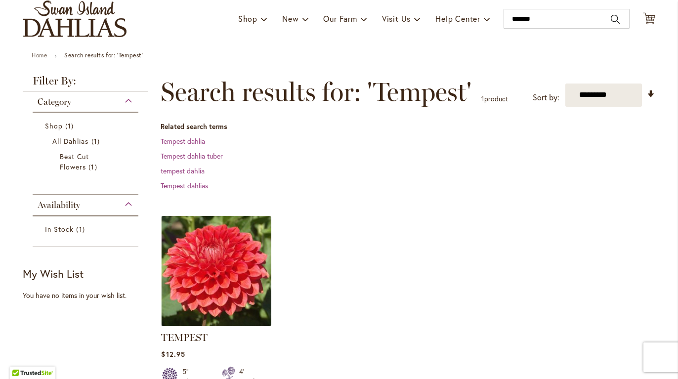
scroll to position [71, 0]
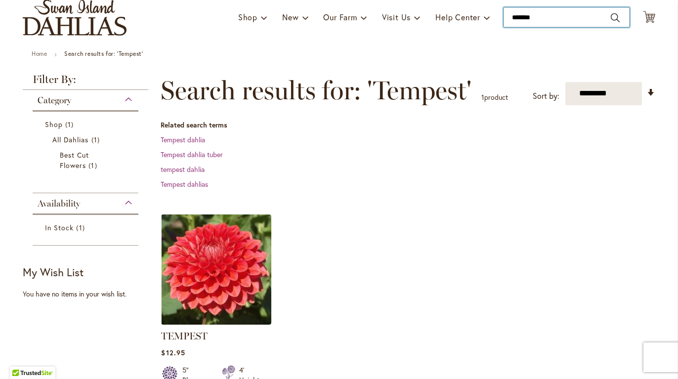
click at [561, 14] on input "*******" at bounding box center [566, 17] width 126 height 20
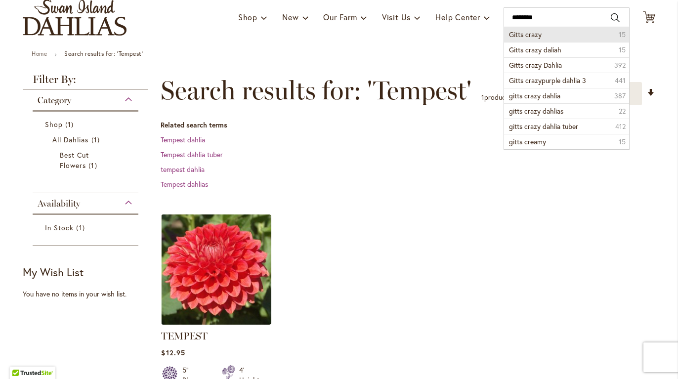
click at [552, 28] on li "Gitts crazy 15" at bounding box center [566, 34] width 125 height 15
type input "**********"
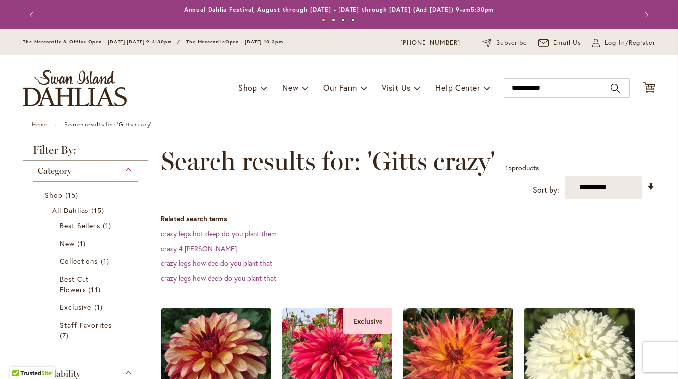
scroll to position [88, 0]
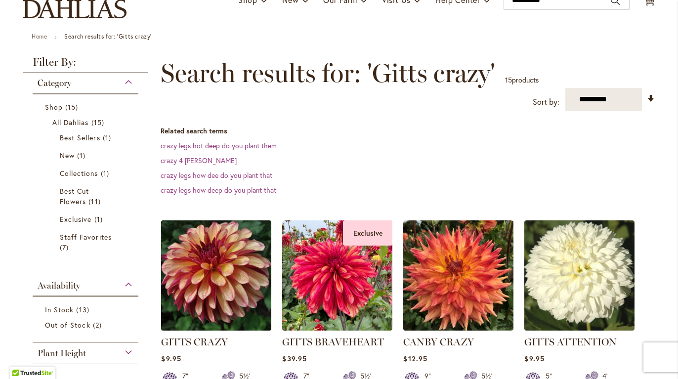
click at [204, 278] on img at bounding box center [217, 275] width 116 height 116
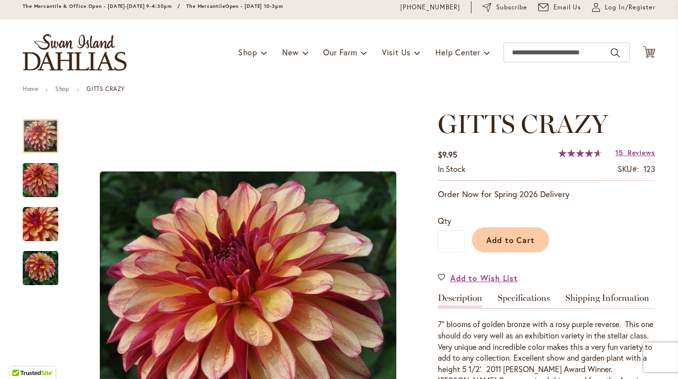
scroll to position [80, 0]
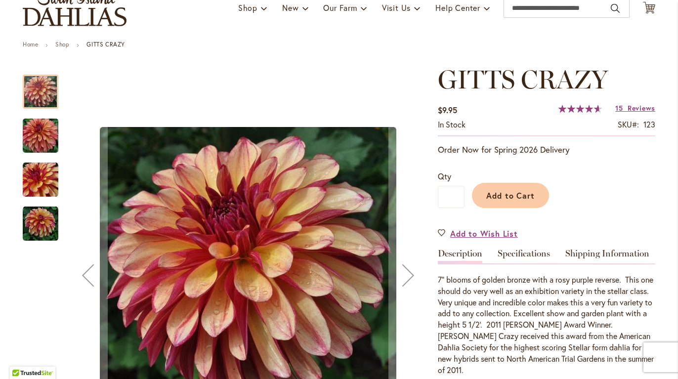
click at [36, 134] on img "Gitts Crazy" at bounding box center [40, 135] width 71 height 47
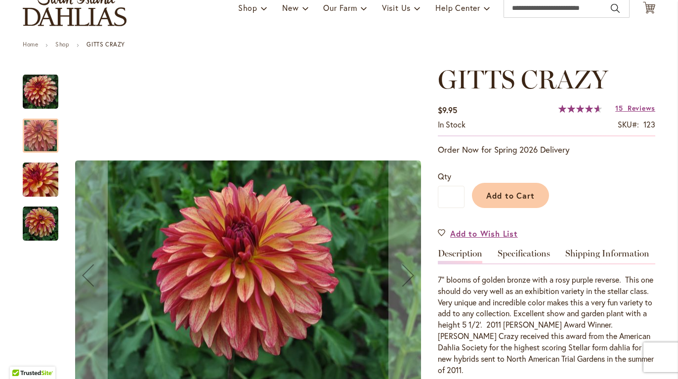
click at [38, 175] on img "Gitts Crazy" at bounding box center [41, 180] width 36 height 36
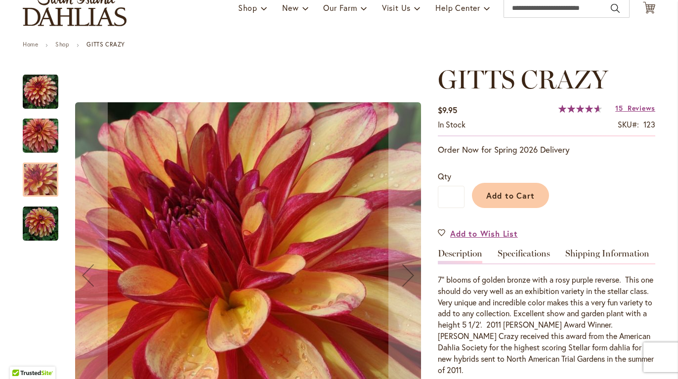
click at [35, 106] on img "Gitts Crazy" at bounding box center [41, 92] width 36 height 36
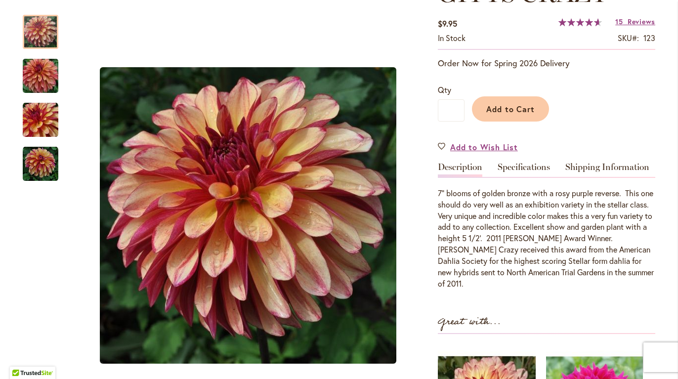
scroll to position [168, 0]
